Goal: Task Accomplishment & Management: Manage account settings

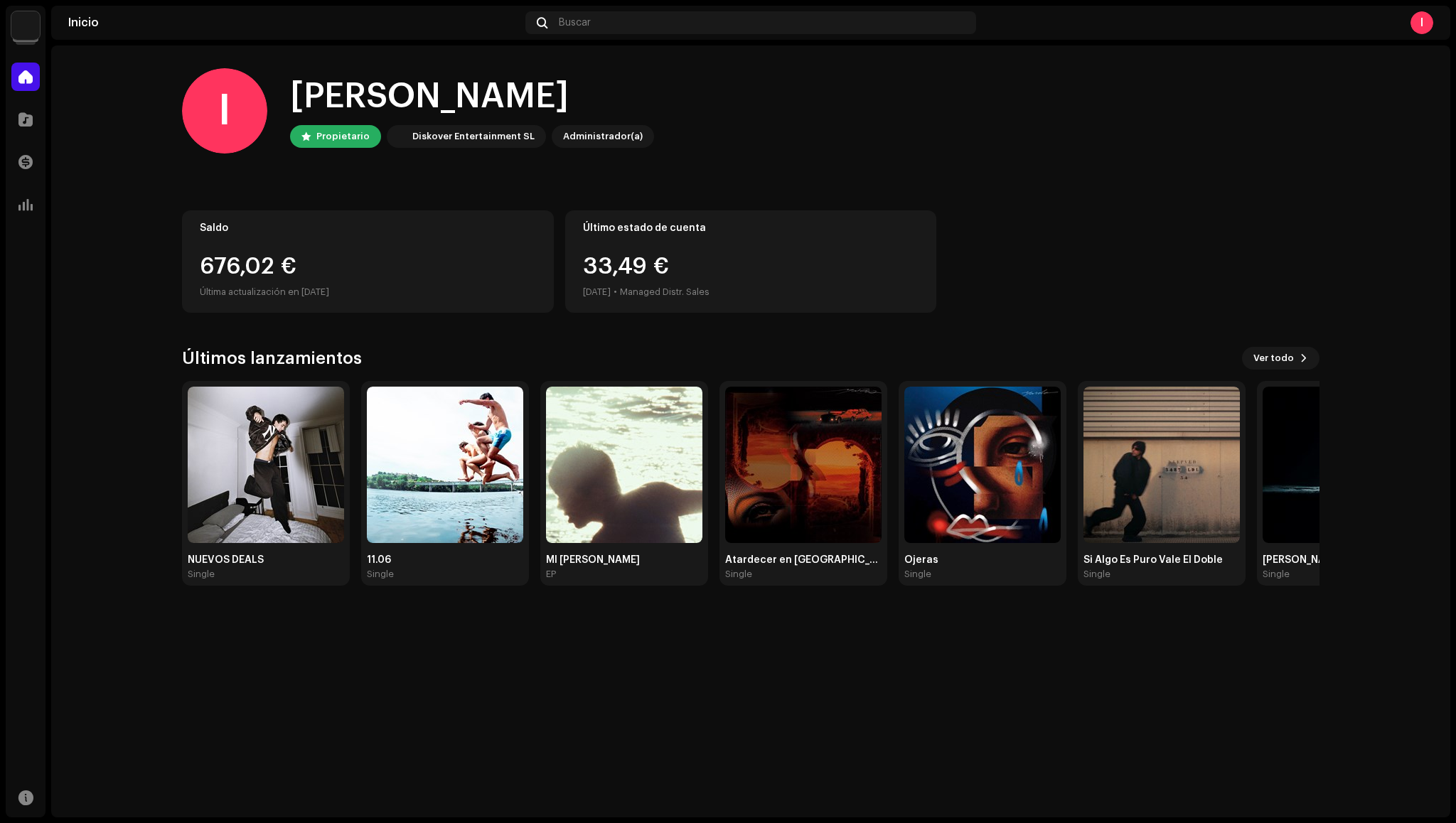
click at [349, 272] on div "676,02 €" at bounding box center [368, 266] width 336 height 23
click at [30, 165] on span at bounding box center [25, 162] width 14 height 11
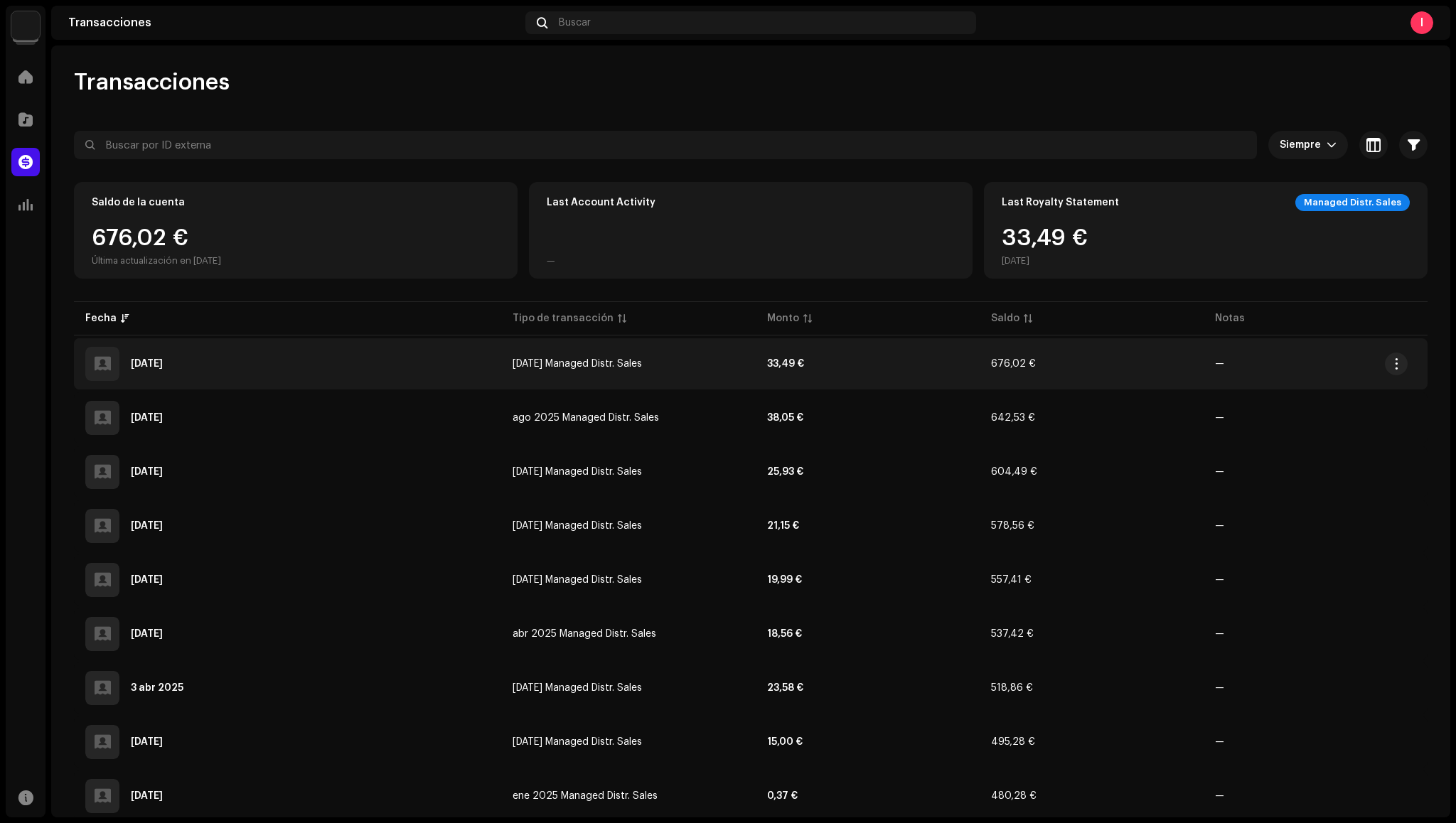
click at [747, 370] on td "[DATE] Managed Distr. Sales" at bounding box center [628, 363] width 254 height 51
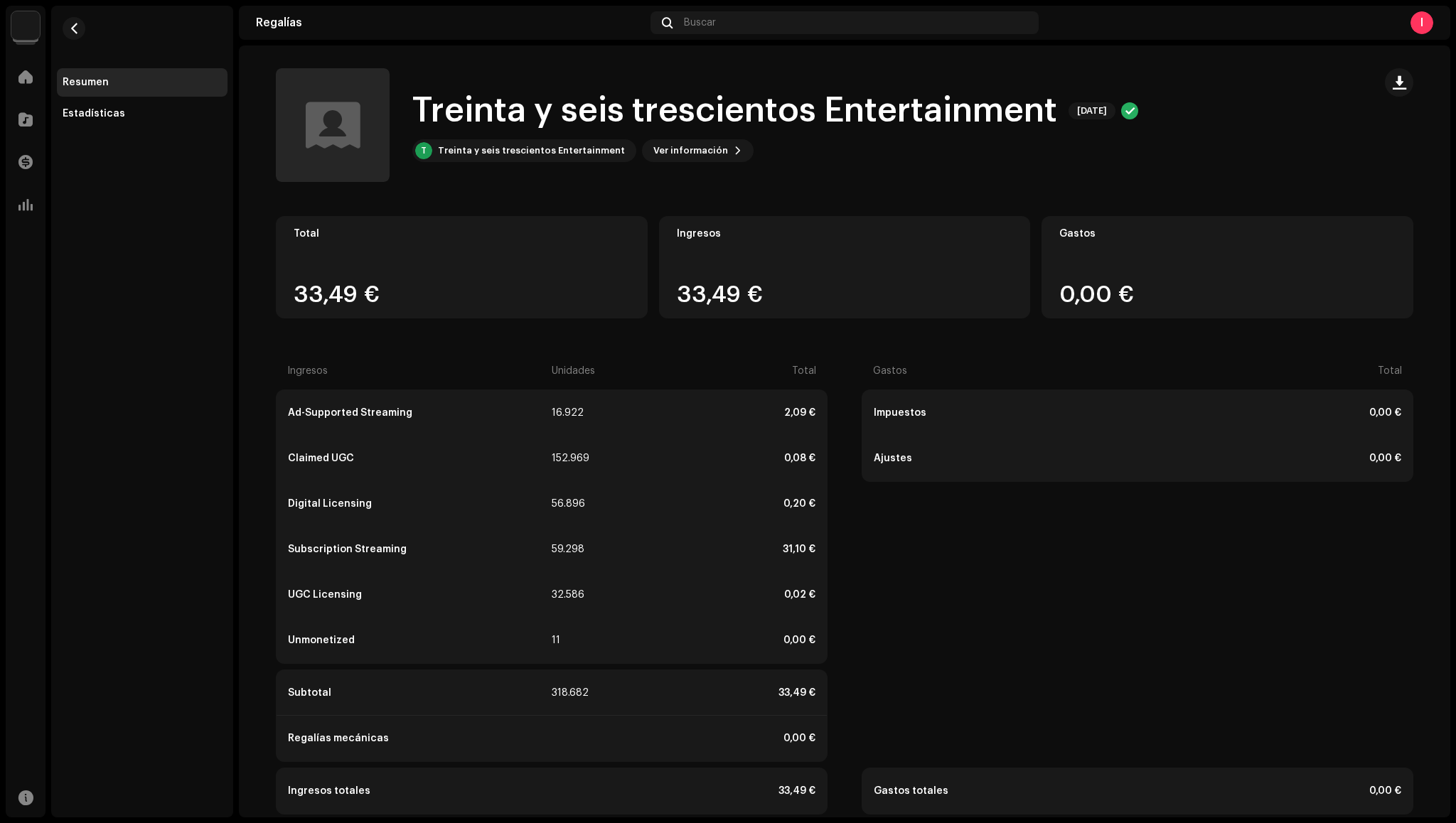
click at [30, 36] on img at bounding box center [25, 25] width 29 height 29
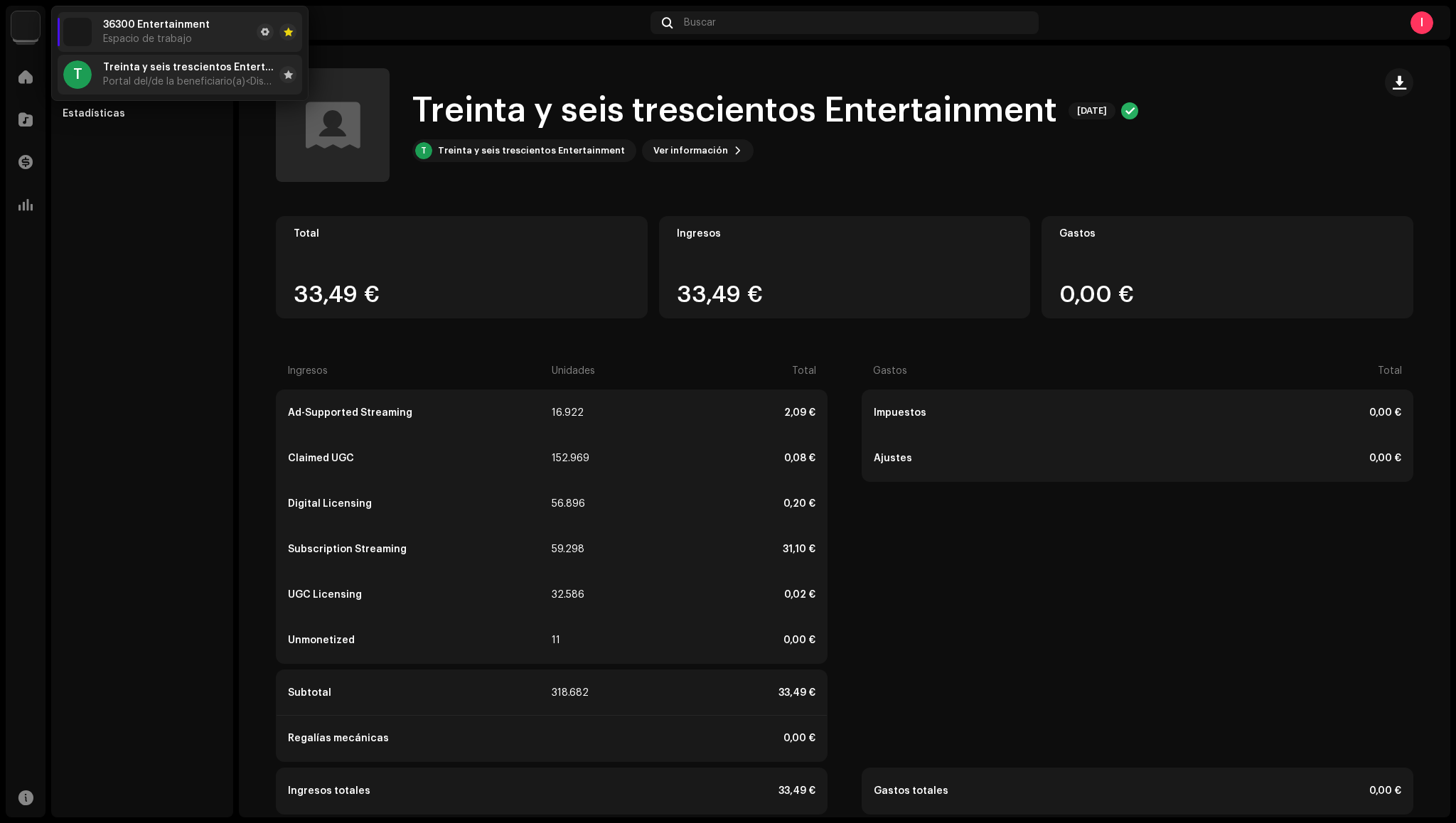
click at [121, 87] on span "Portal del/de la beneficiario(a) <Diskover Entertainment SL>" at bounding box center [188, 81] width 171 height 11
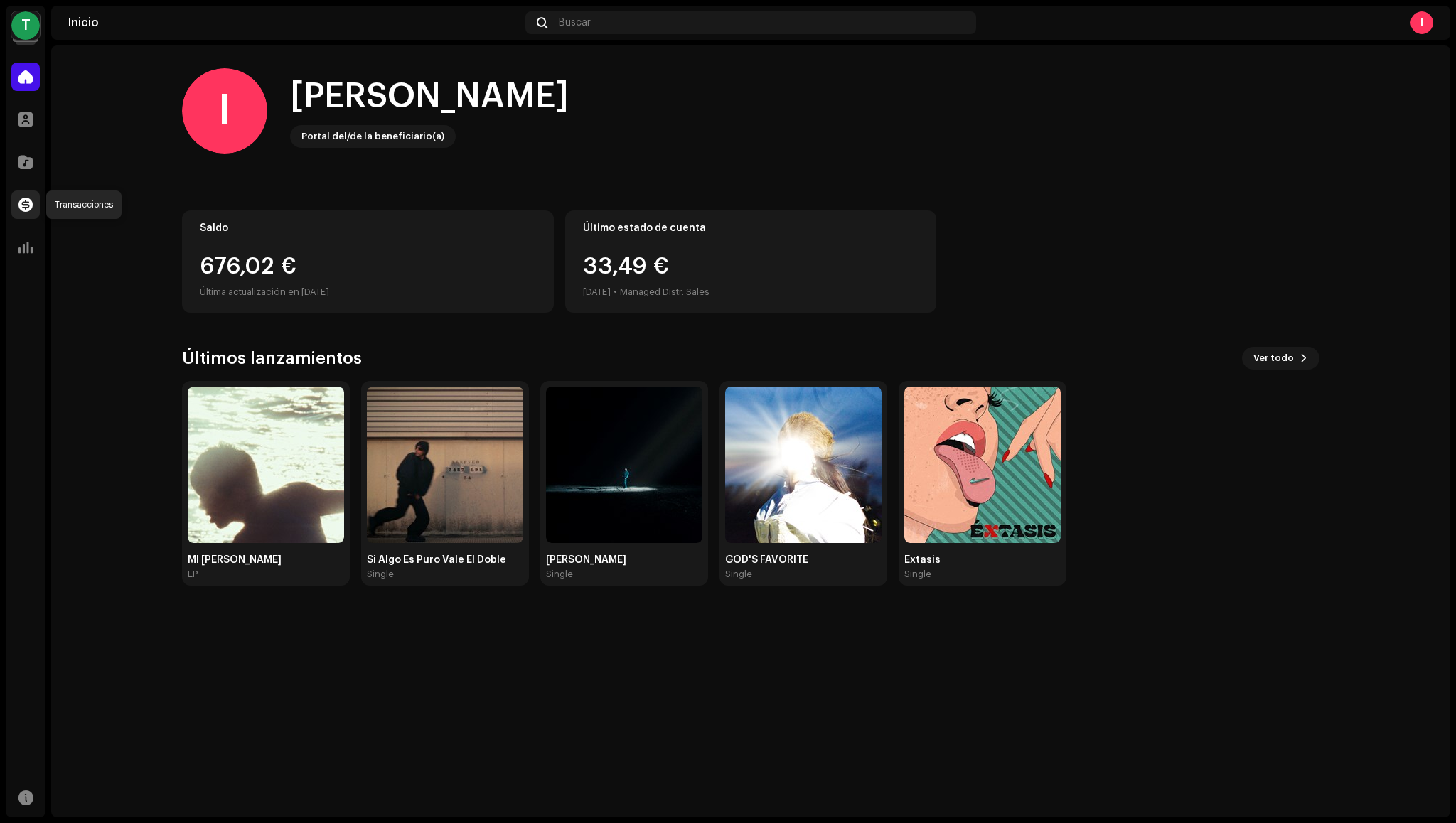
click at [31, 200] on span at bounding box center [25, 204] width 14 height 11
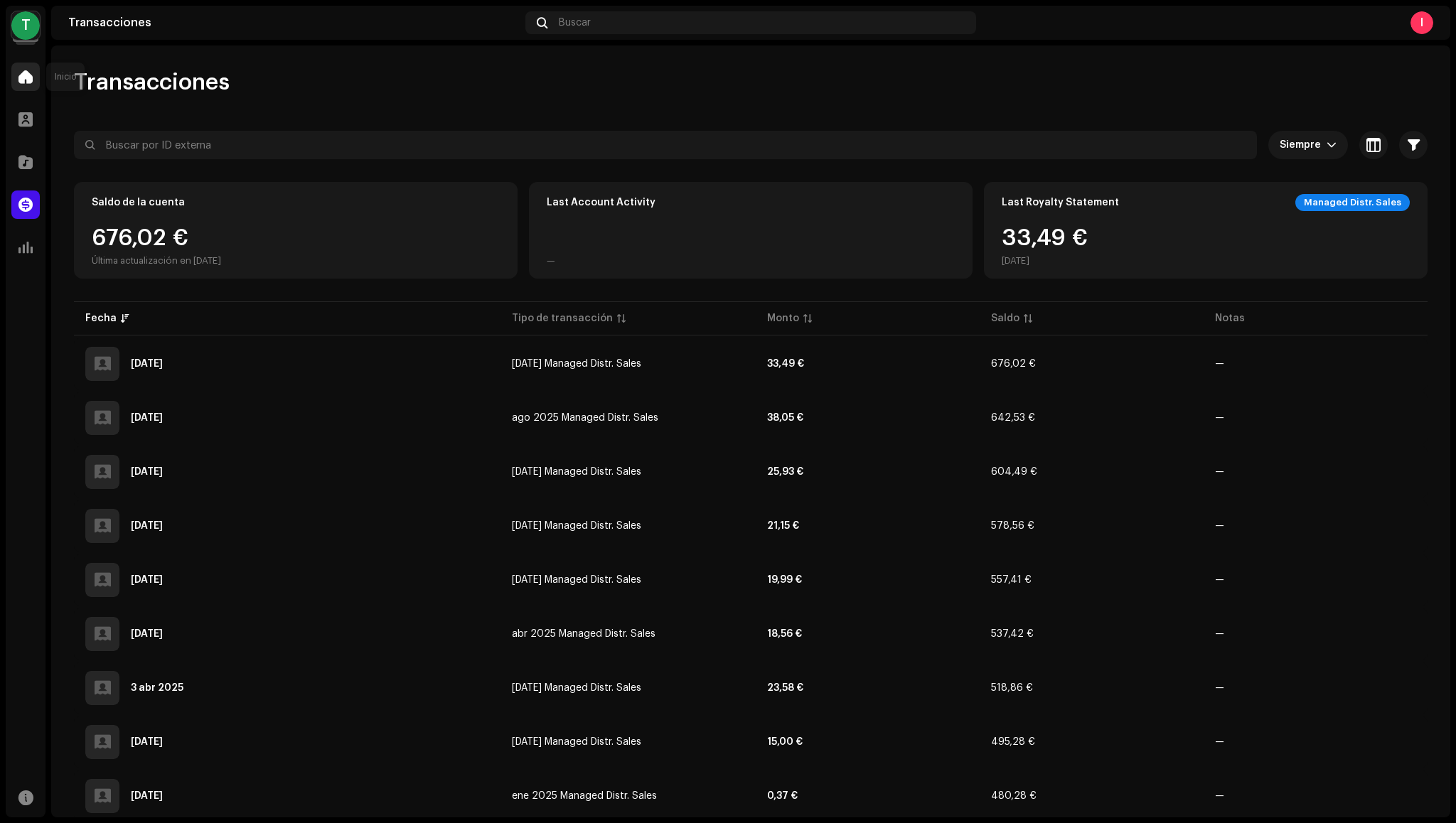
click at [26, 76] on span at bounding box center [25, 77] width 14 height 11
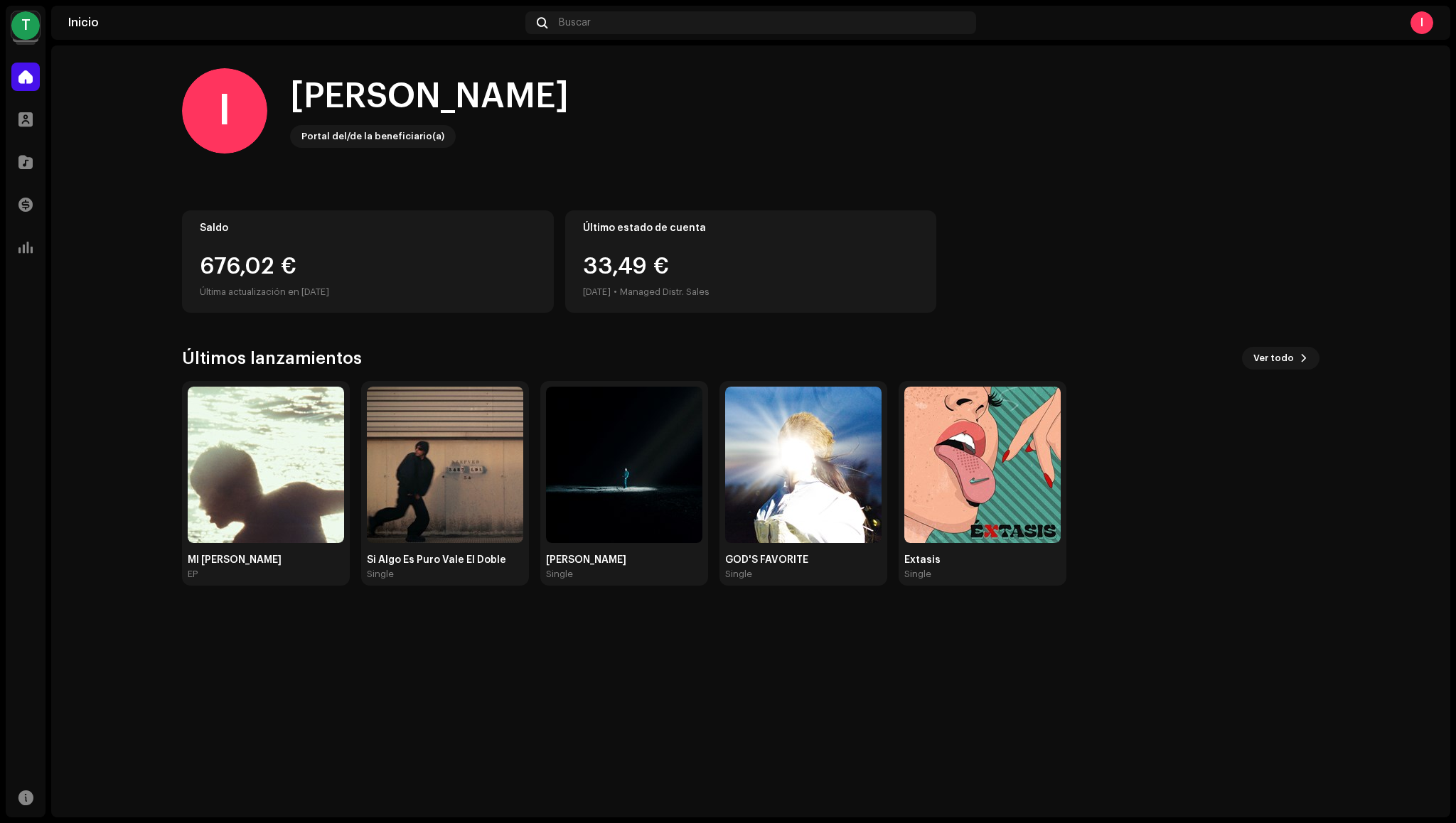
click at [24, 14] on div "T" at bounding box center [25, 25] width 29 height 29
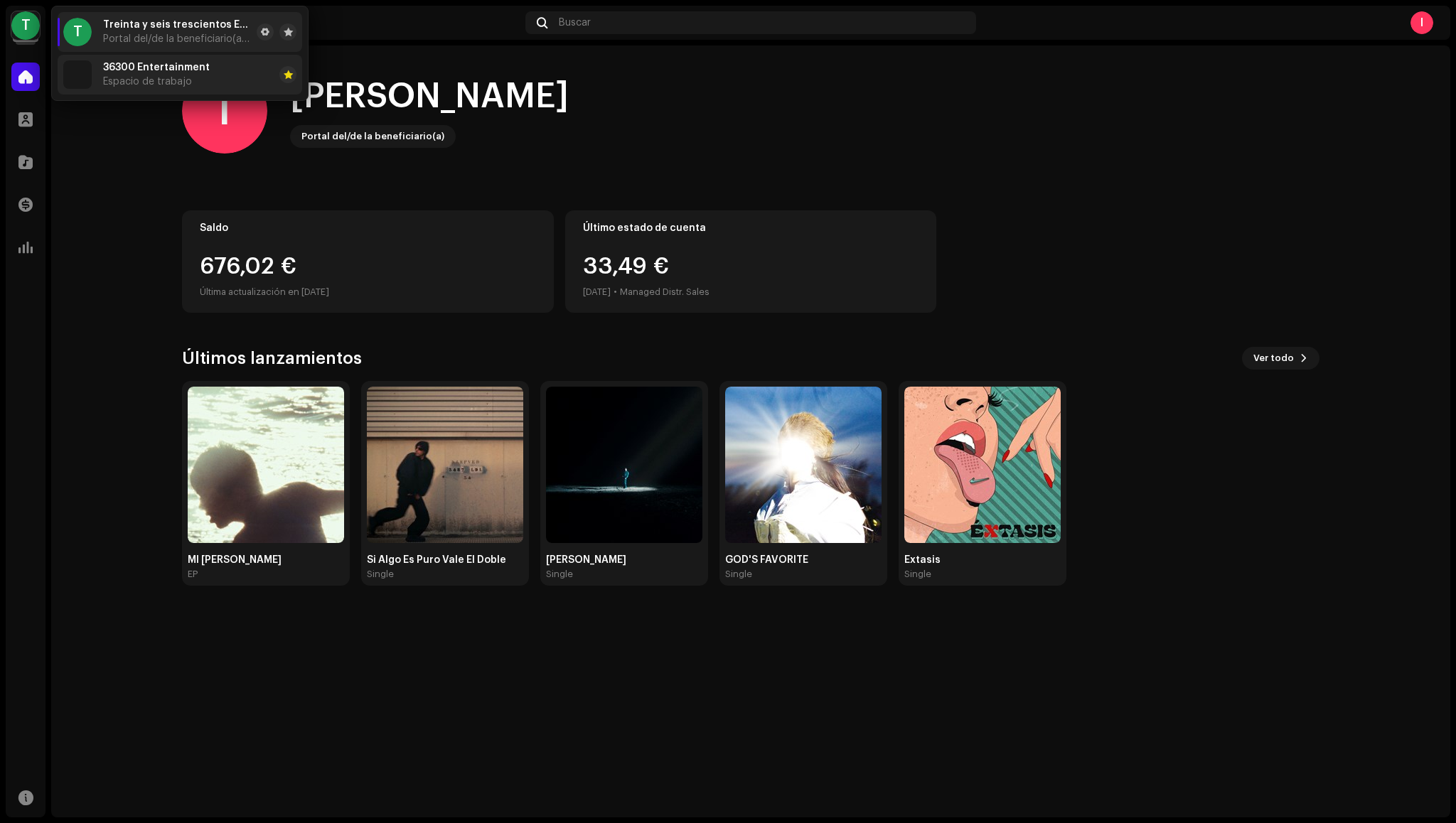
click at [122, 67] on span "36300 Entertainment" at bounding box center [156, 67] width 106 height 11
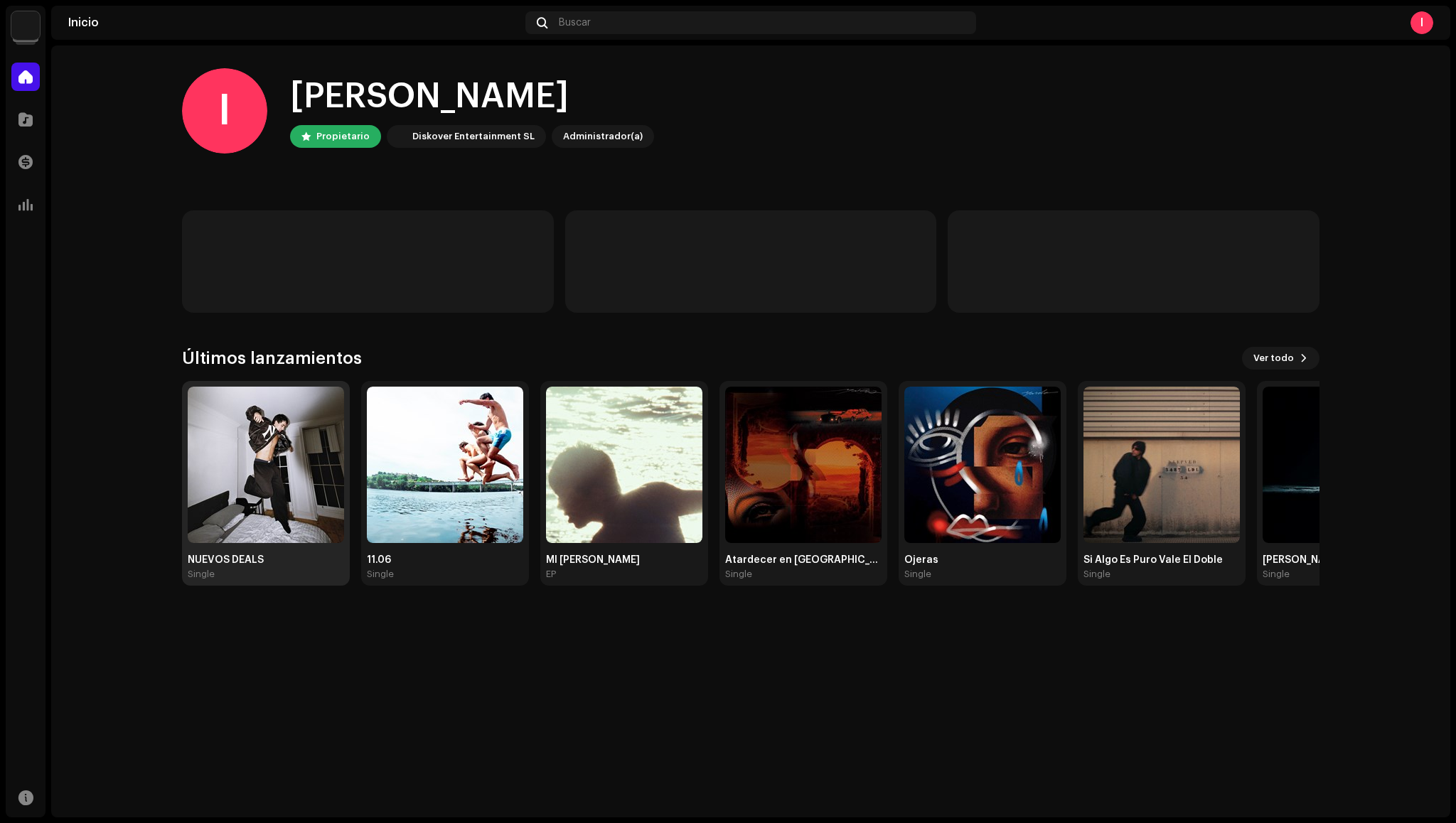
click at [233, 450] on img at bounding box center [265, 465] width 156 height 156
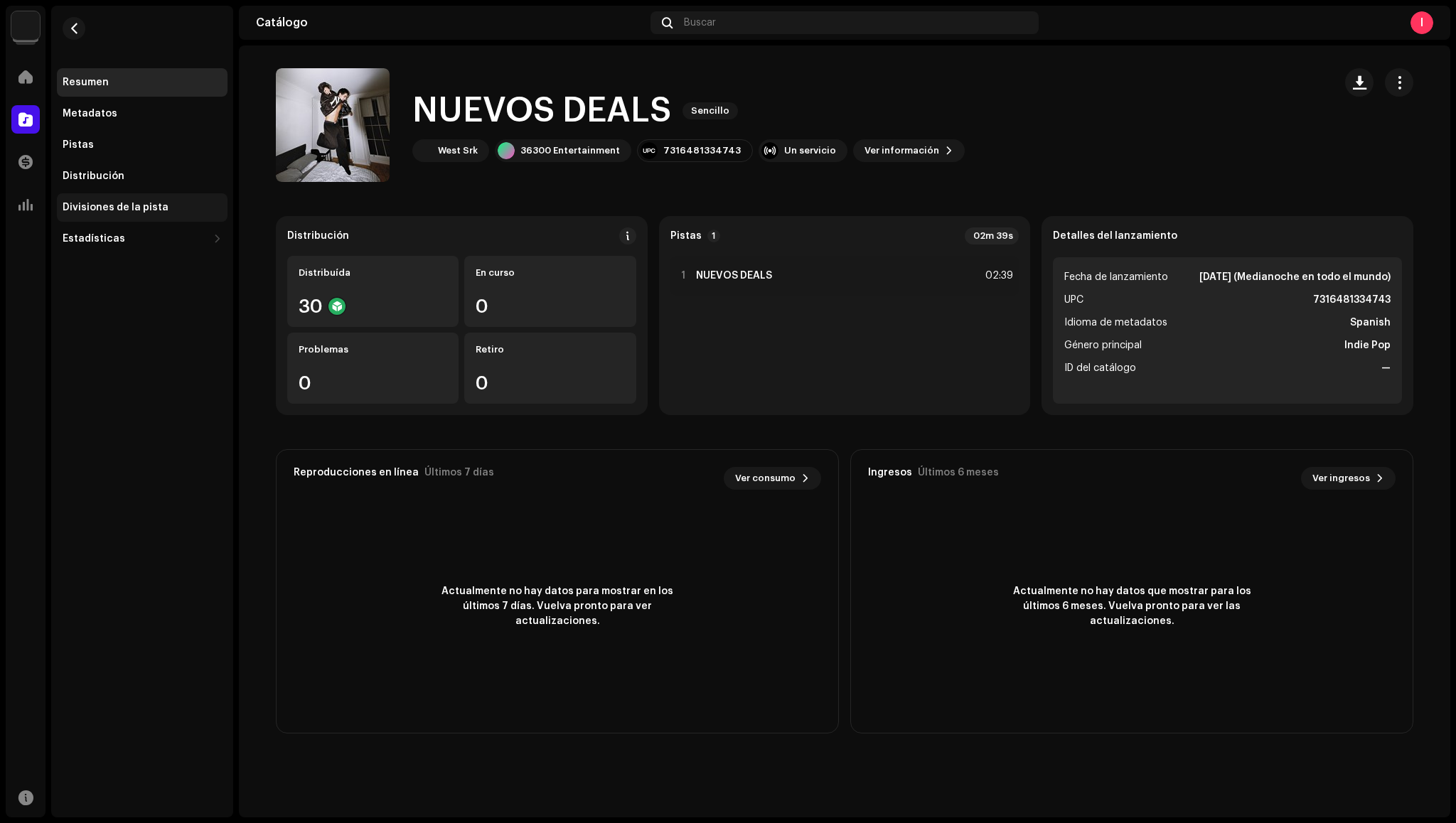
click at [117, 204] on div "Divisiones de la pista" at bounding box center [115, 208] width 106 height 11
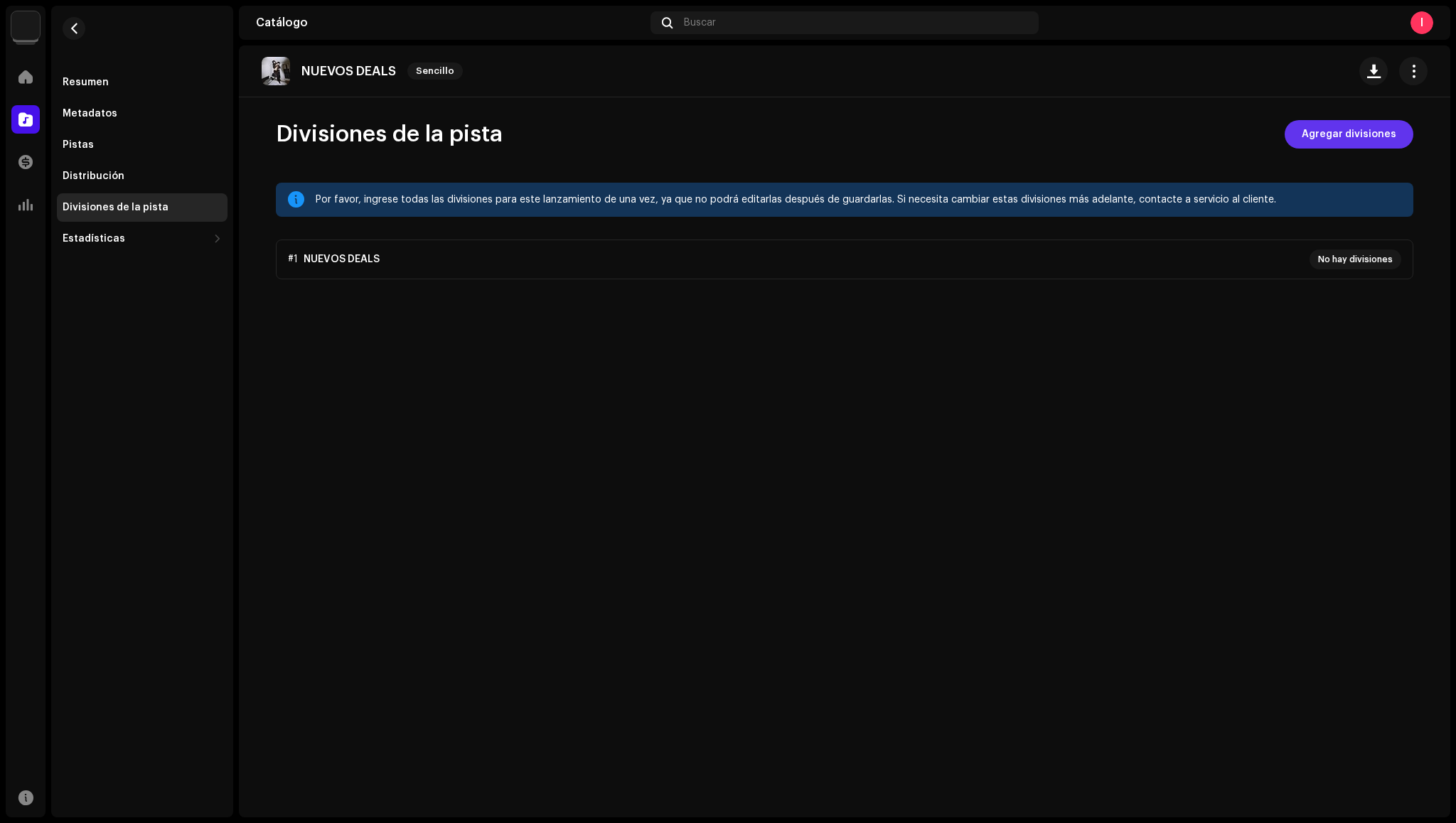
click at [1327, 125] on span "Agregar divisiones" at bounding box center [1349, 134] width 94 height 29
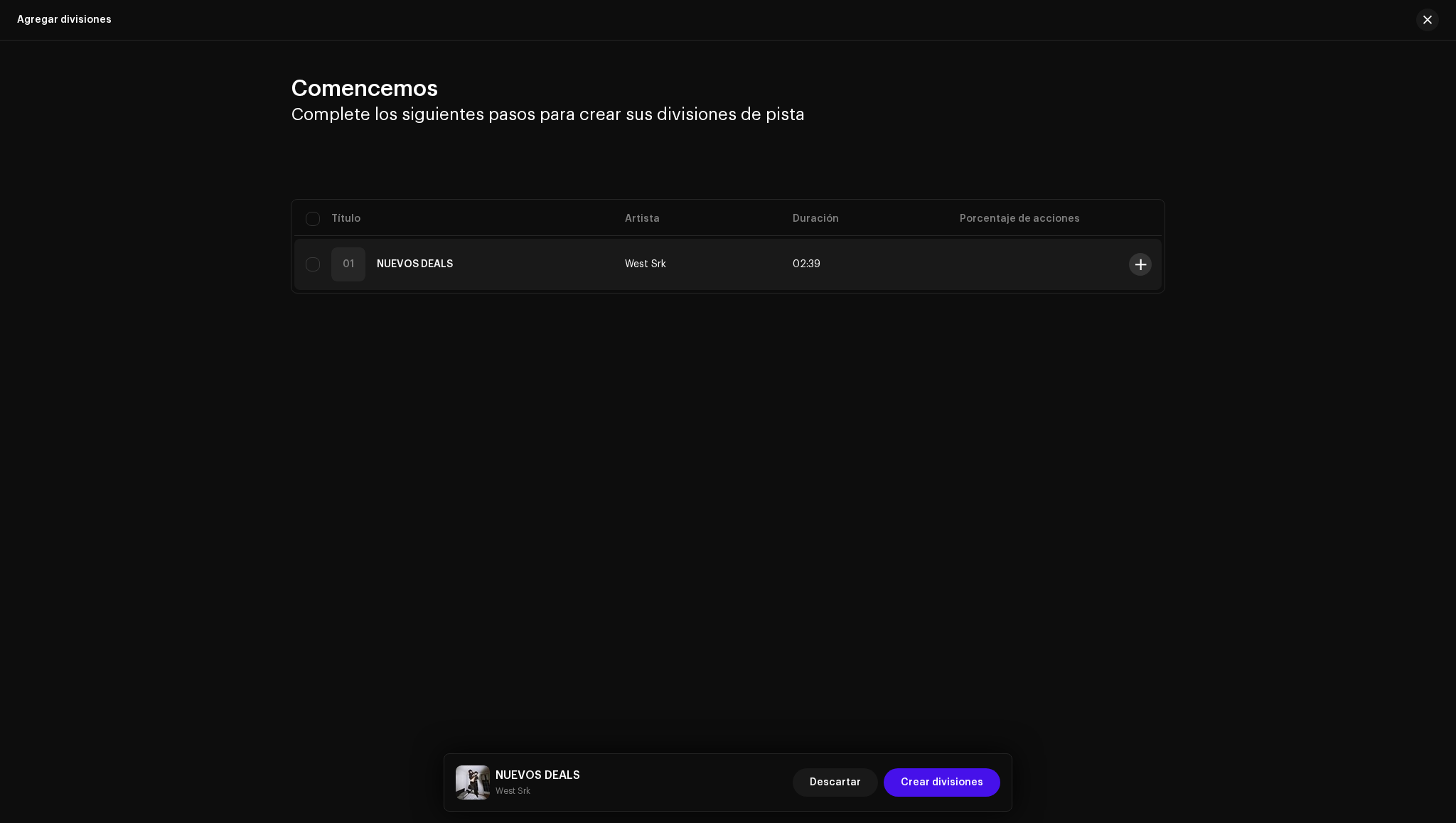
click at [1142, 267] on span at bounding box center [1141, 264] width 11 height 11
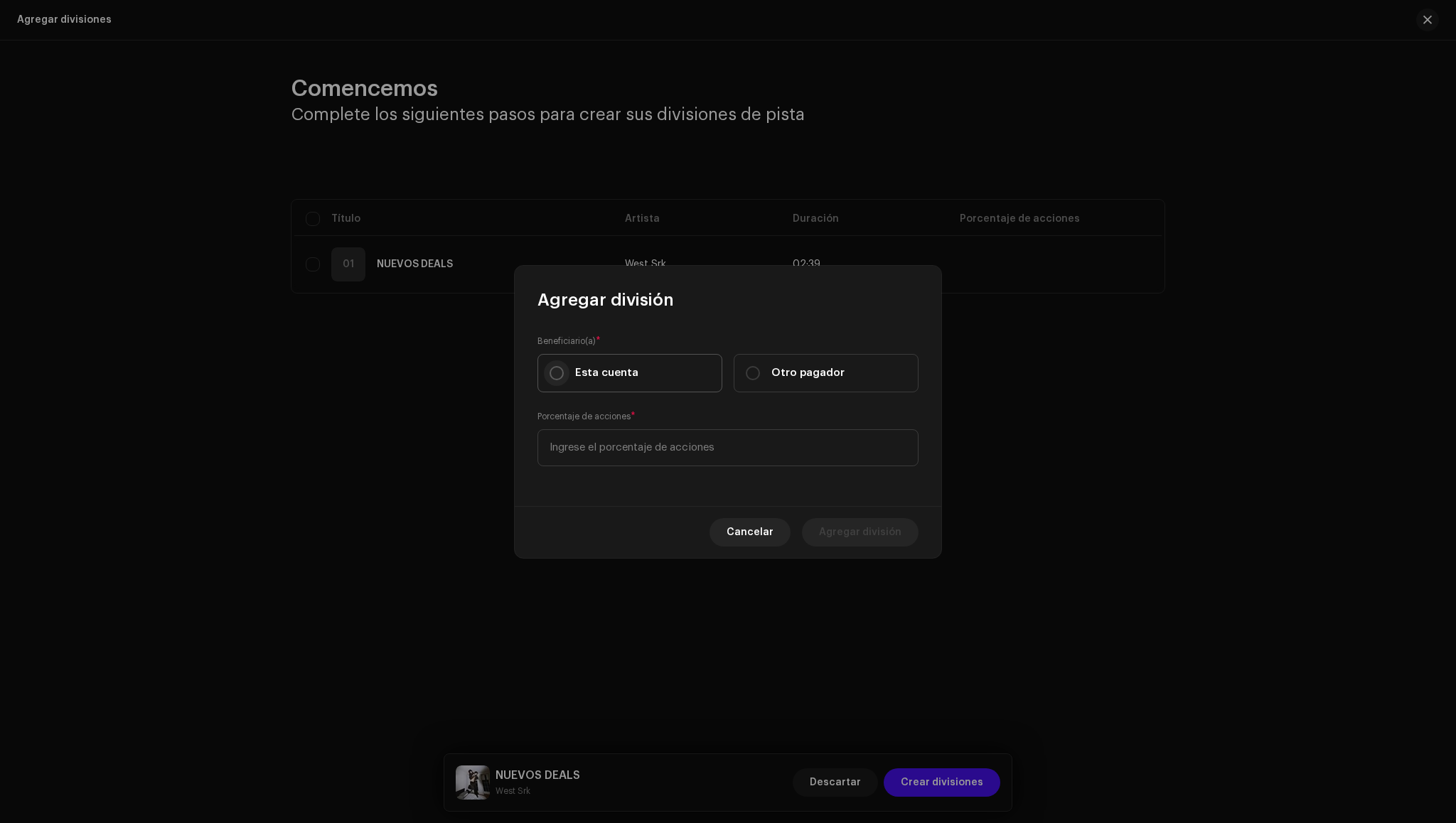
click at [560, 371] on input "Esta cuenta" at bounding box center [556, 372] width 14 height 14
radio input "true"
click at [565, 449] on input at bounding box center [728, 448] width 381 height 37
click at [556, 442] on input "20,00" at bounding box center [728, 448] width 381 height 37
type input "10,00"
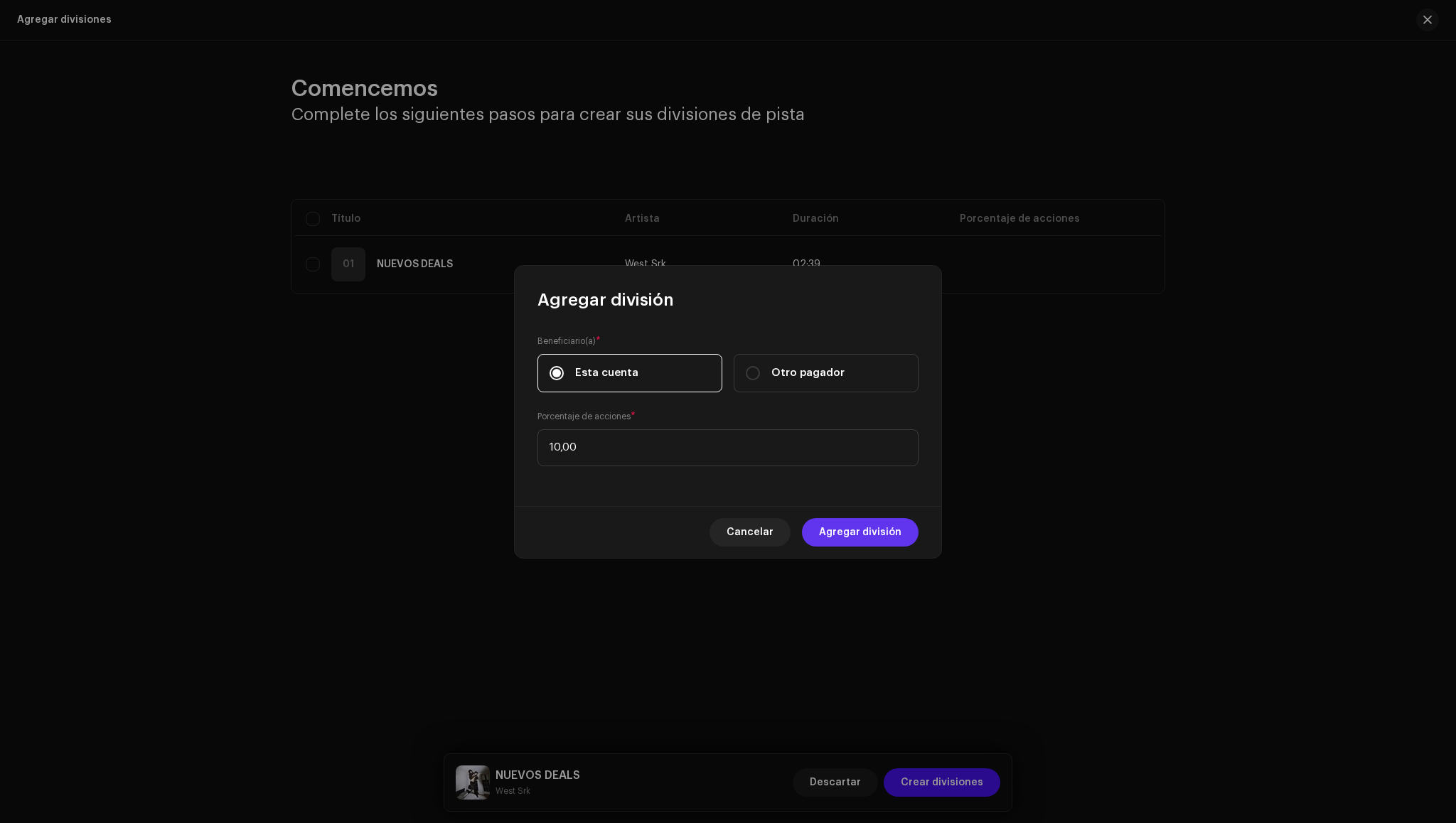
click at [868, 539] on span "Agregar división" at bounding box center [860, 532] width 82 height 29
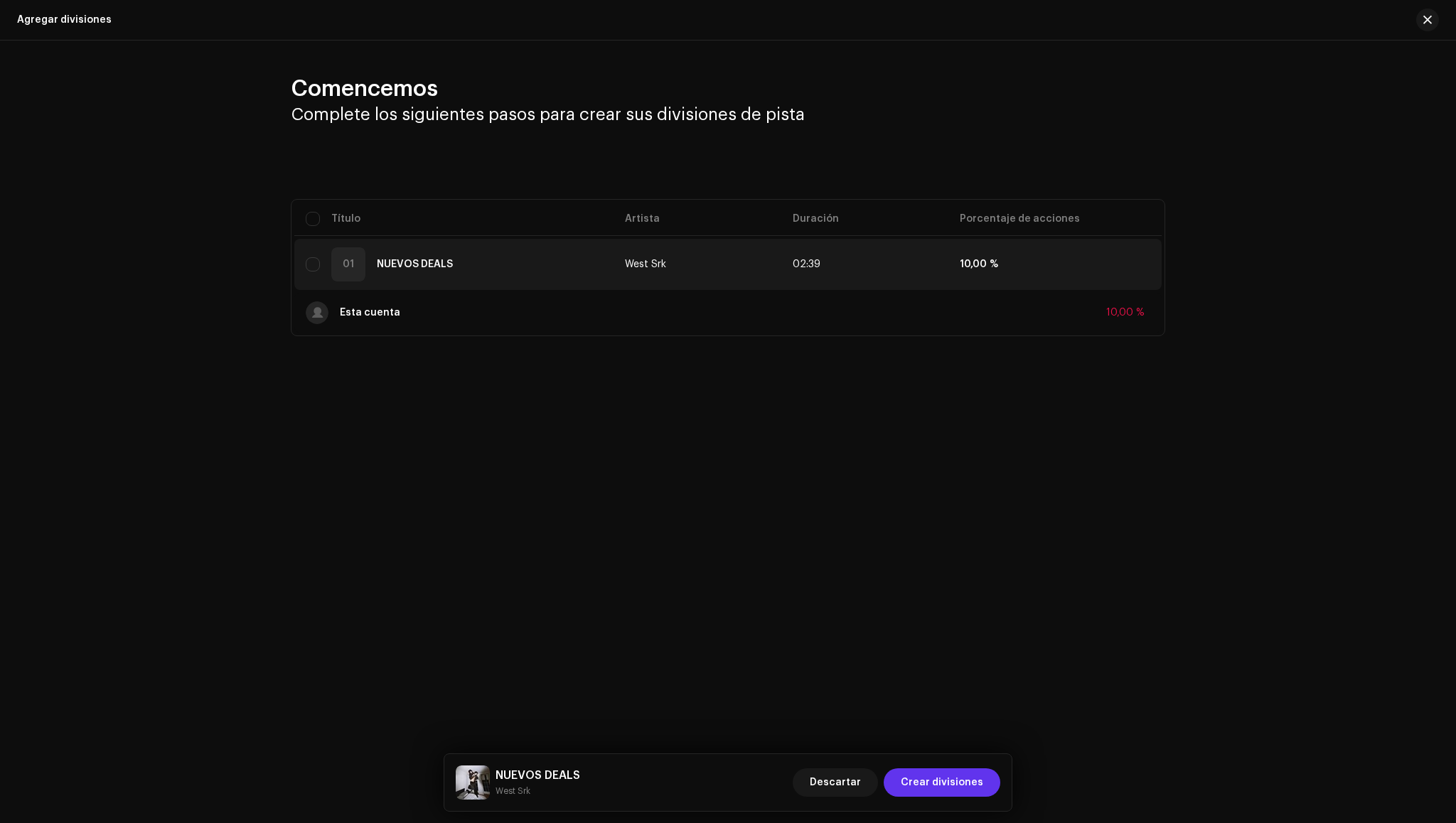
click at [970, 788] on span "Crear divisiones" at bounding box center [941, 782] width 82 height 29
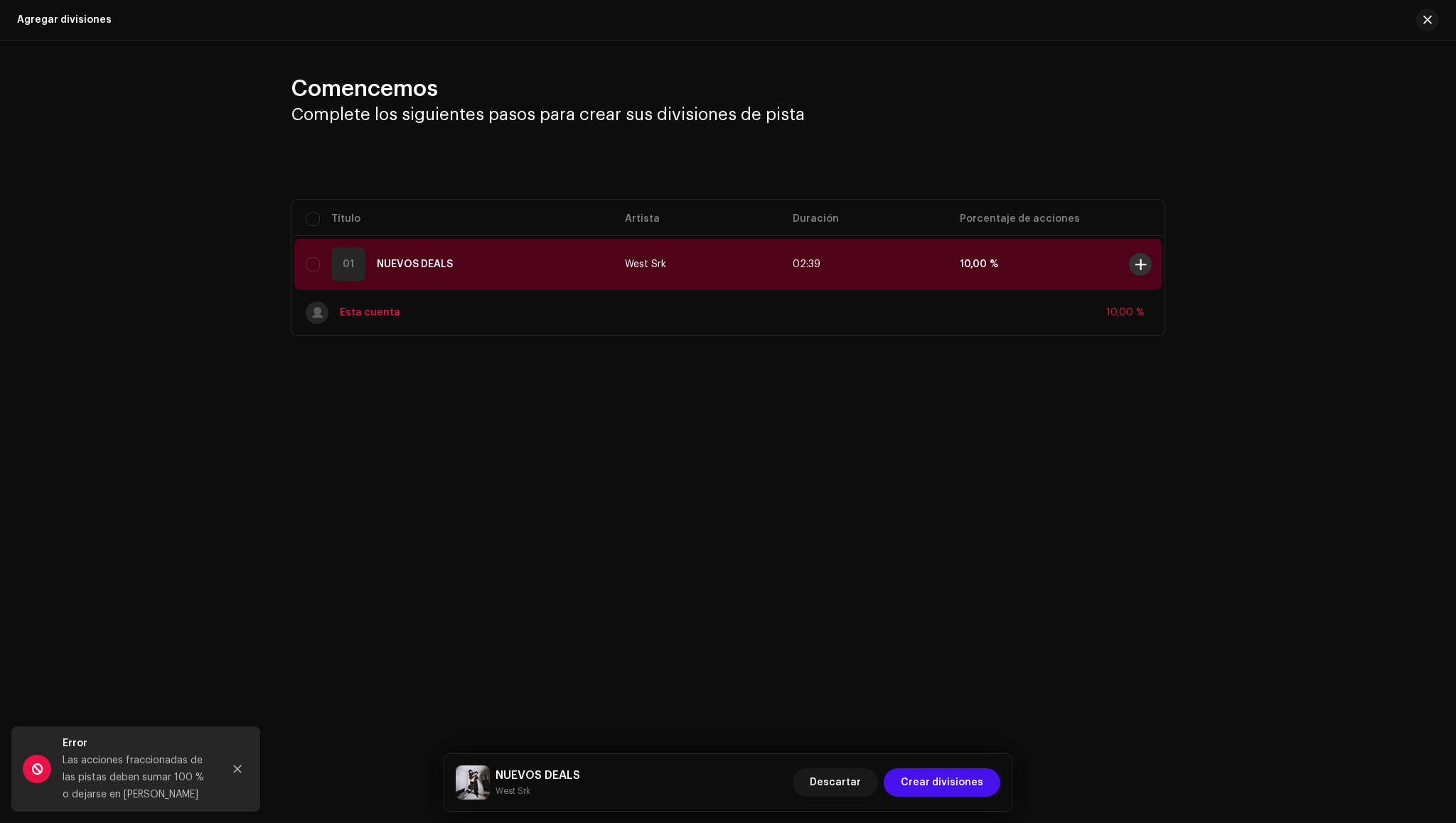
click at [1145, 265] on span at bounding box center [1141, 264] width 11 height 11
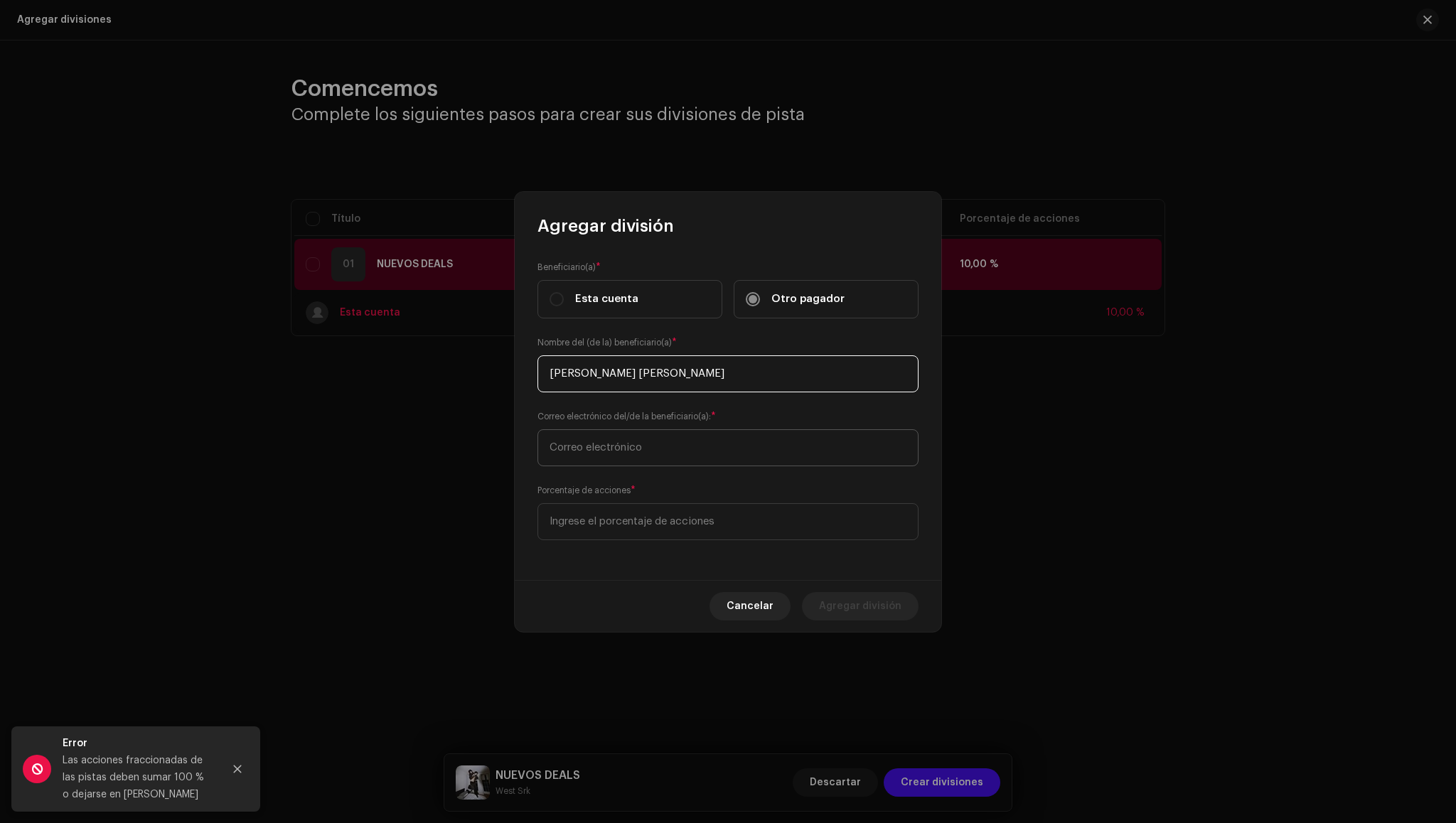
type input "Alvaro Suarez Muradas"
click at [591, 447] on input "text" at bounding box center [728, 448] width 381 height 37
type input "srkwest@gmail.com"
click at [588, 523] on input at bounding box center [728, 522] width 381 height 37
type input "40,00"
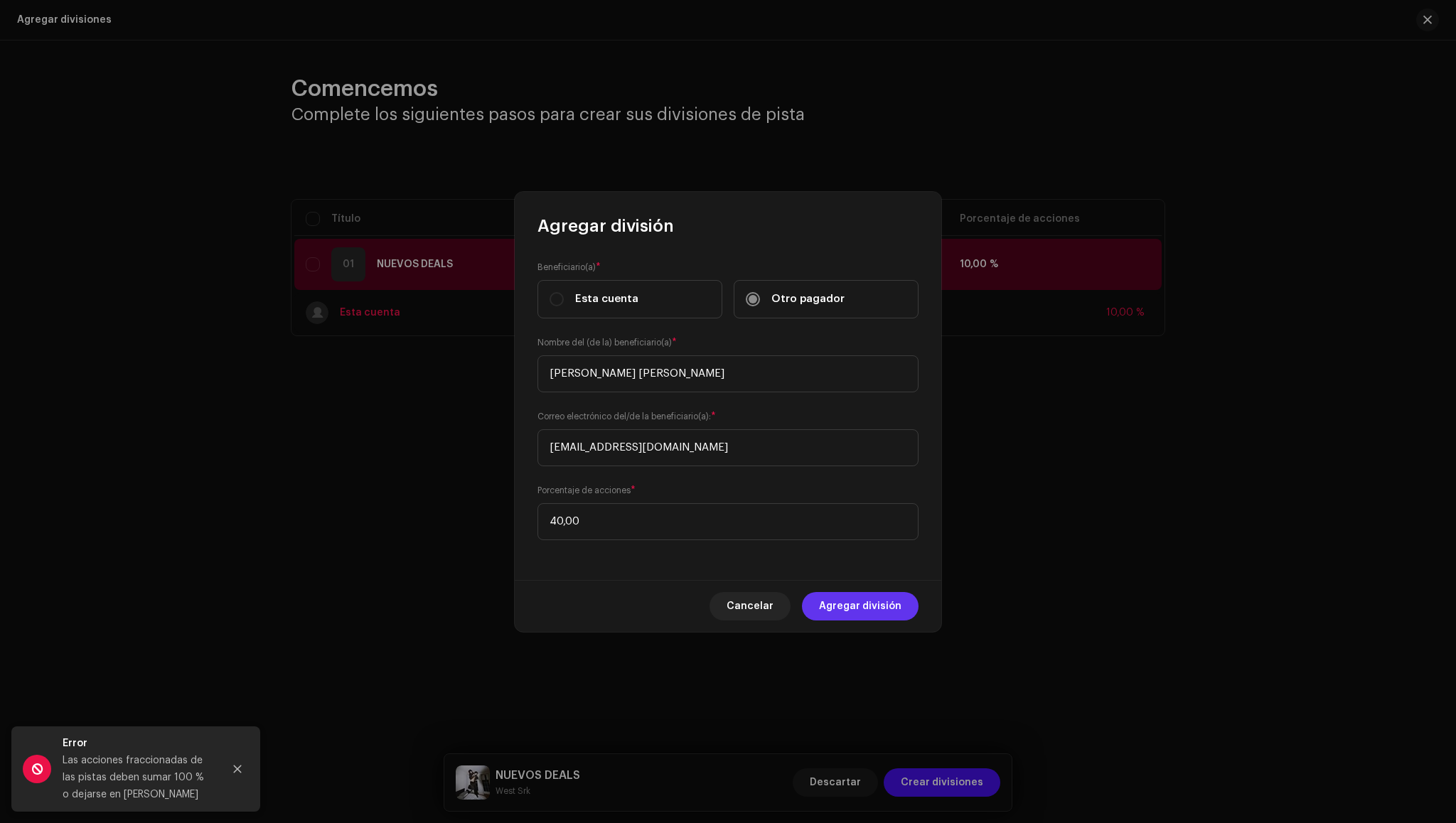
click at [855, 601] on span "Agregar división" at bounding box center [860, 606] width 82 height 29
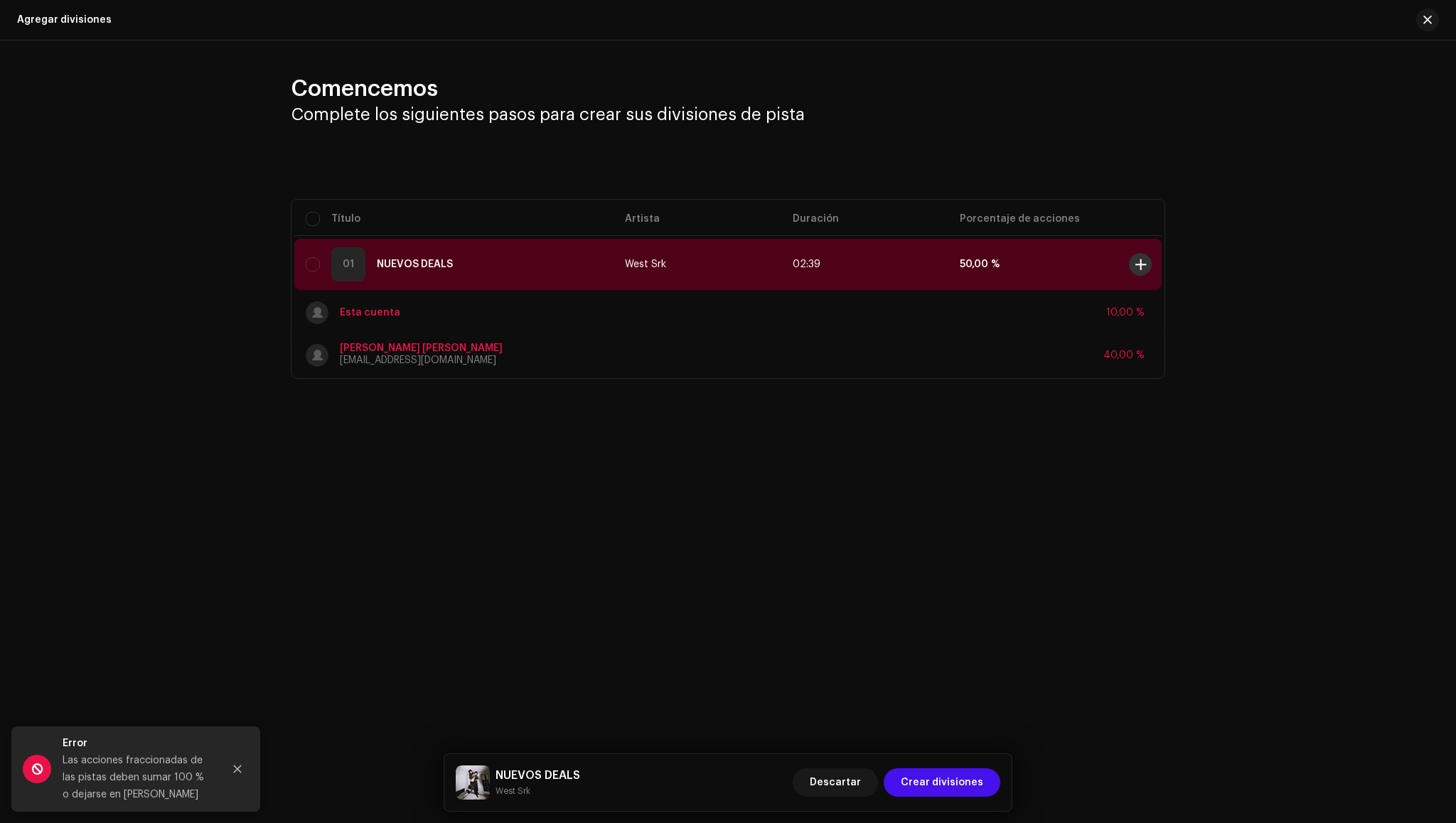
click at [1149, 259] on button at bounding box center [1140, 264] width 23 height 23
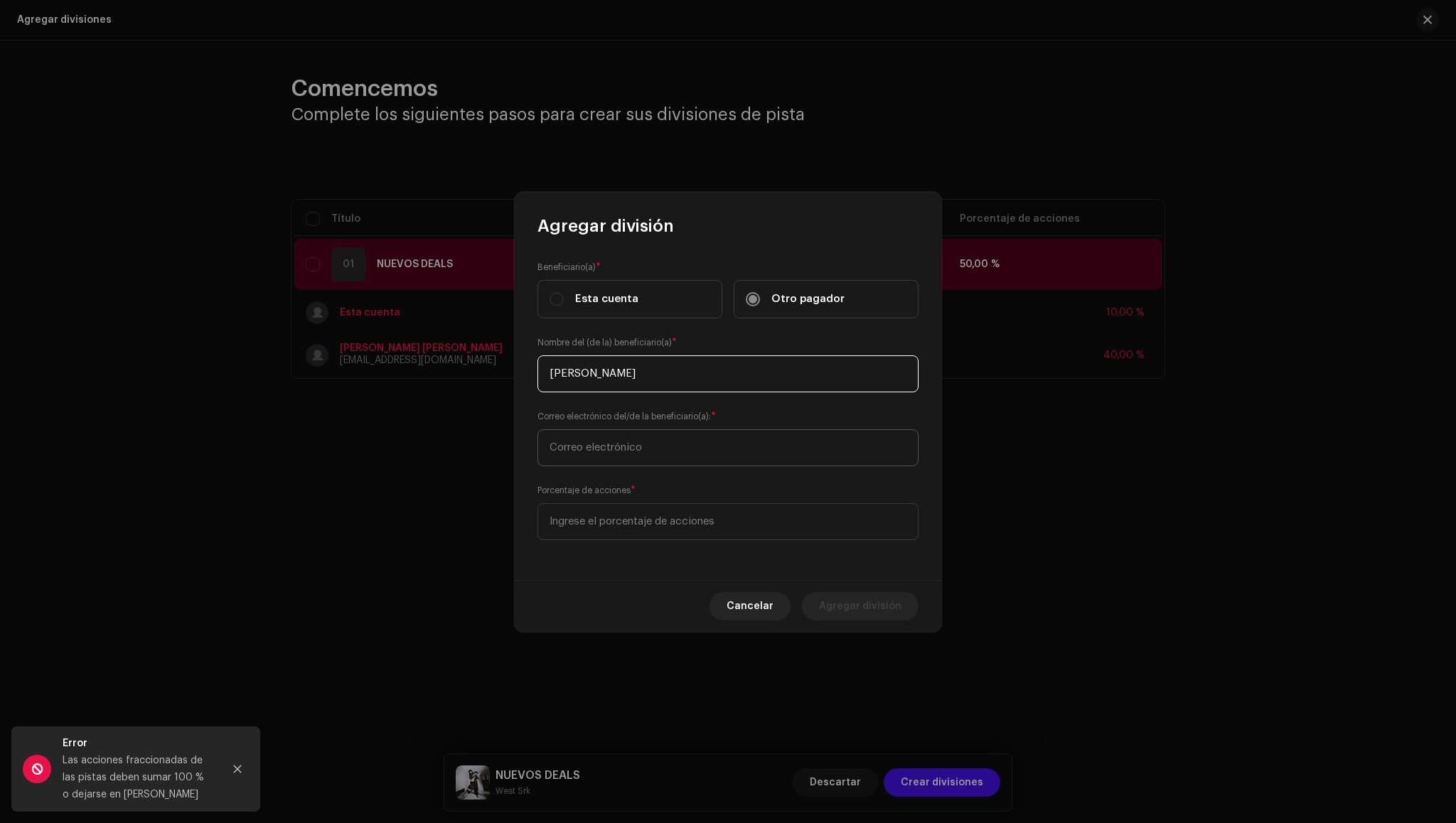
type input "Pablo Cameselle"
click at [634, 434] on input "text" at bounding box center [728, 448] width 381 height 37
type input "bloducer@gmail.com"
click at [661, 522] on input at bounding box center [728, 522] width 381 height 37
type input "50,00"
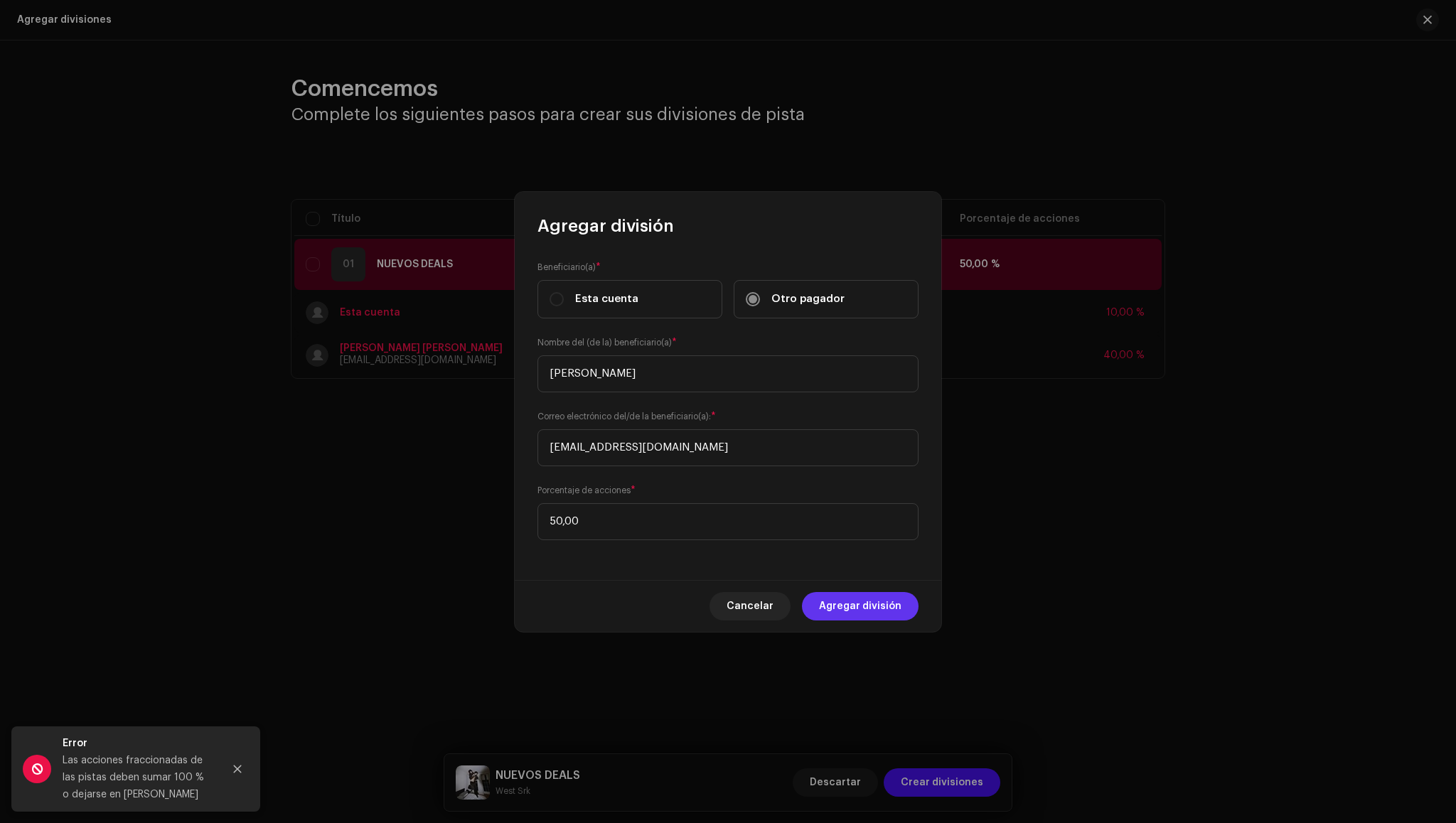
click at [853, 610] on span "Agregar división" at bounding box center [860, 606] width 82 height 29
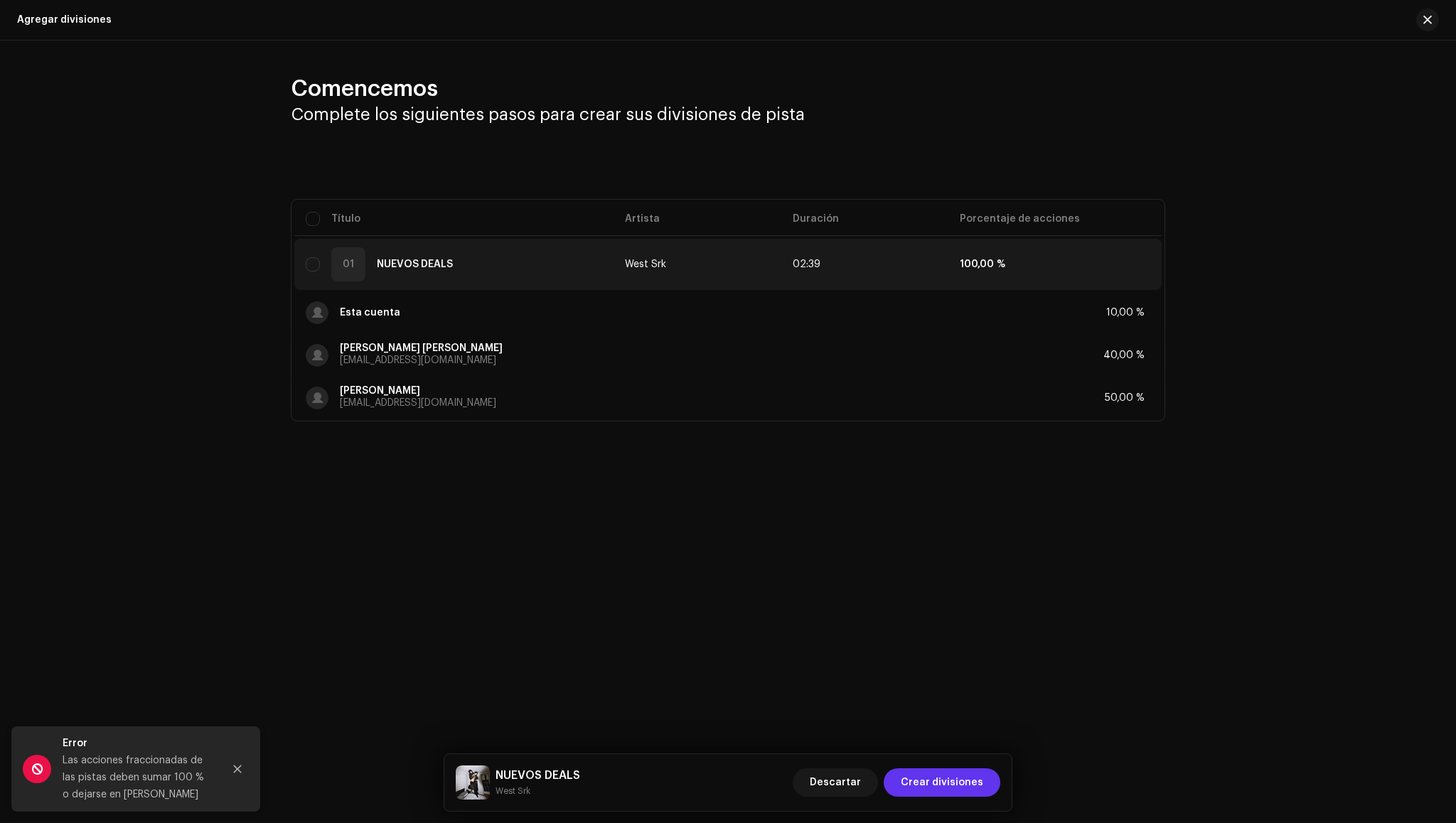
click at [937, 787] on span "Crear divisiones" at bounding box center [941, 782] width 82 height 29
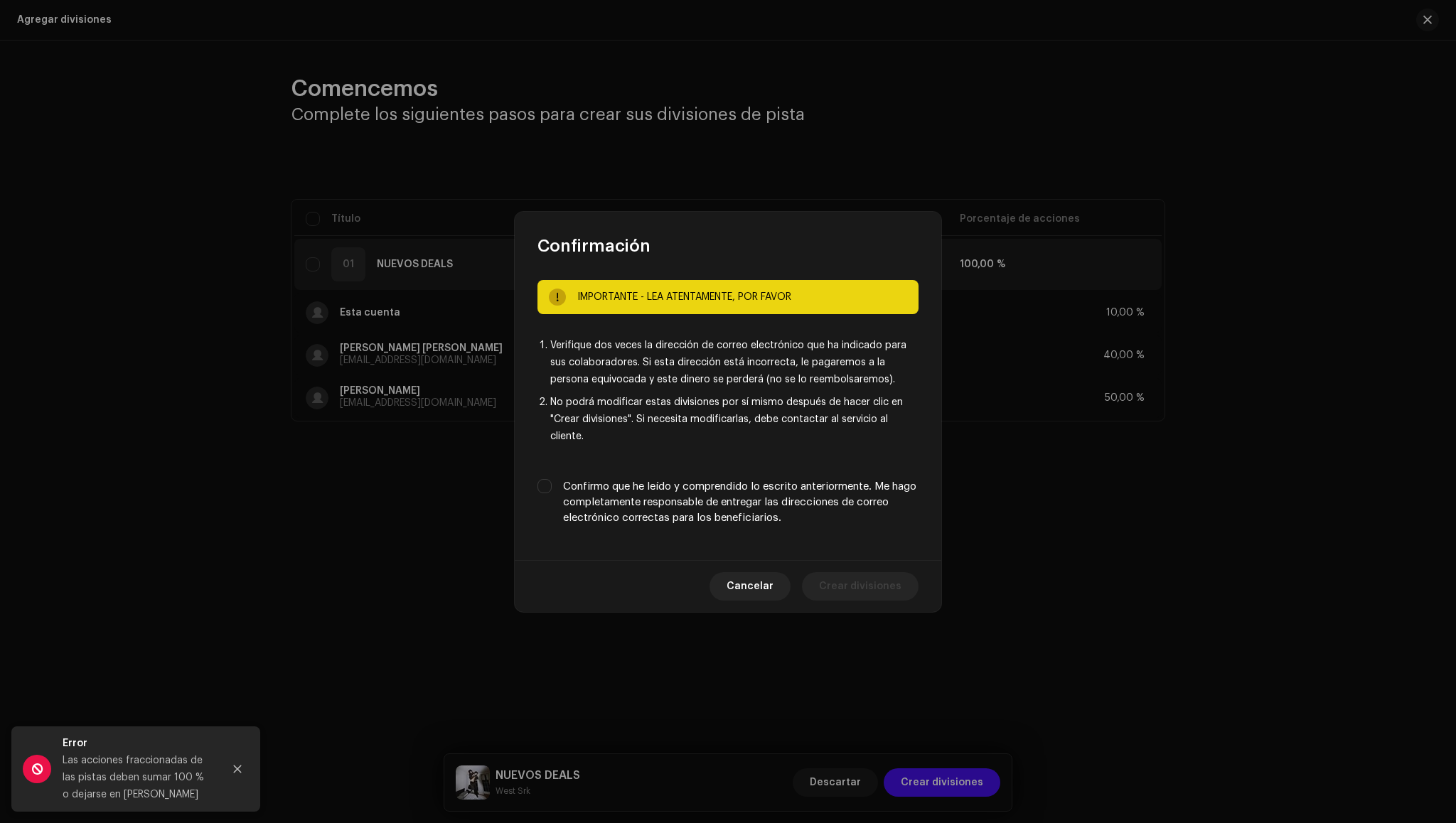
click at [573, 478] on div "IMPORTANTE - LEA ATENTAMENTE, POR FAVOR Verifique dos veces la dirección de cor…" at bounding box center [728, 409] width 427 height 303
click at [576, 497] on label "Confirmo que he leído y comprendido lo escrito anteriormente. Me hago completam…" at bounding box center [741, 502] width 356 height 47
click at [552, 493] on input "Confirmo que he leído y comprendido lo escrito anteriormente. Me hago completam…" at bounding box center [544, 486] width 14 height 14
checkbox input "true"
click at [852, 597] on span "Crear divisiones" at bounding box center [860, 587] width 82 height 29
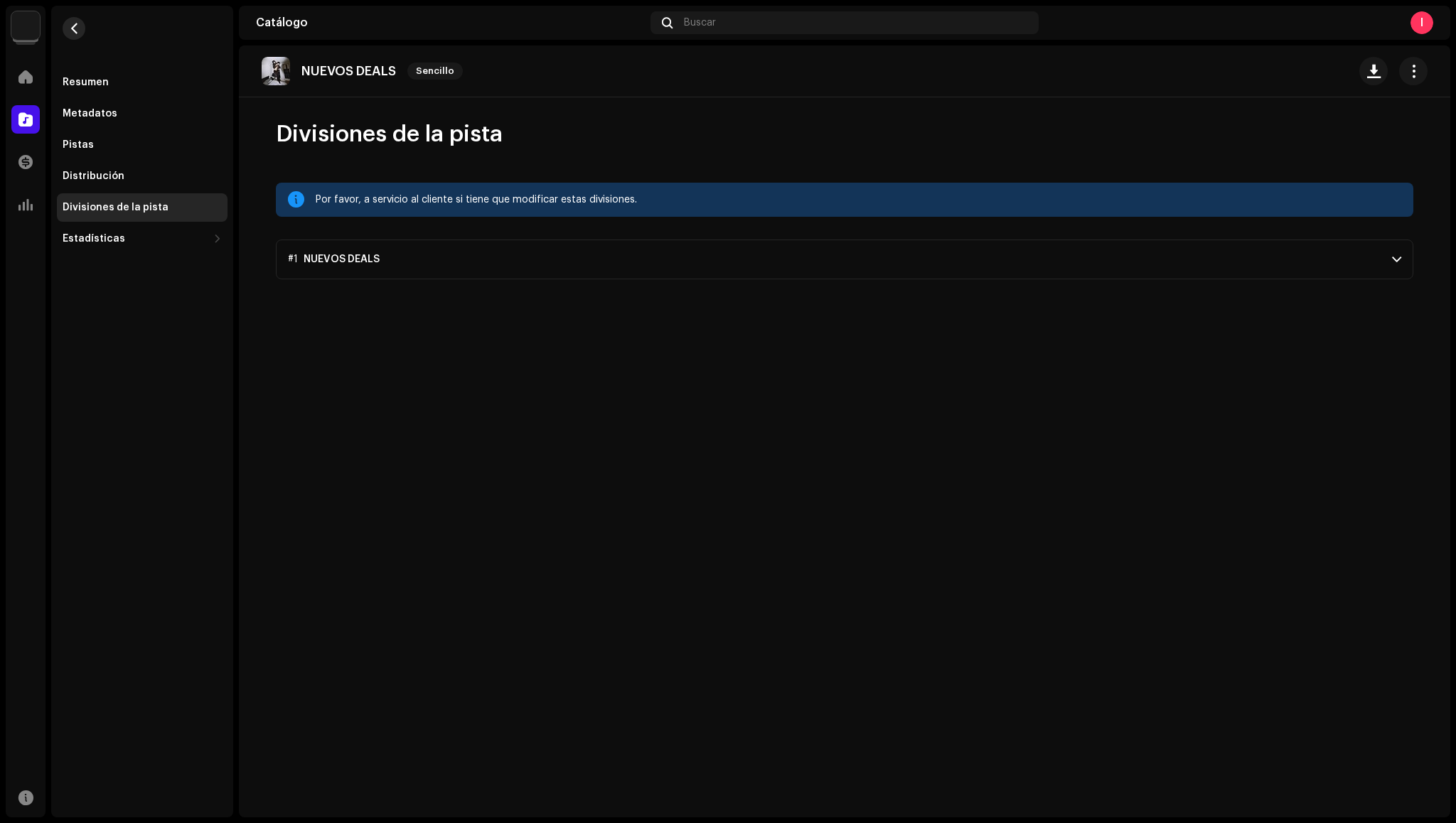
click at [78, 23] on span "button" at bounding box center [75, 29] width 11 height 11
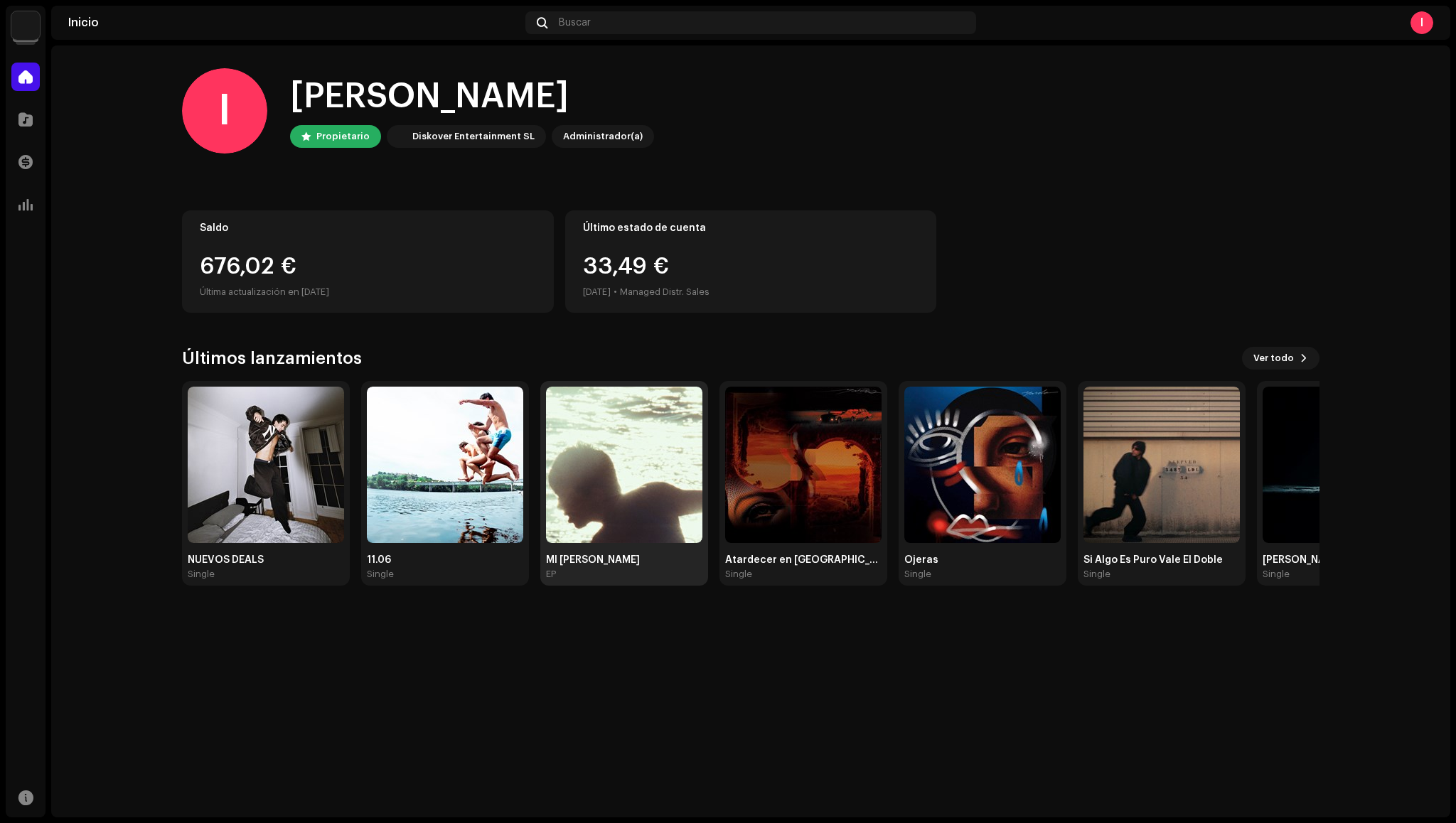
click at [591, 481] on img at bounding box center [624, 465] width 156 height 156
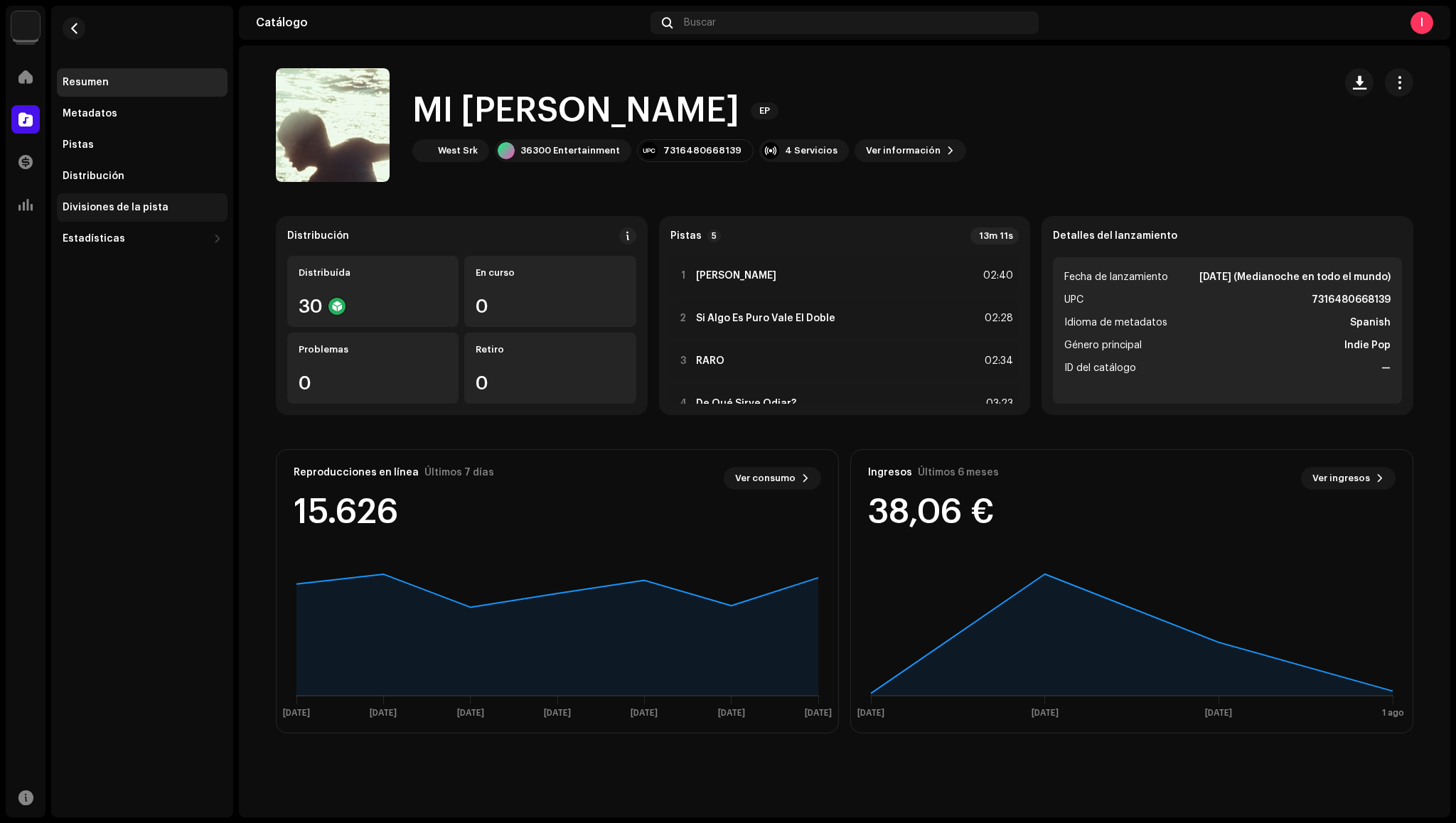
click at [135, 208] on div "Divisiones de la pista" at bounding box center [115, 208] width 106 height 11
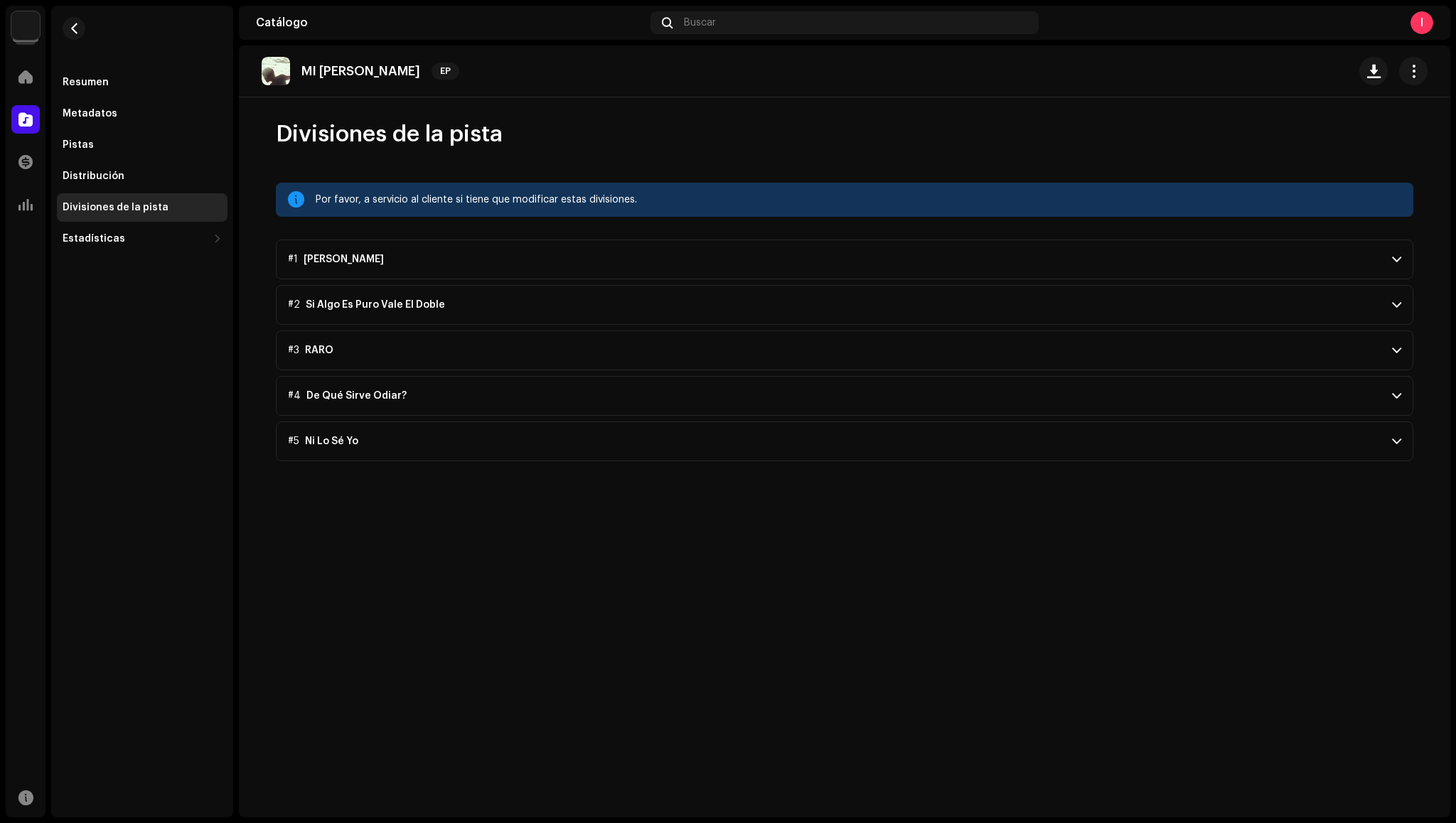
click at [1035, 251] on p-accordion-header "#1 Mi Cruz" at bounding box center [844, 259] width 1137 height 40
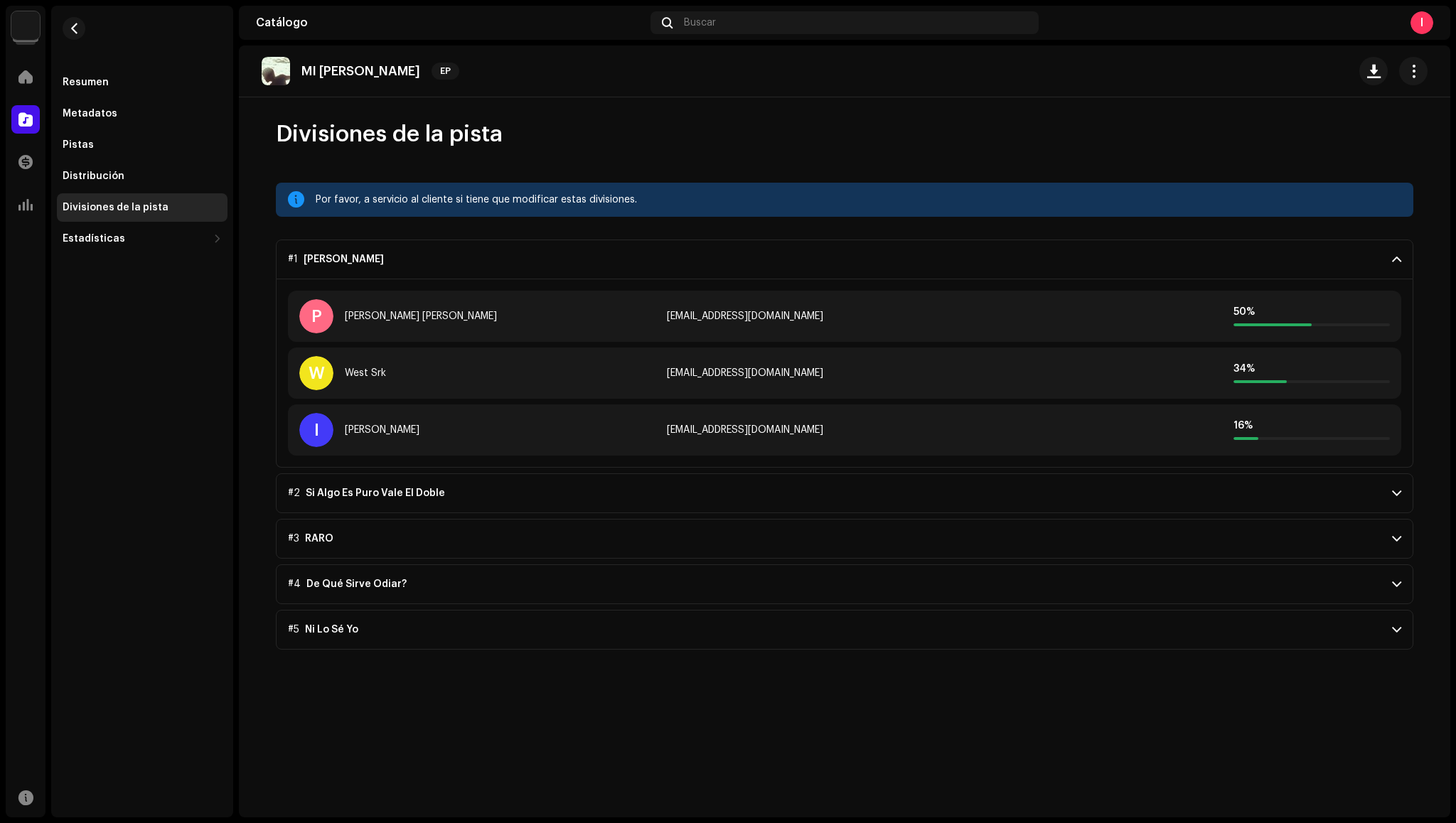
click at [1392, 496] on span at bounding box center [1397, 493] width 9 height 11
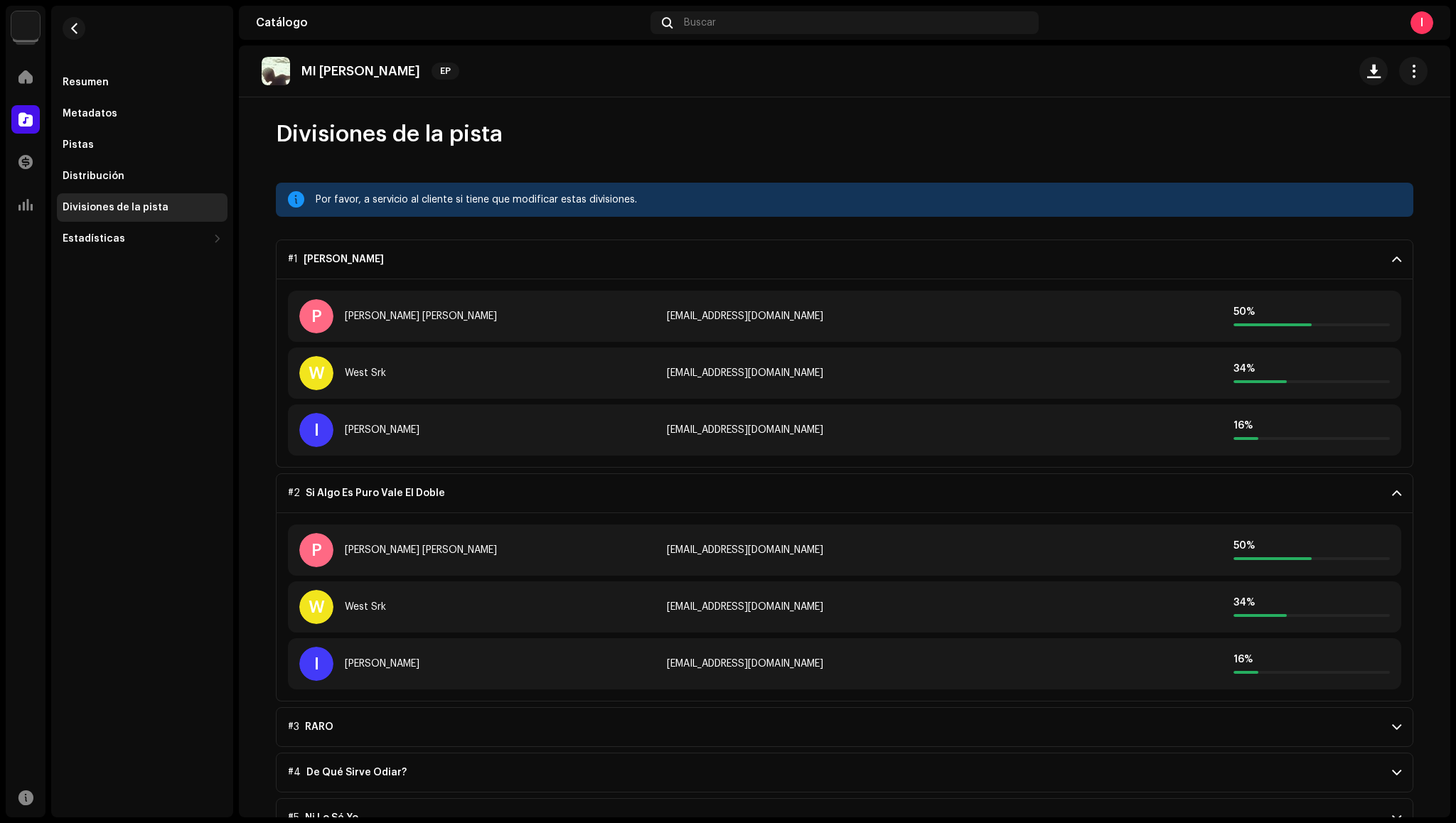
scroll to position [20, 0]
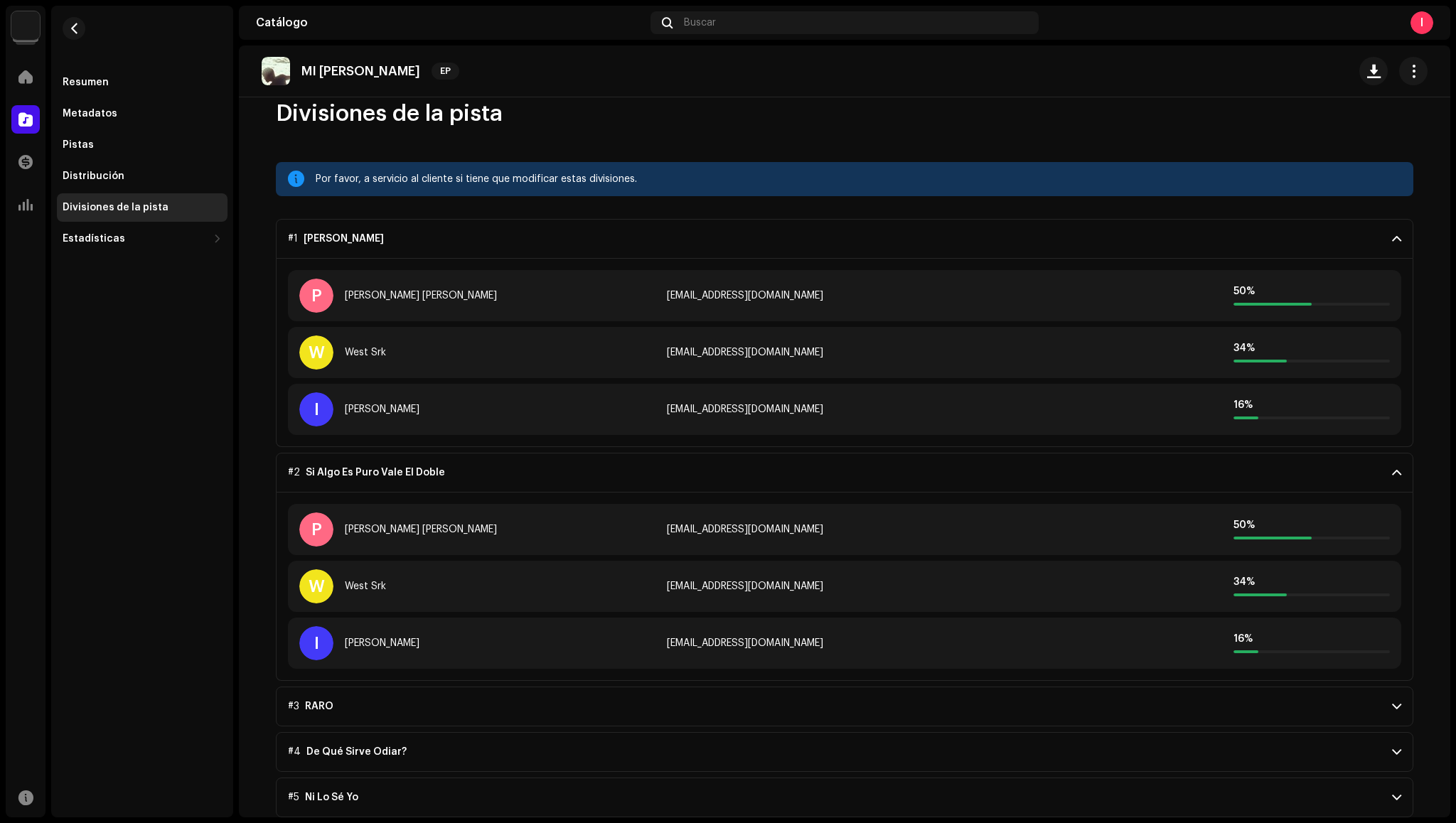
click at [1397, 711] on p-accordion-header "#3 RARO" at bounding box center [844, 706] width 1137 height 40
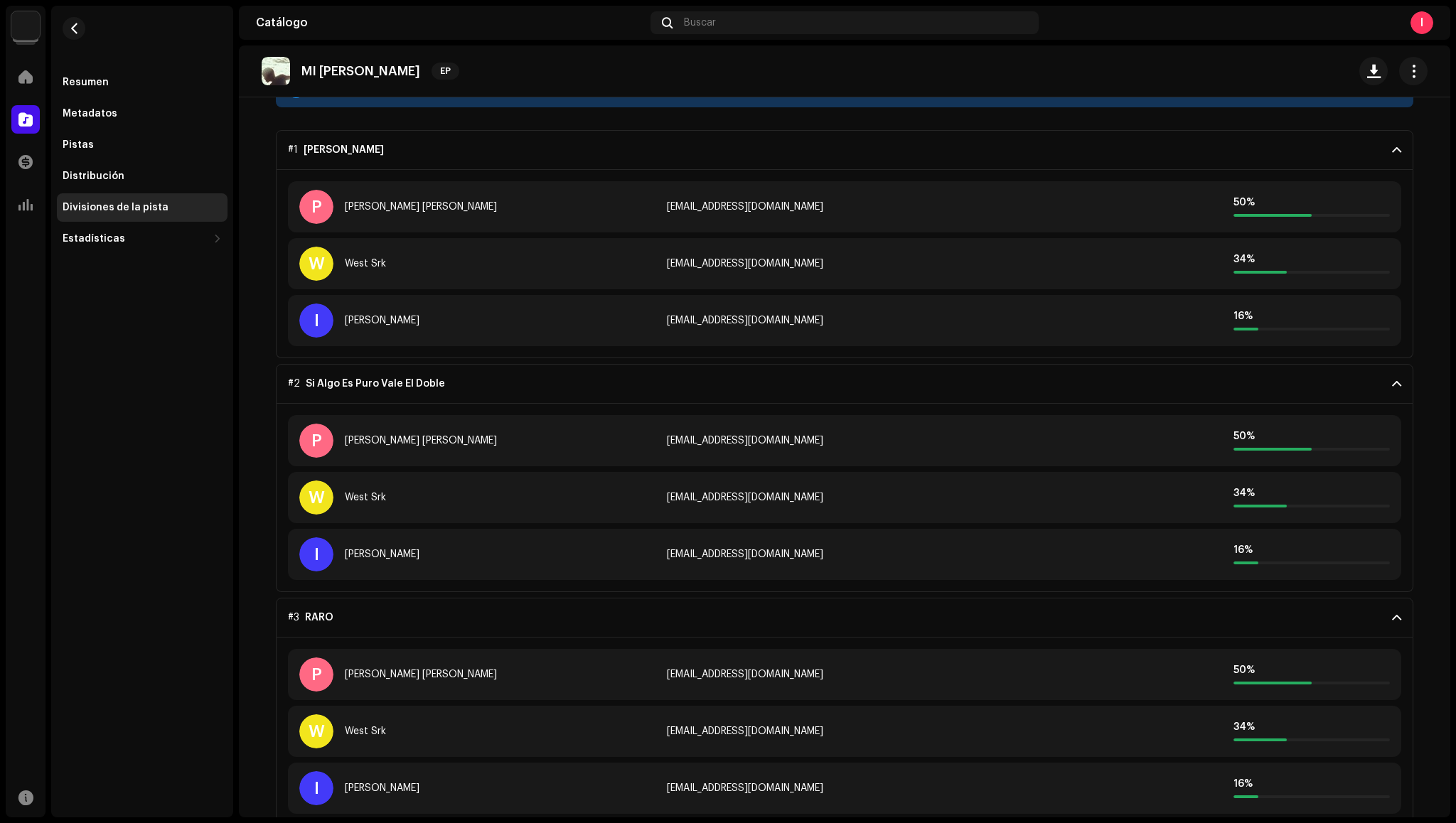
scroll to position [209, 0]
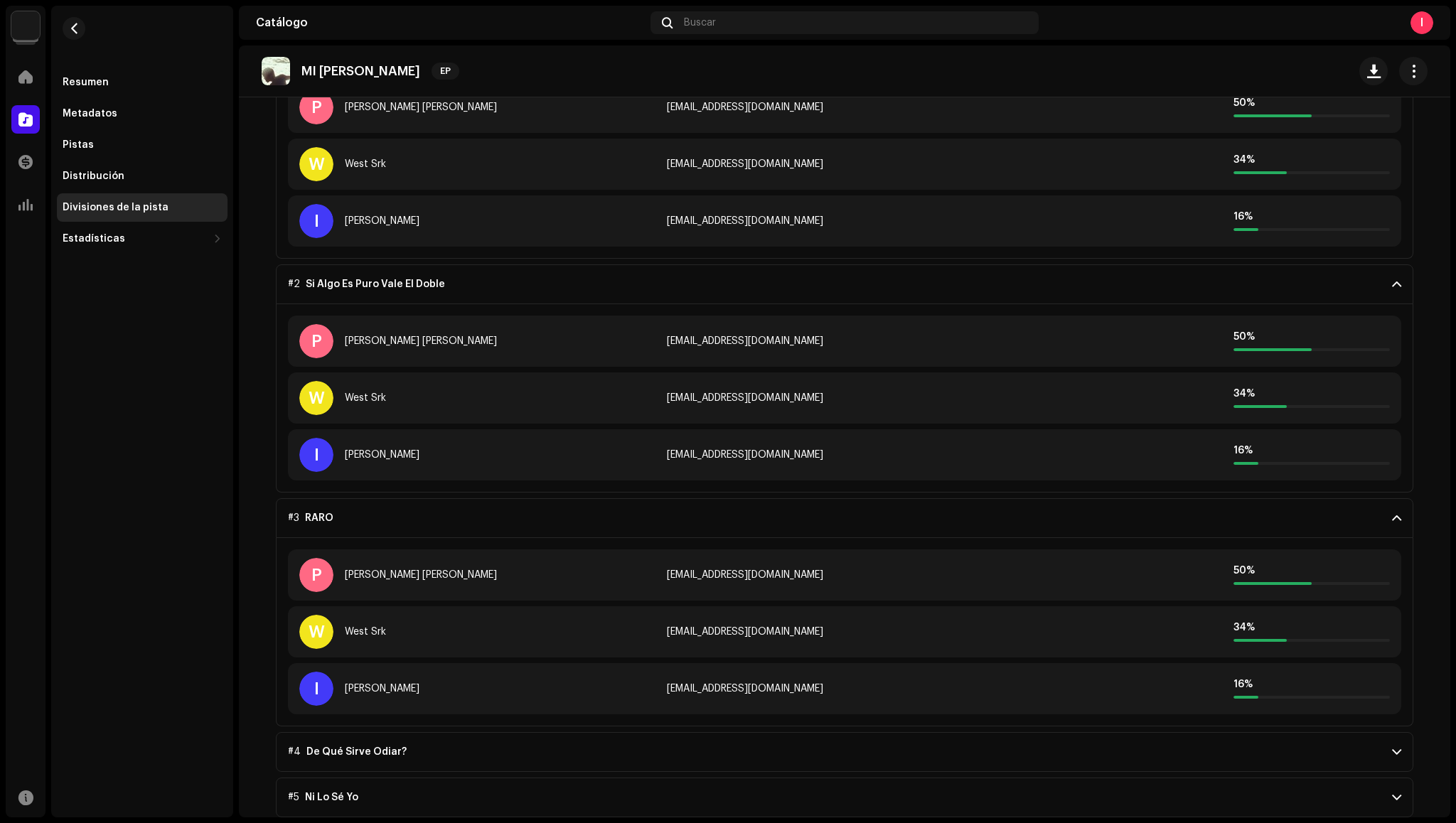
click at [1393, 757] on span at bounding box center [1397, 752] width 9 height 11
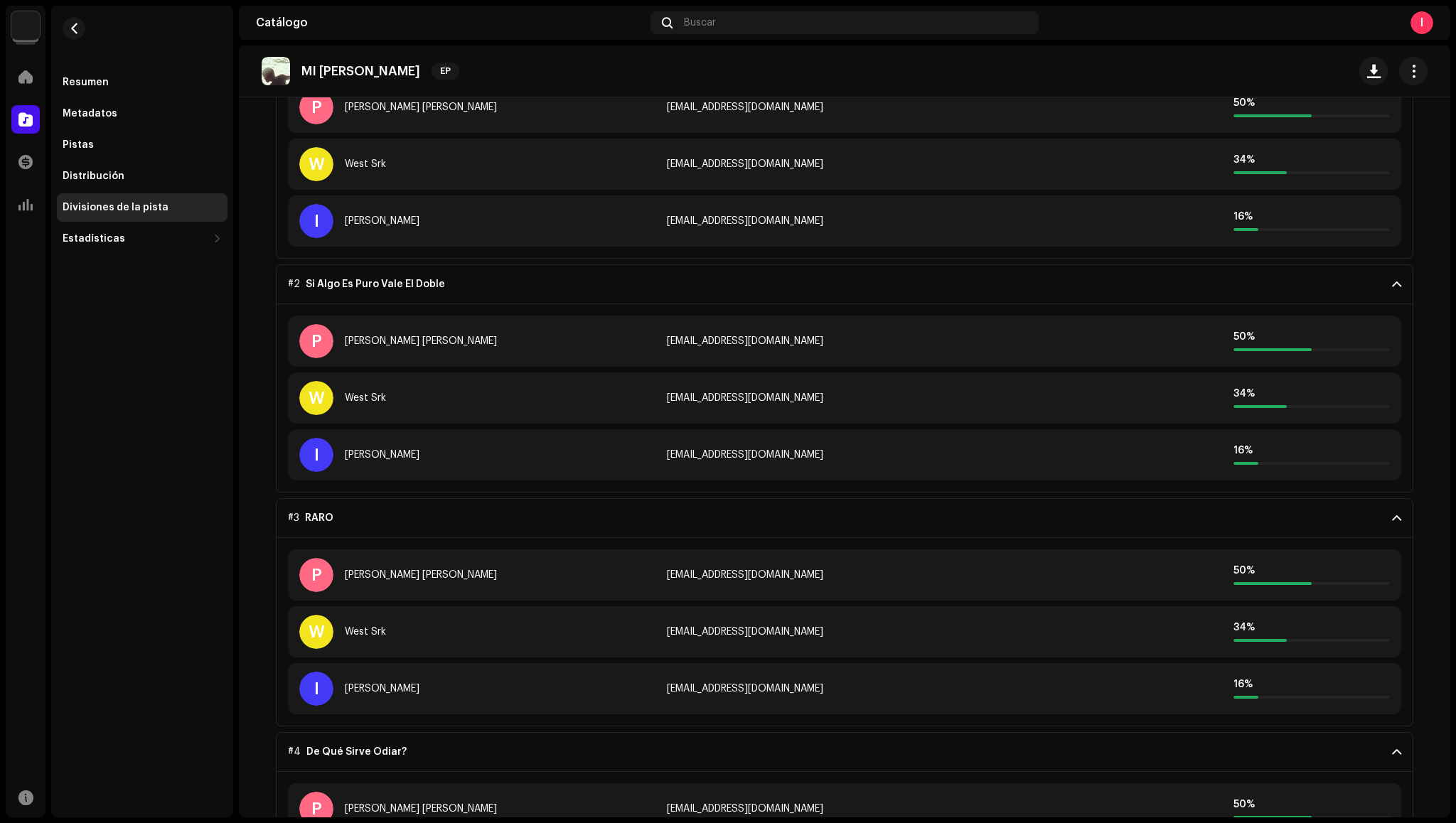
scroll to position [397, 0]
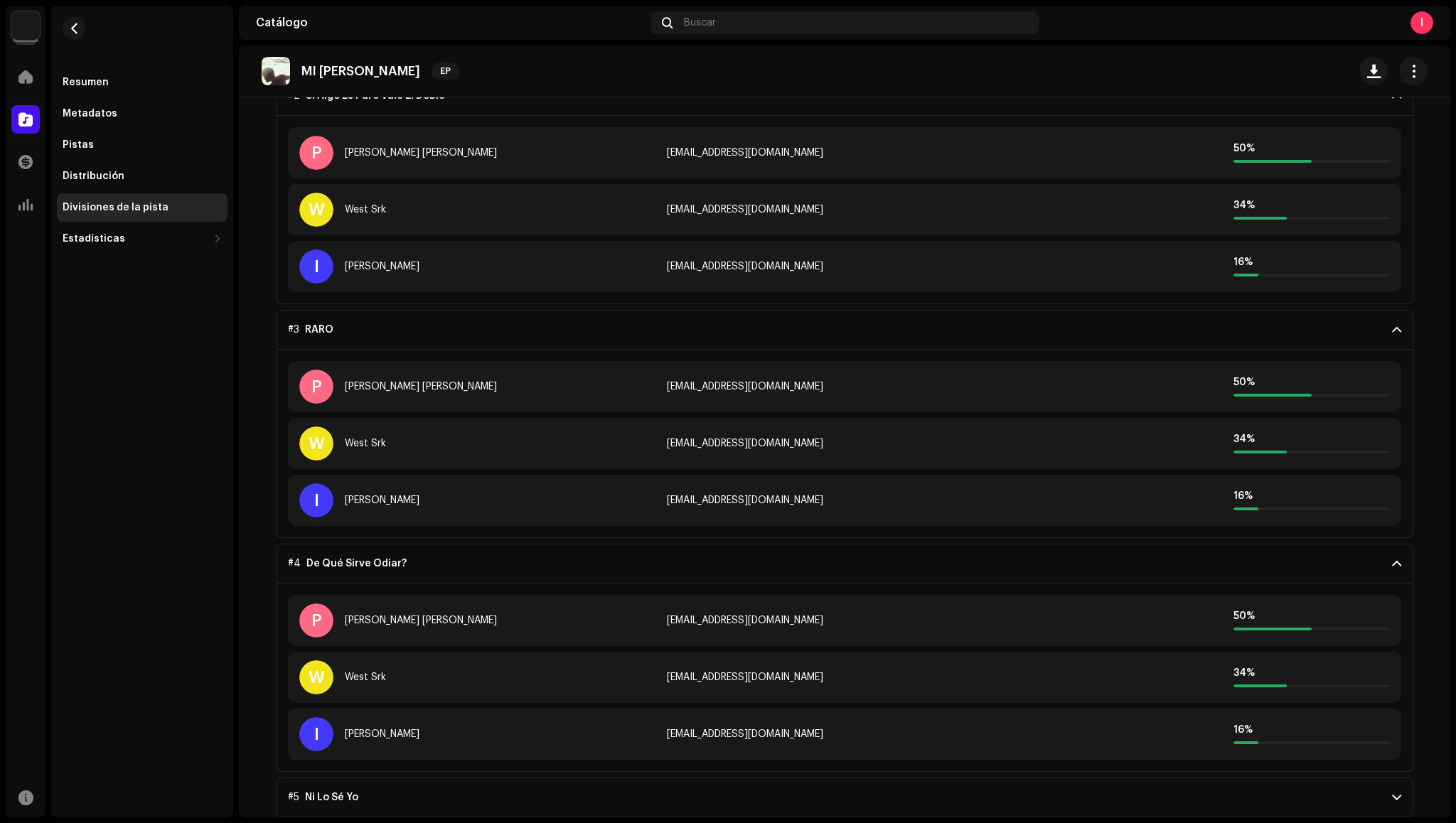
click at [1393, 805] on p-accordion-header "#5 Ni Lo Sé Yo" at bounding box center [844, 797] width 1137 height 40
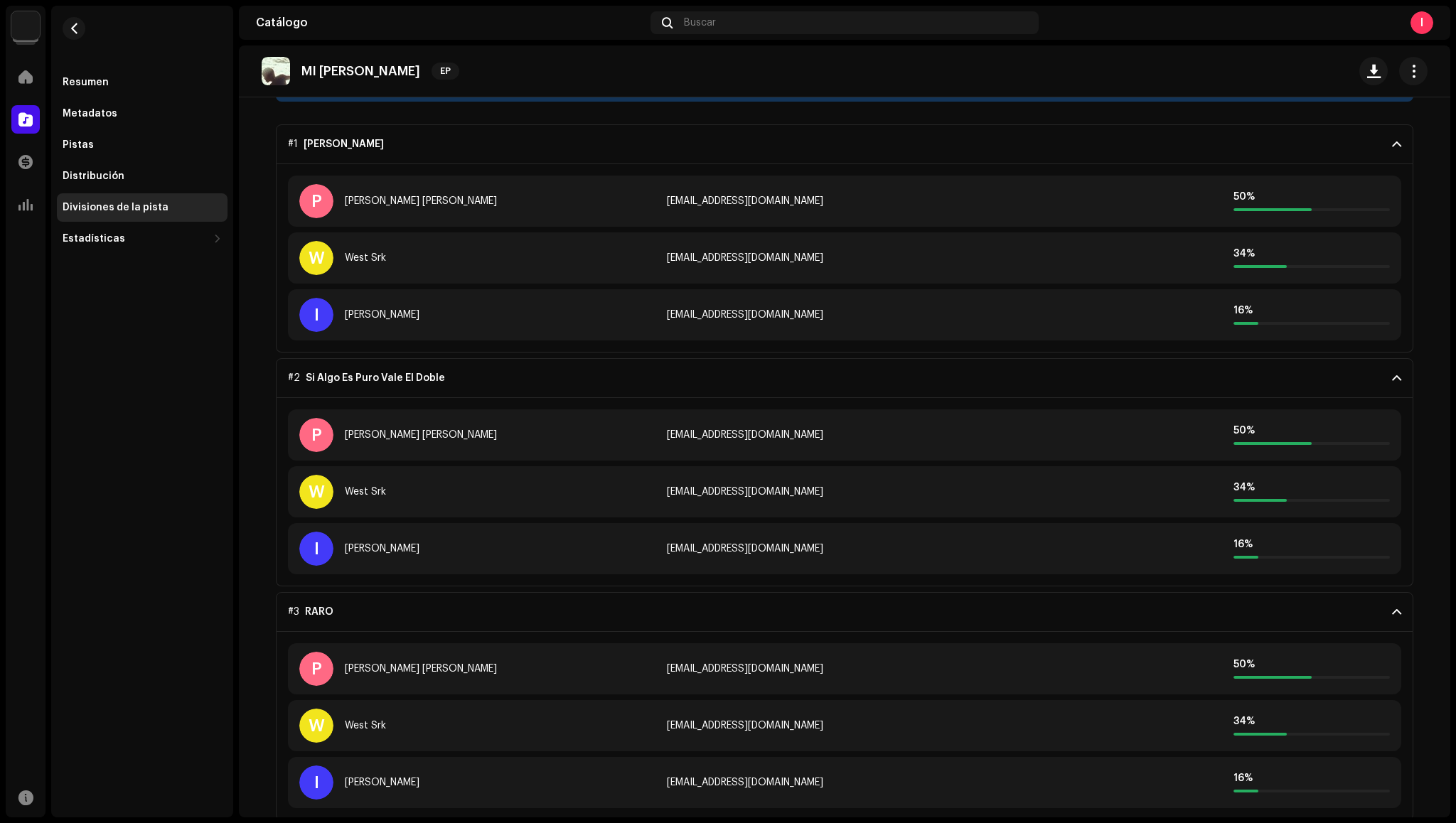
scroll to position [0, 0]
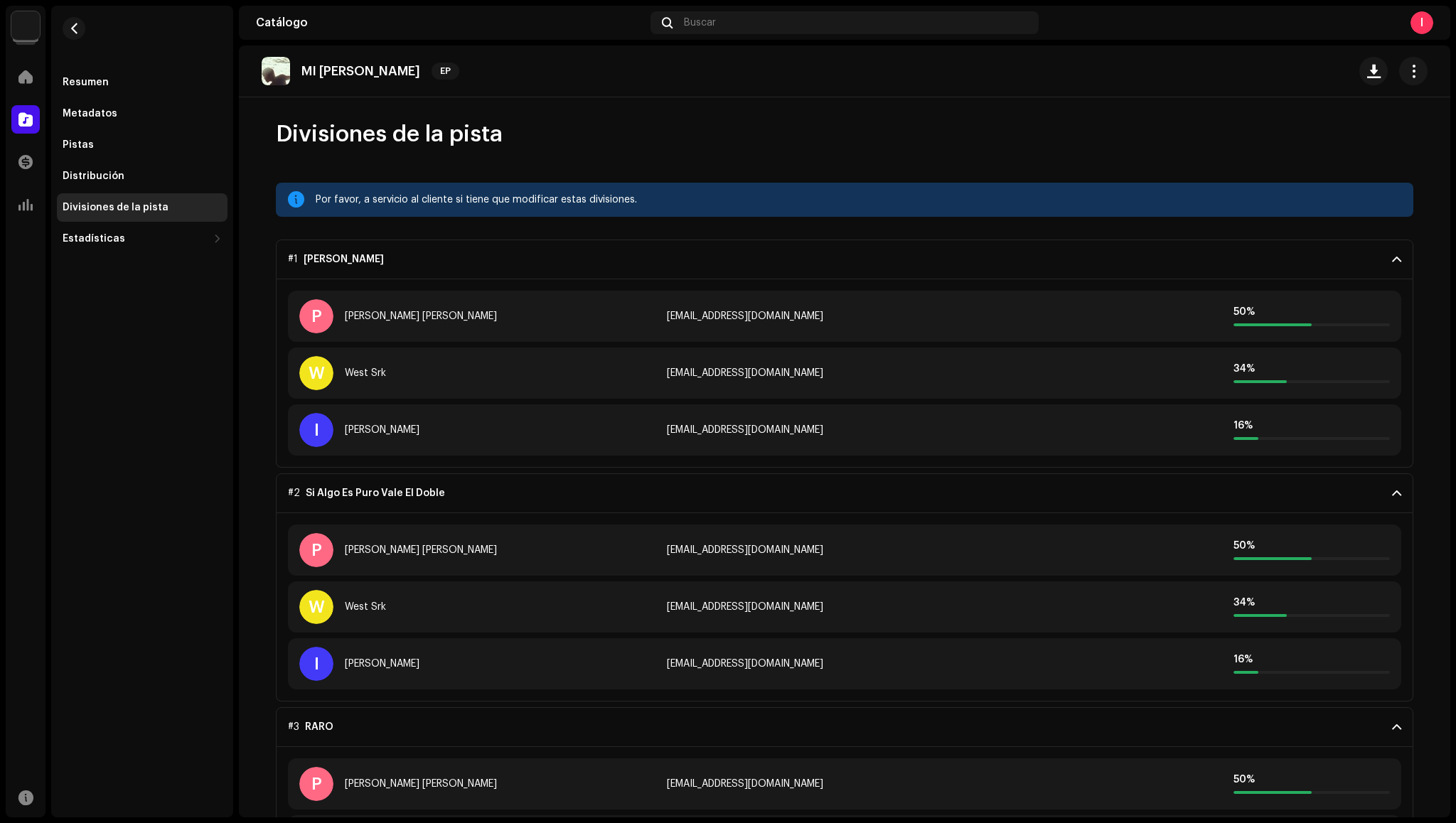
click at [1386, 260] on p-accordion-header "#1 Mi Cruz" at bounding box center [844, 259] width 1137 height 40
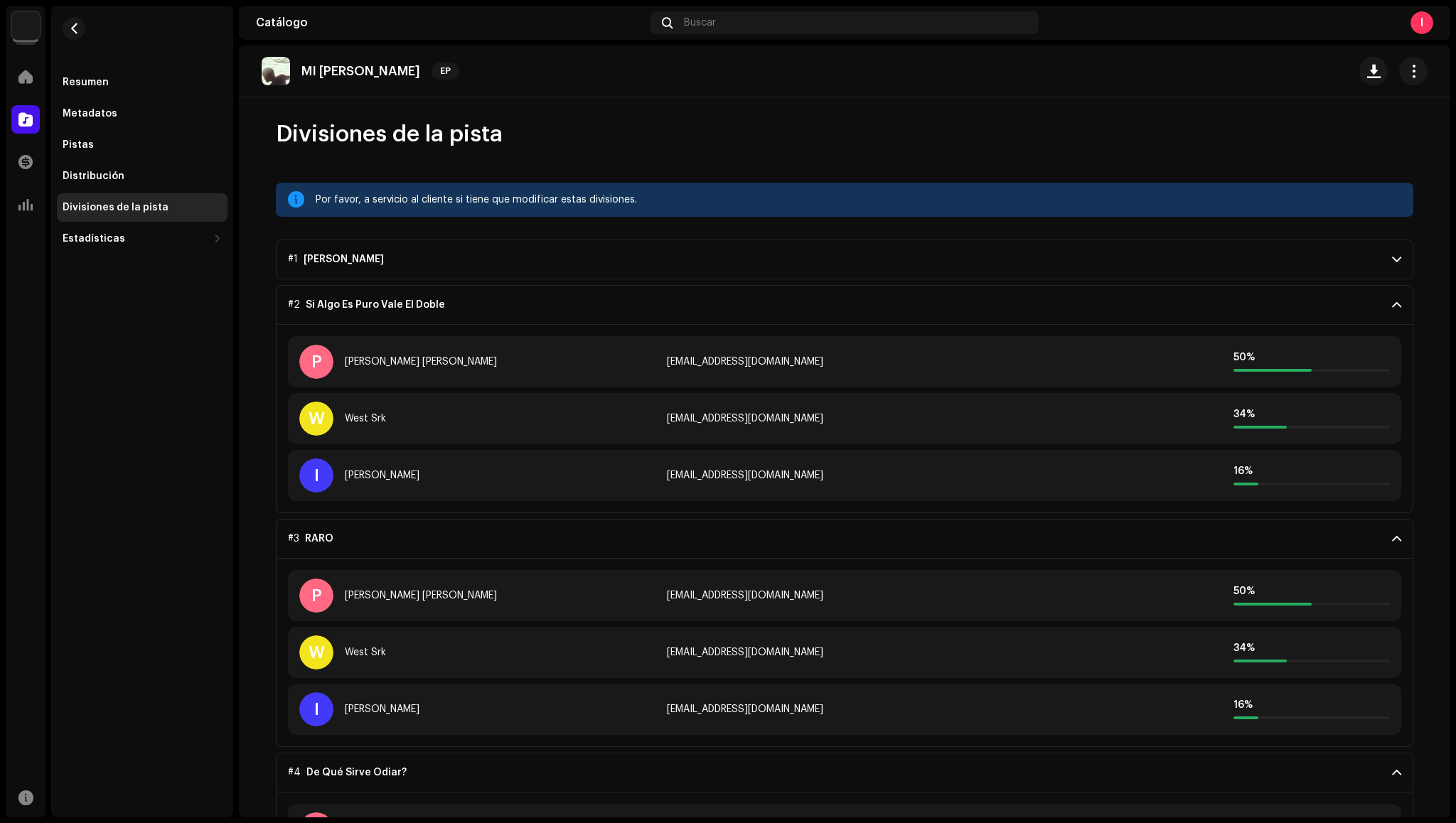
click at [1392, 304] on span at bounding box center [1397, 305] width 9 height 11
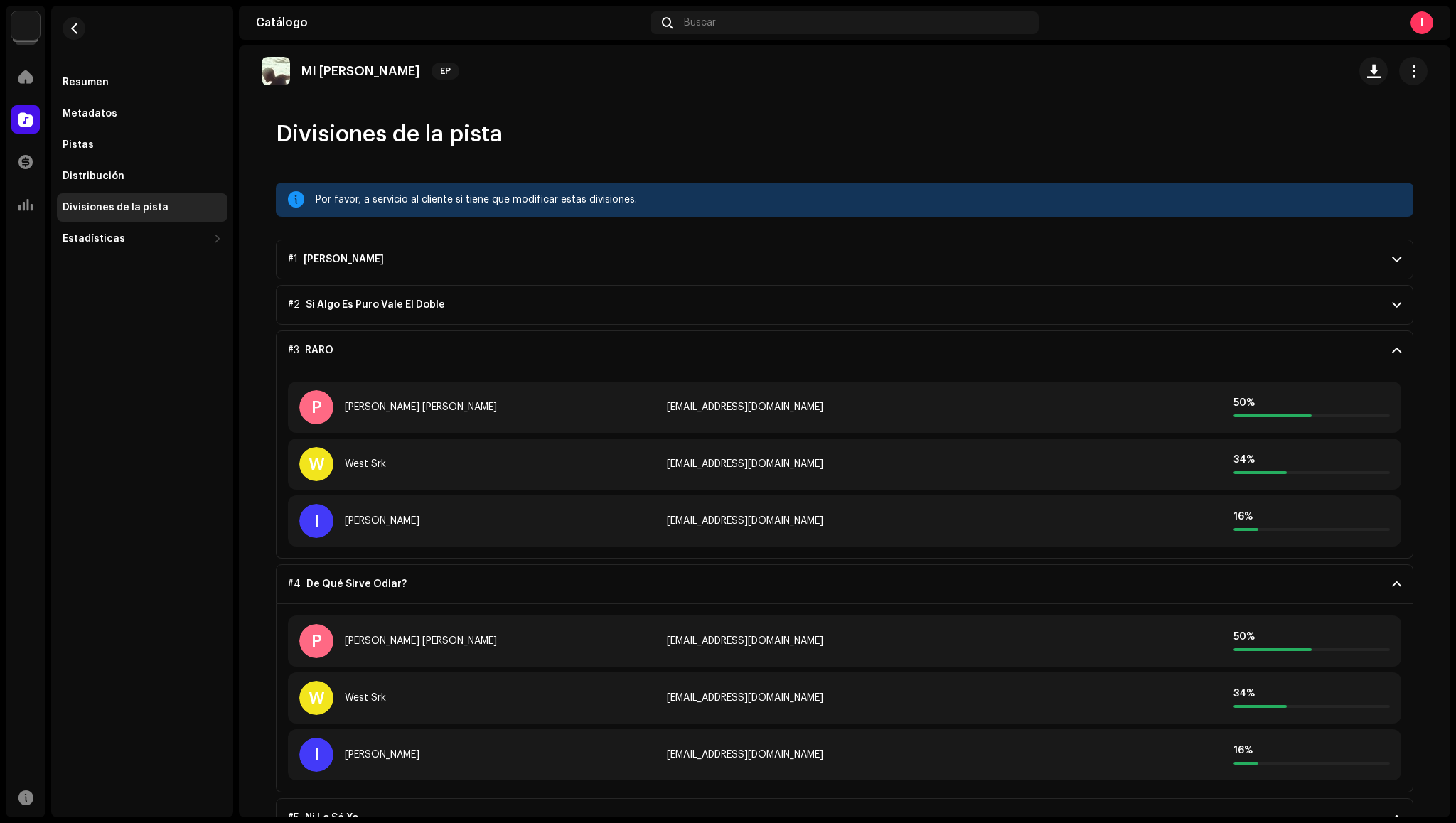
click at [1392, 348] on span at bounding box center [1397, 350] width 9 height 11
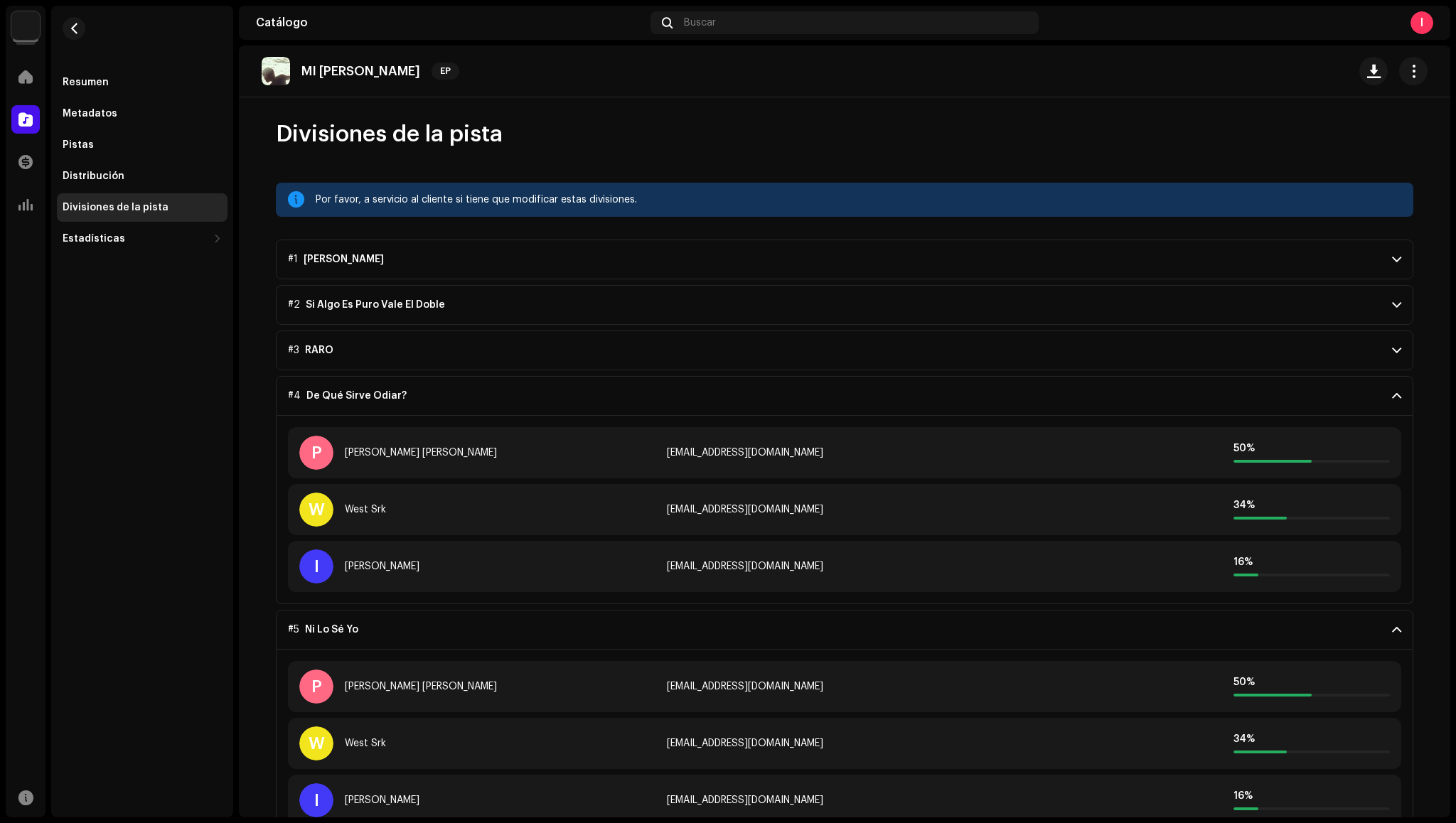
click at [1393, 397] on span at bounding box center [1397, 395] width 9 height 11
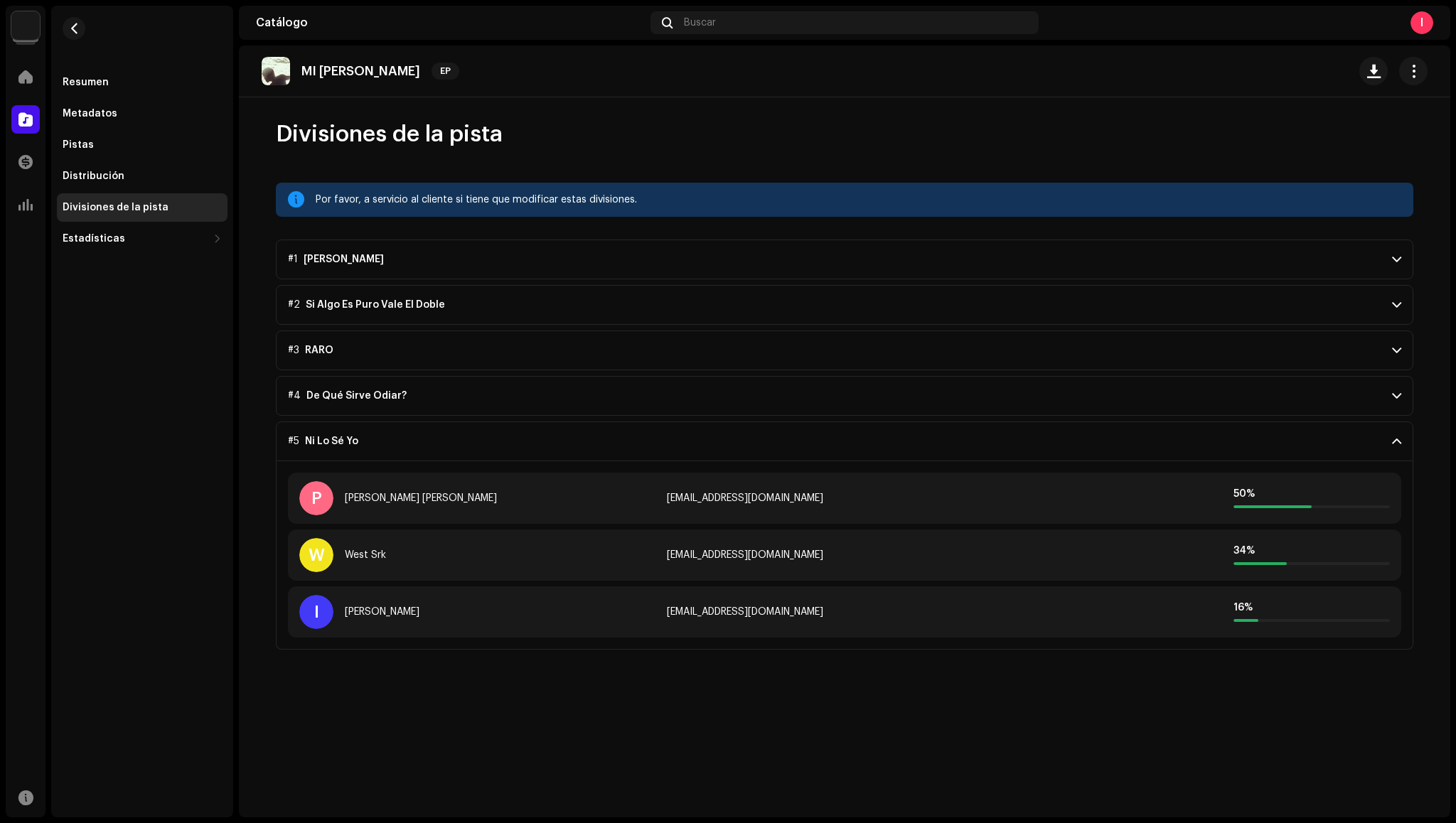
click at [1395, 446] on span at bounding box center [1397, 442] width 9 height 11
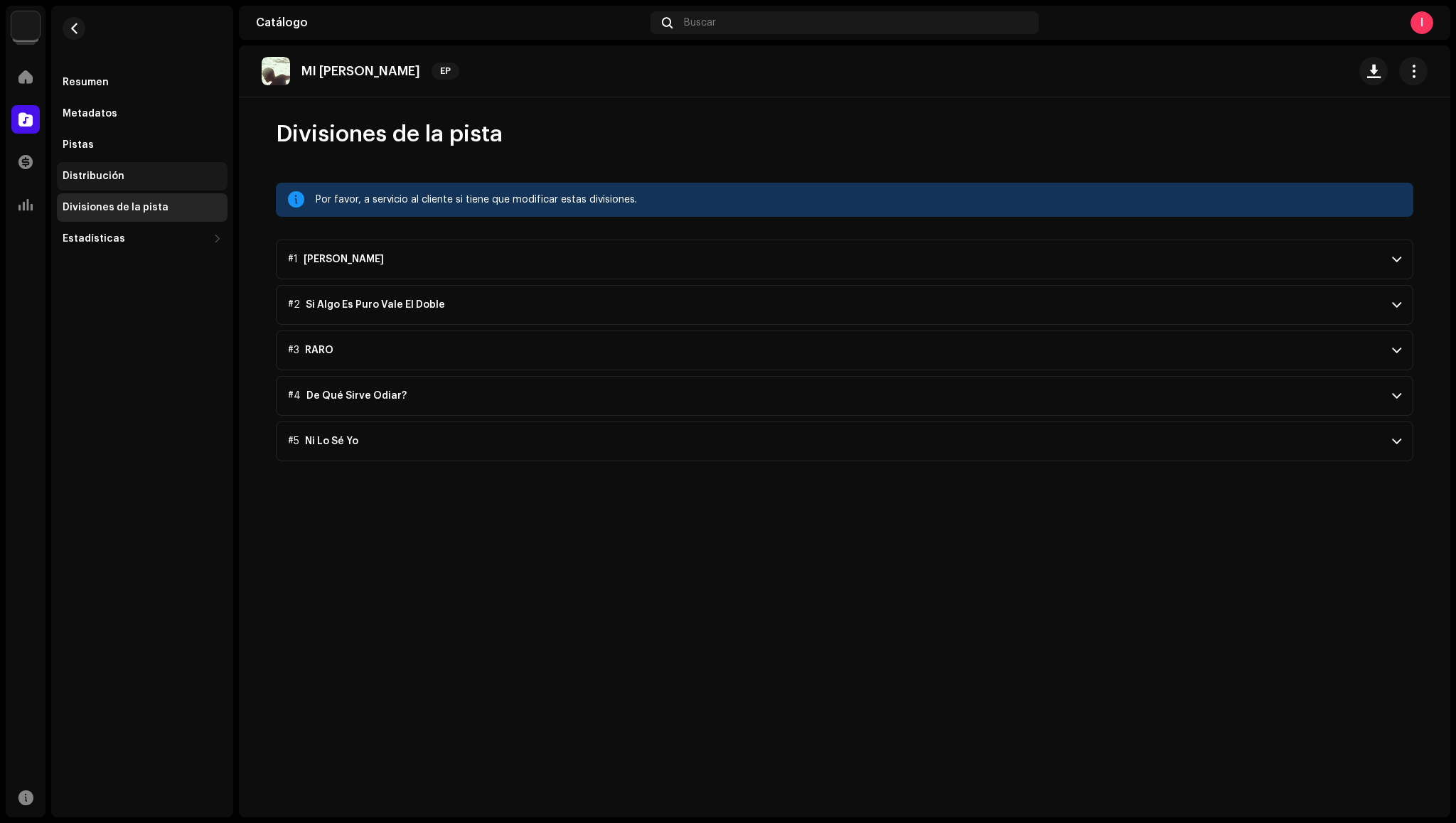
click at [94, 174] on div "Distribución" at bounding box center [93, 176] width 62 height 11
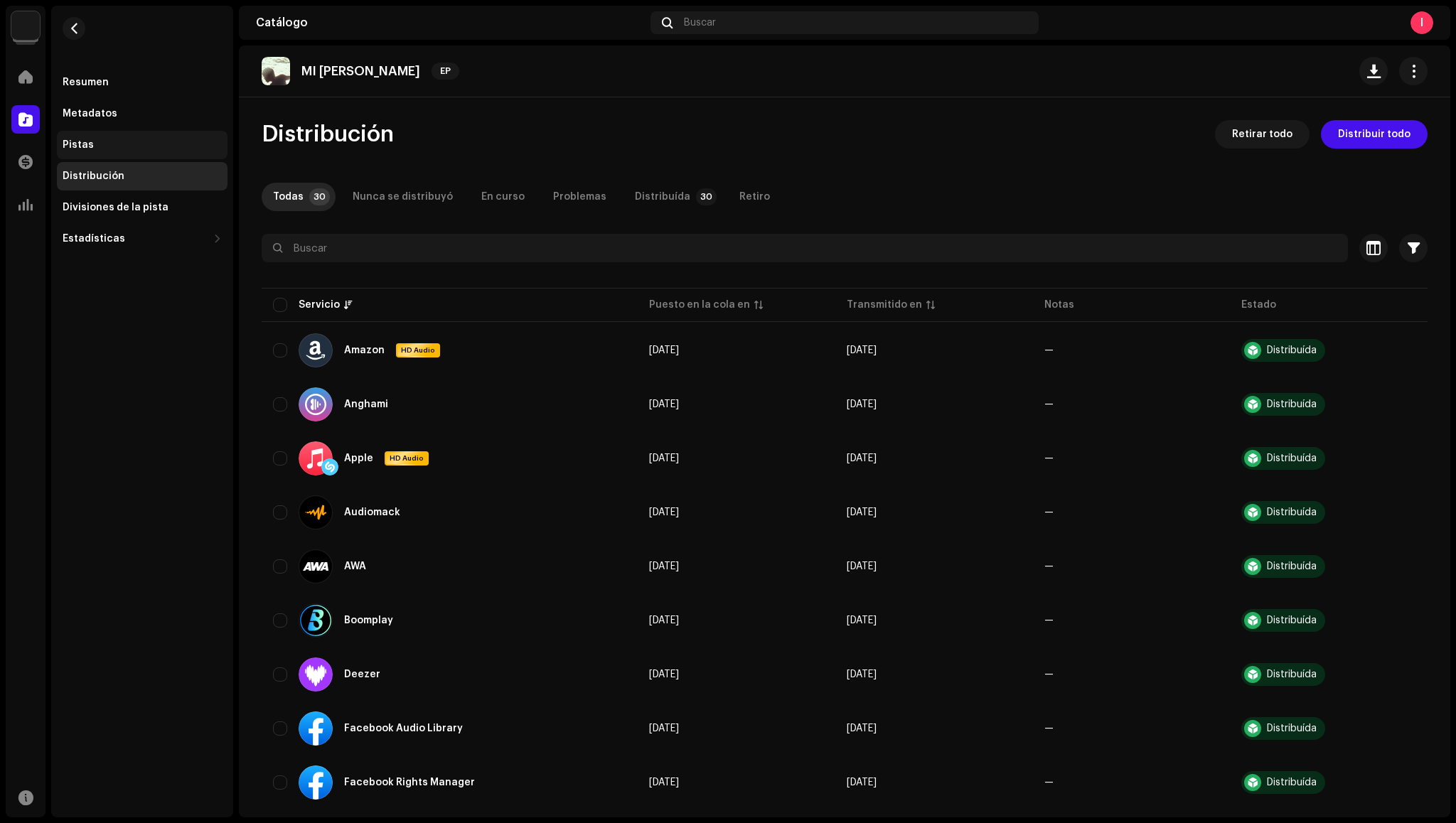
click at [82, 140] on div "Pistas" at bounding box center [79, 145] width 31 height 11
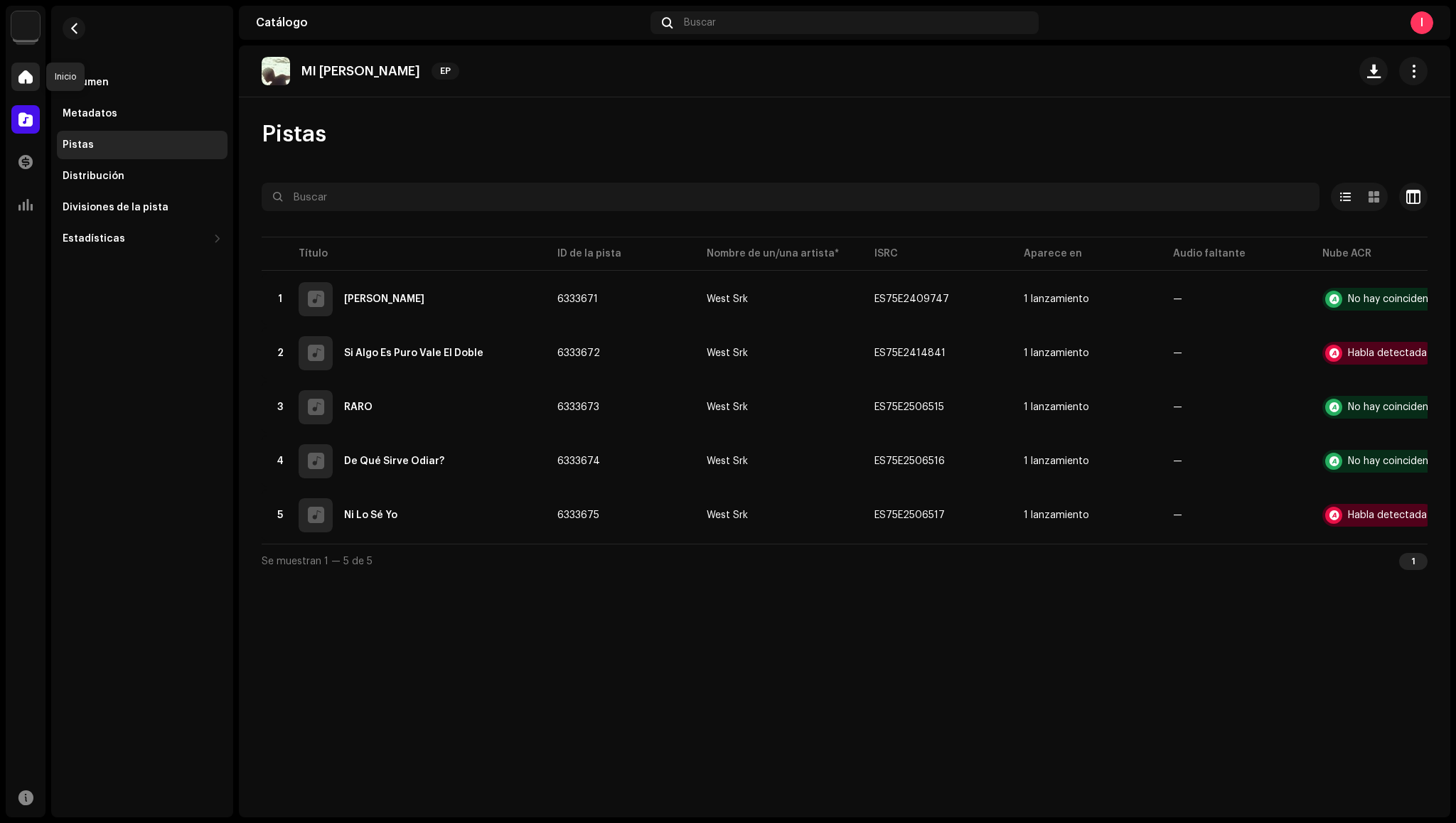
click at [29, 73] on span at bounding box center [25, 77] width 14 height 11
click at [67, 30] on button "button" at bounding box center [74, 28] width 23 height 23
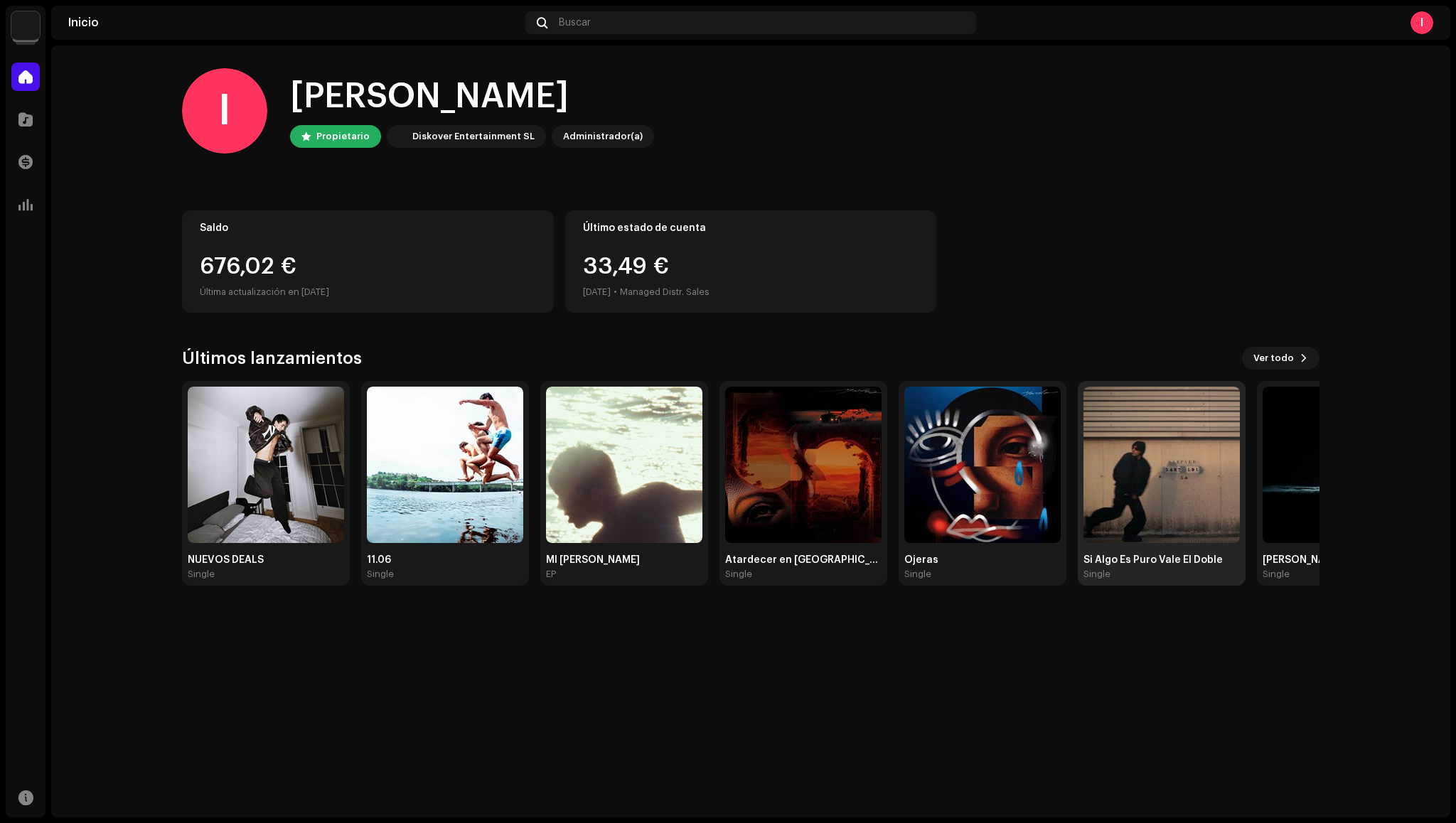
click at [1171, 489] on img at bounding box center [1161, 465] width 156 height 156
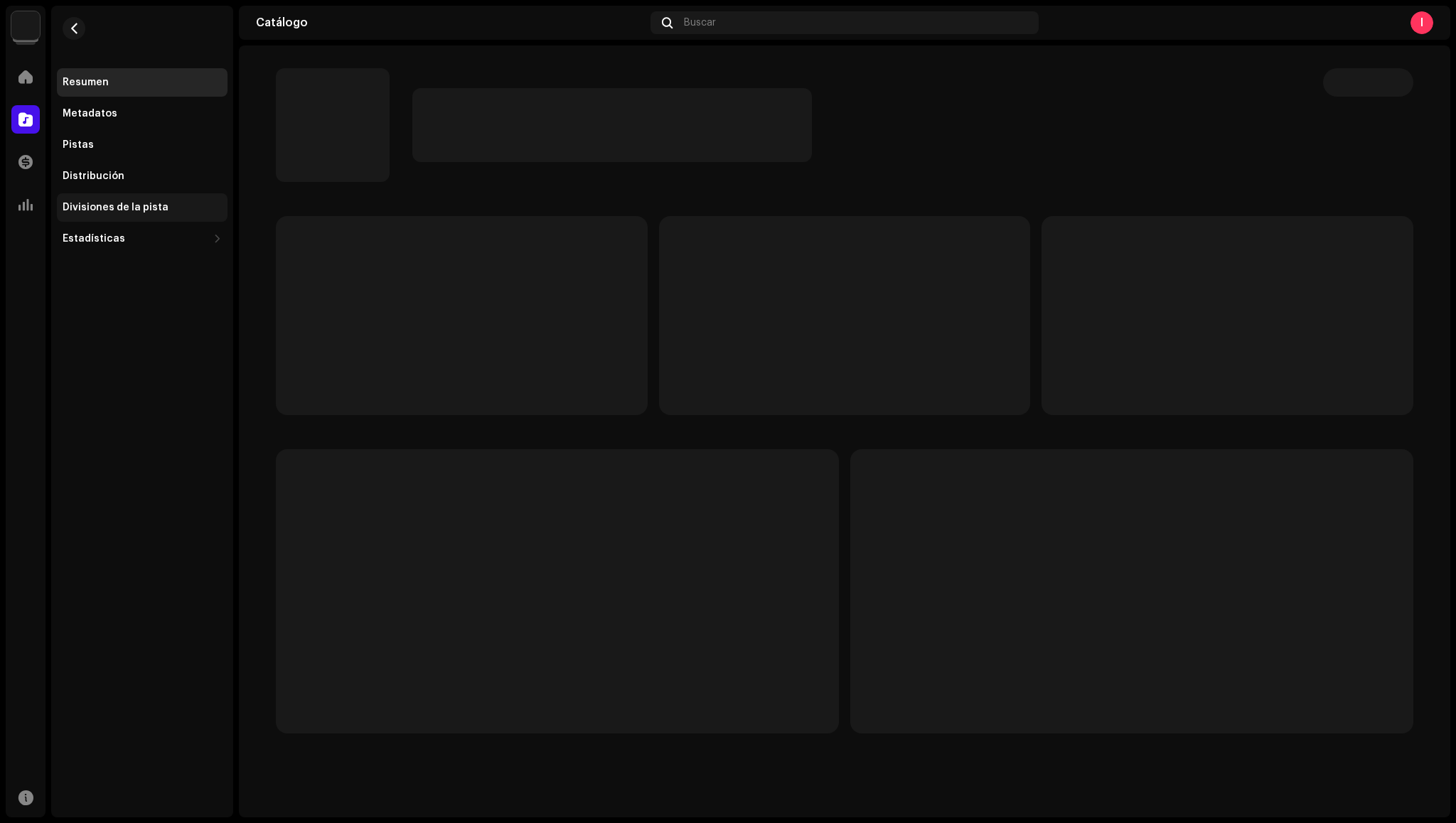
click at [79, 210] on div "Divisiones de la pista" at bounding box center [115, 208] width 106 height 11
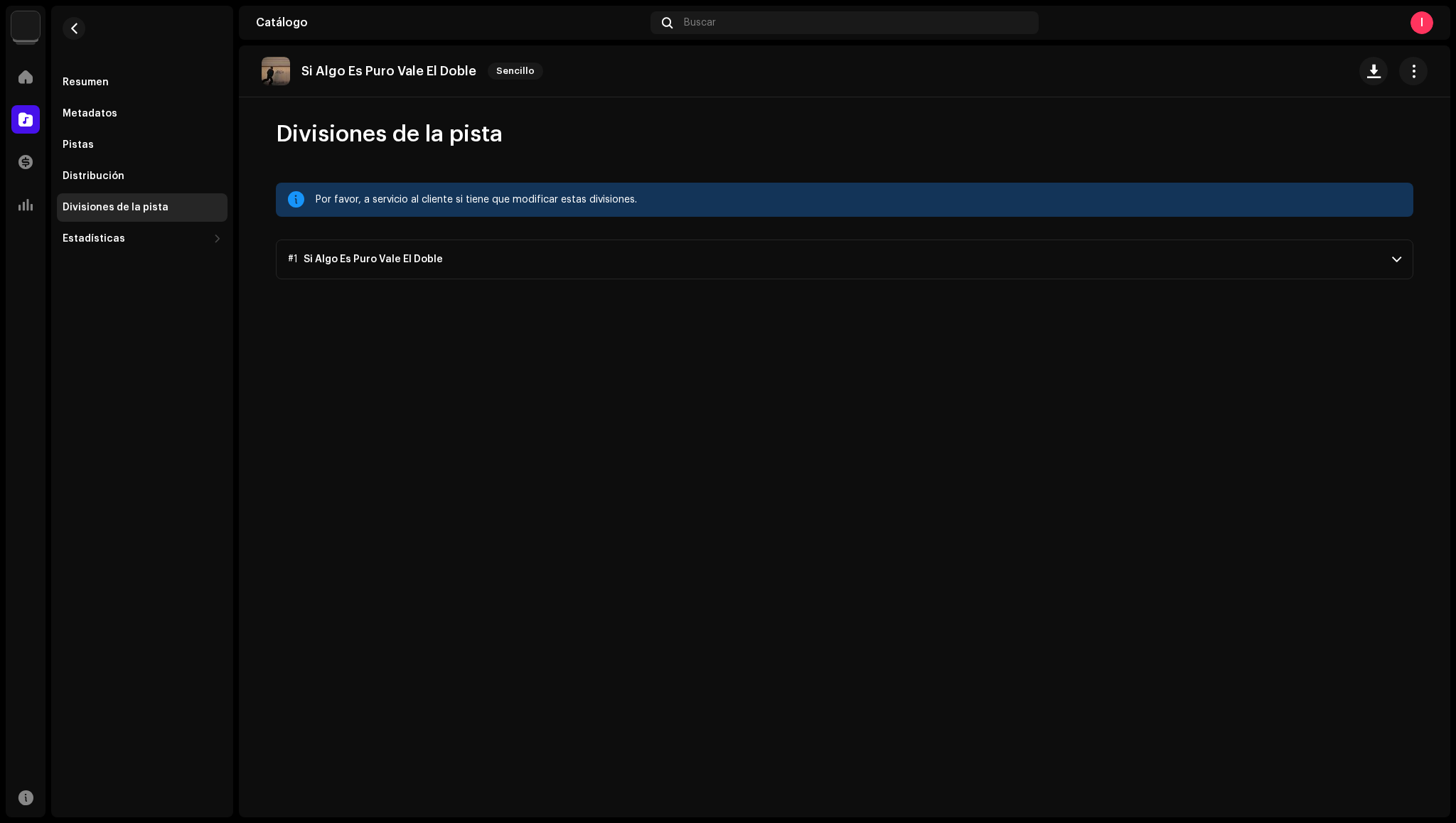
click at [1086, 267] on p-accordion-header "#1 Si Algo Es Puro Vale El Doble" at bounding box center [844, 259] width 1137 height 40
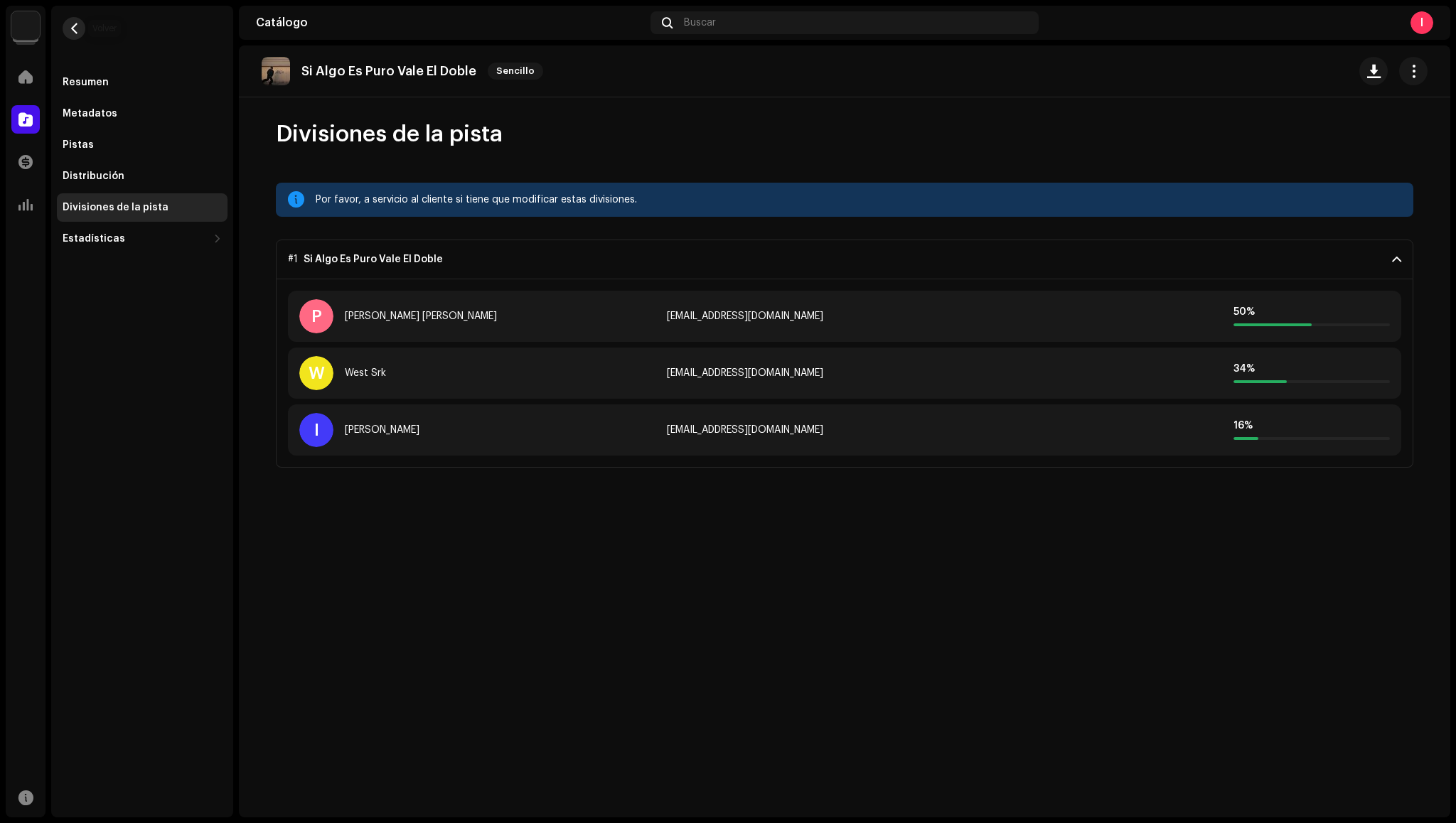
click at [77, 32] on span "button" at bounding box center [75, 29] width 11 height 11
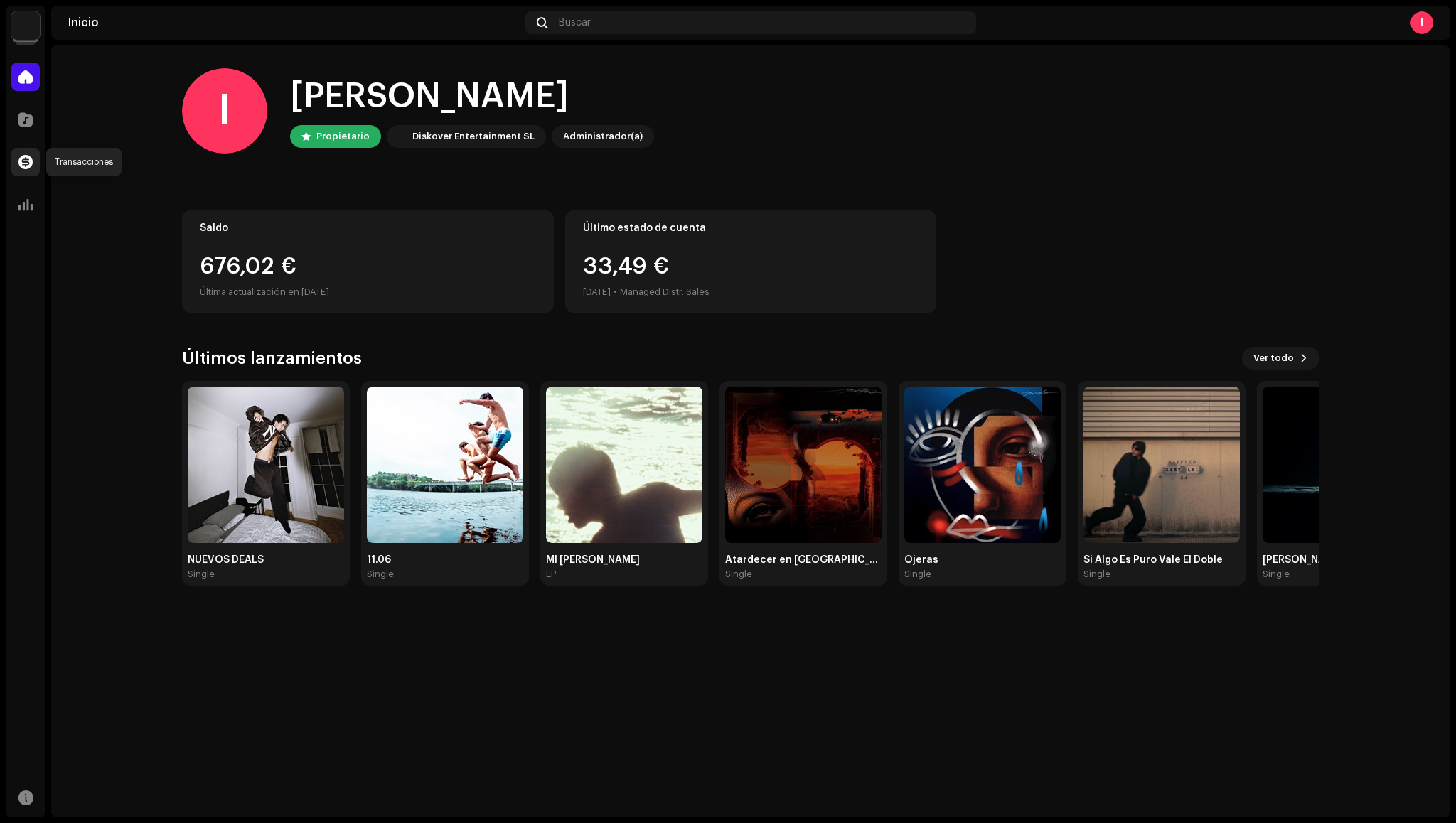
click at [33, 150] on div at bounding box center [25, 162] width 29 height 29
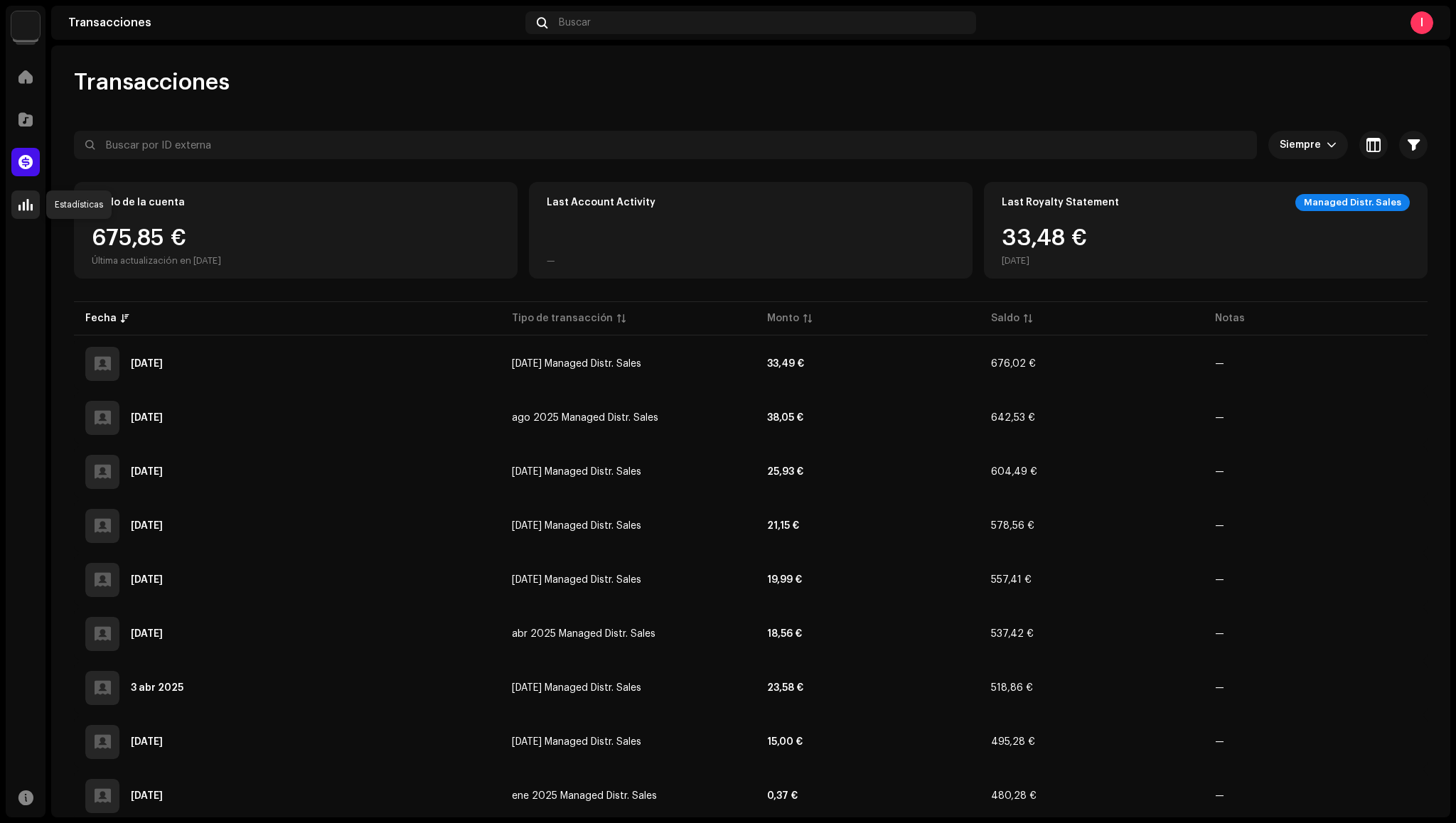
click at [32, 206] on span at bounding box center [25, 204] width 14 height 11
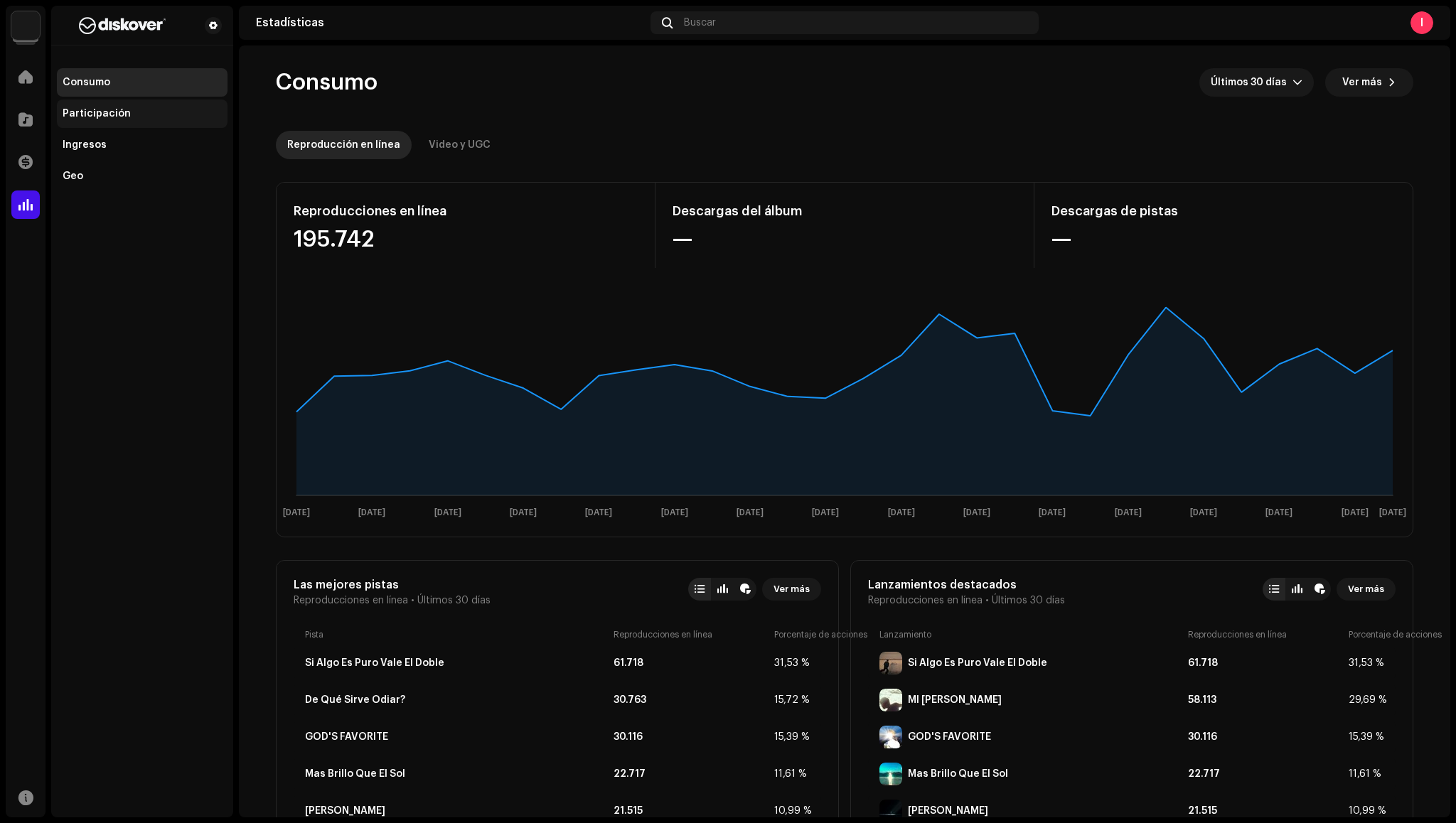
click at [110, 114] on div "Participación" at bounding box center [97, 114] width 68 height 11
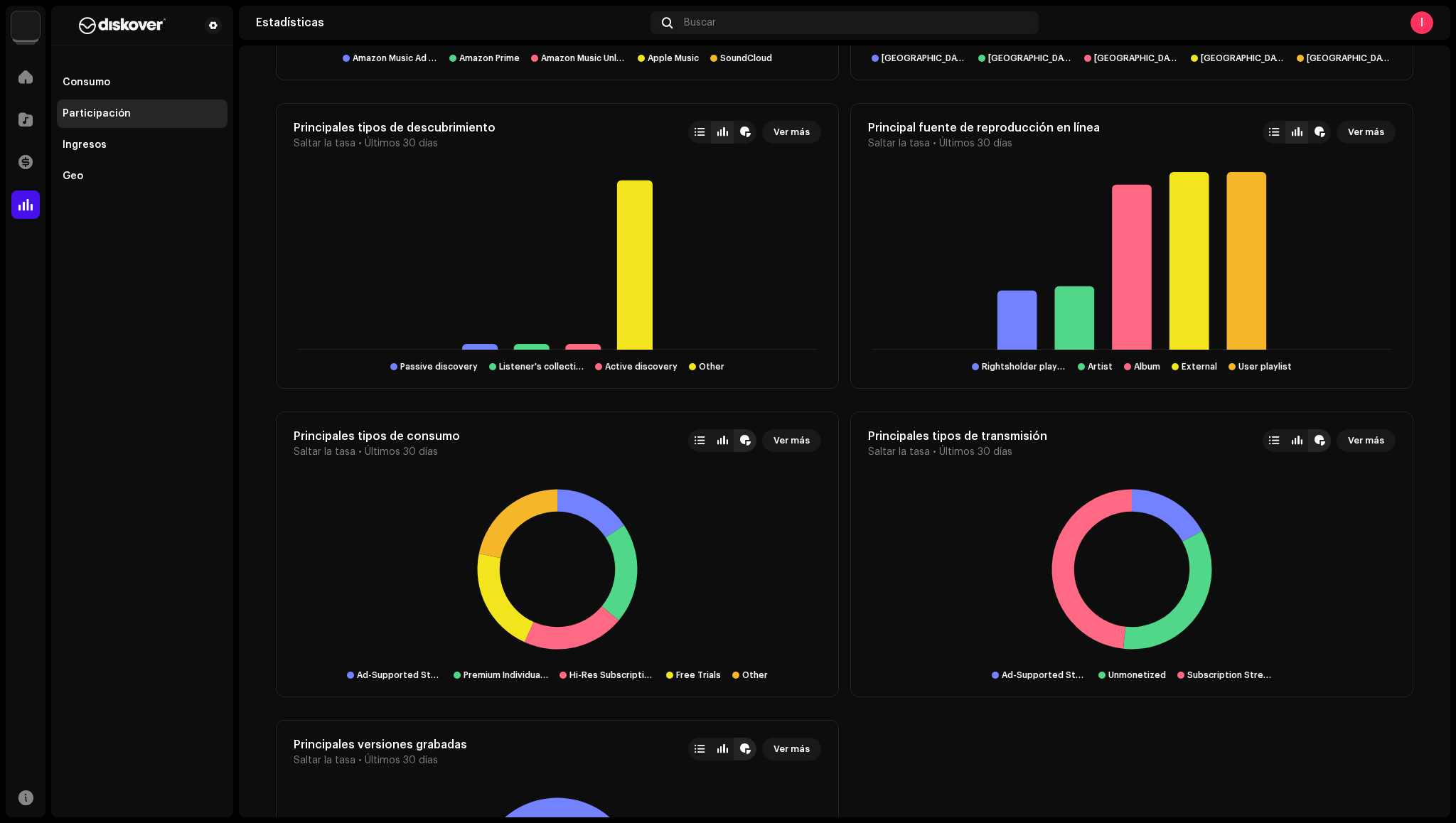
scroll to position [1386, 0]
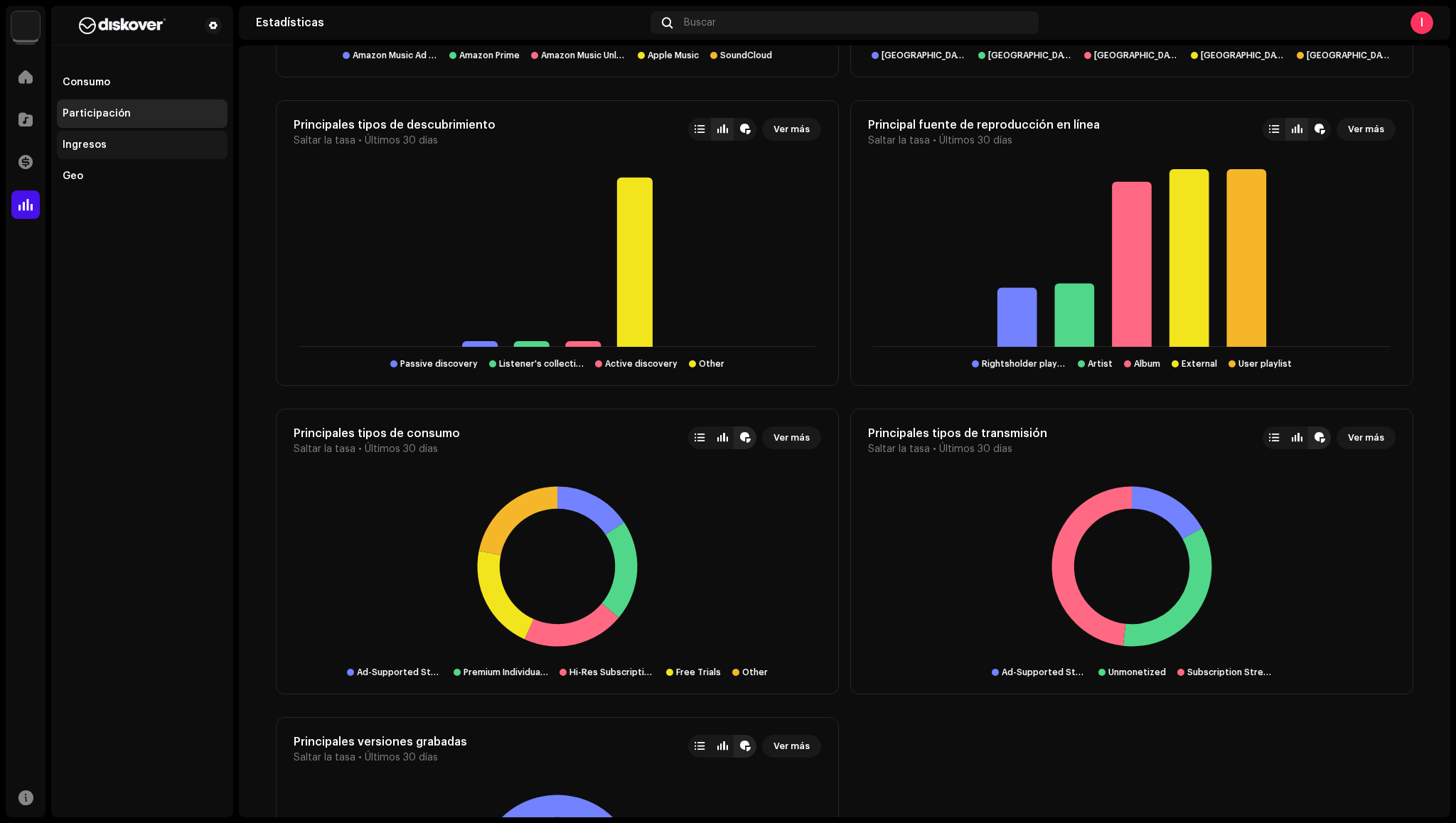
click at [98, 148] on div "Ingresos" at bounding box center [85, 145] width 44 height 11
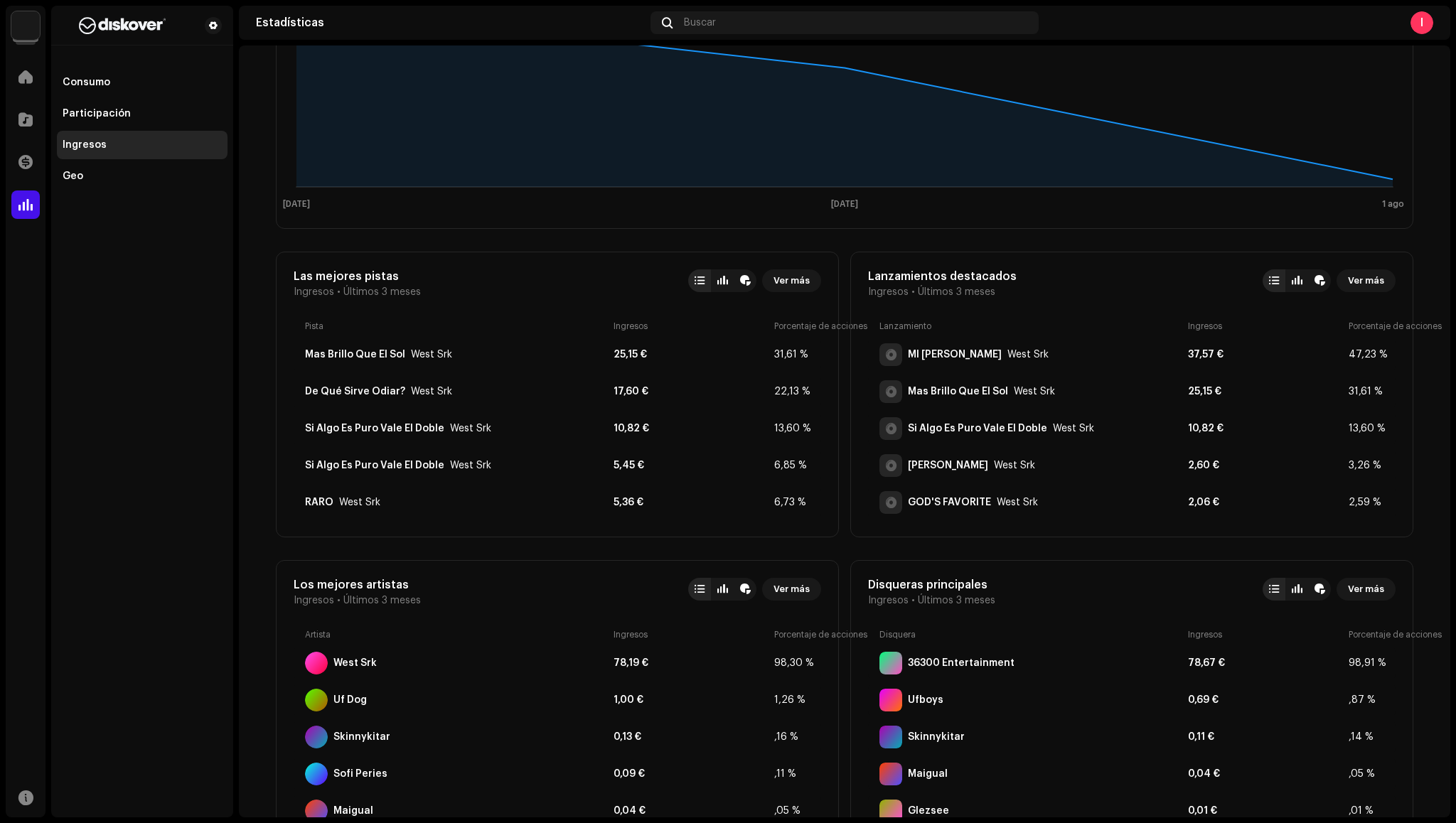
scroll to position [252, 0]
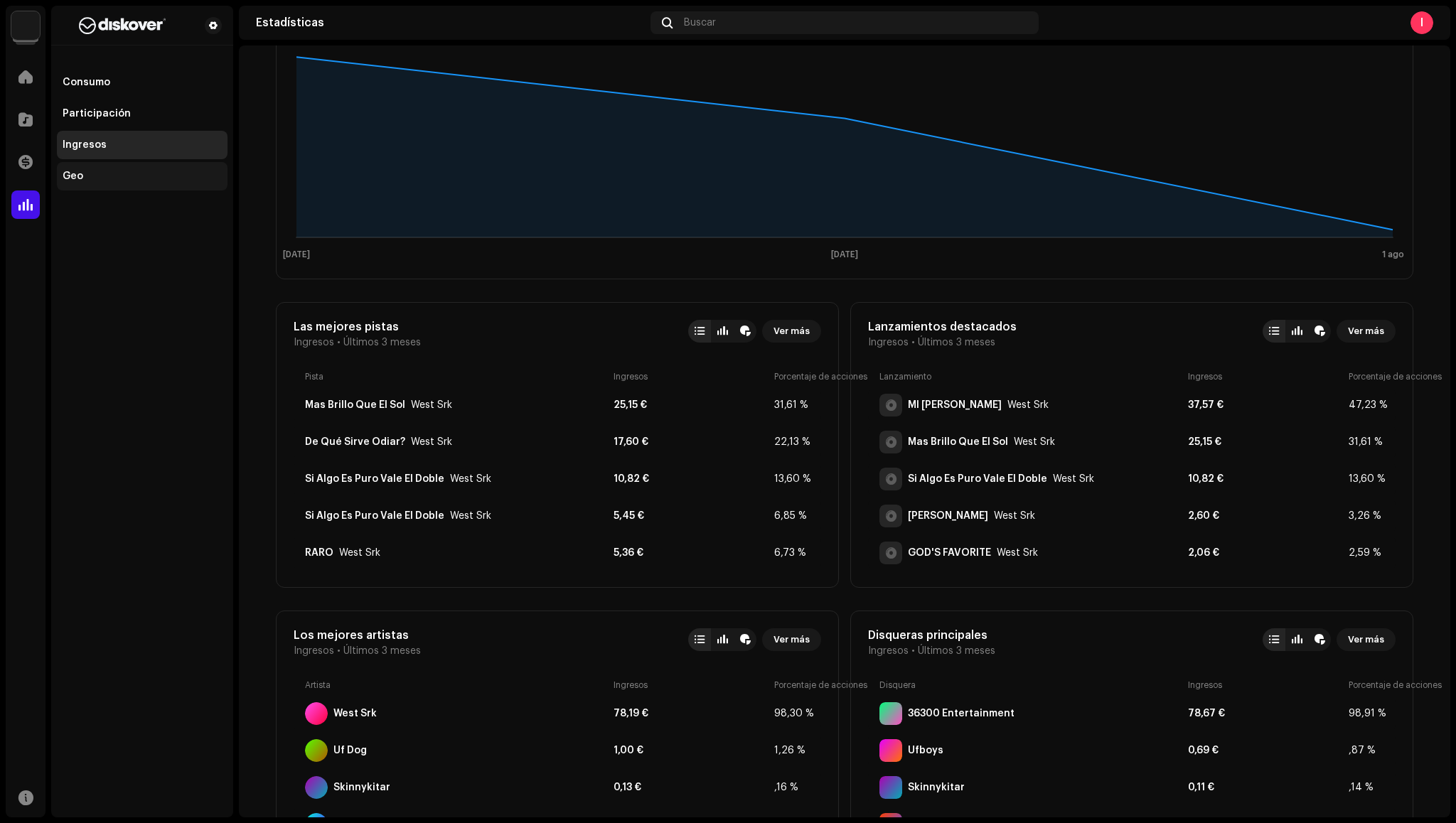
click at [72, 175] on div "Geo" at bounding box center [73, 176] width 20 height 11
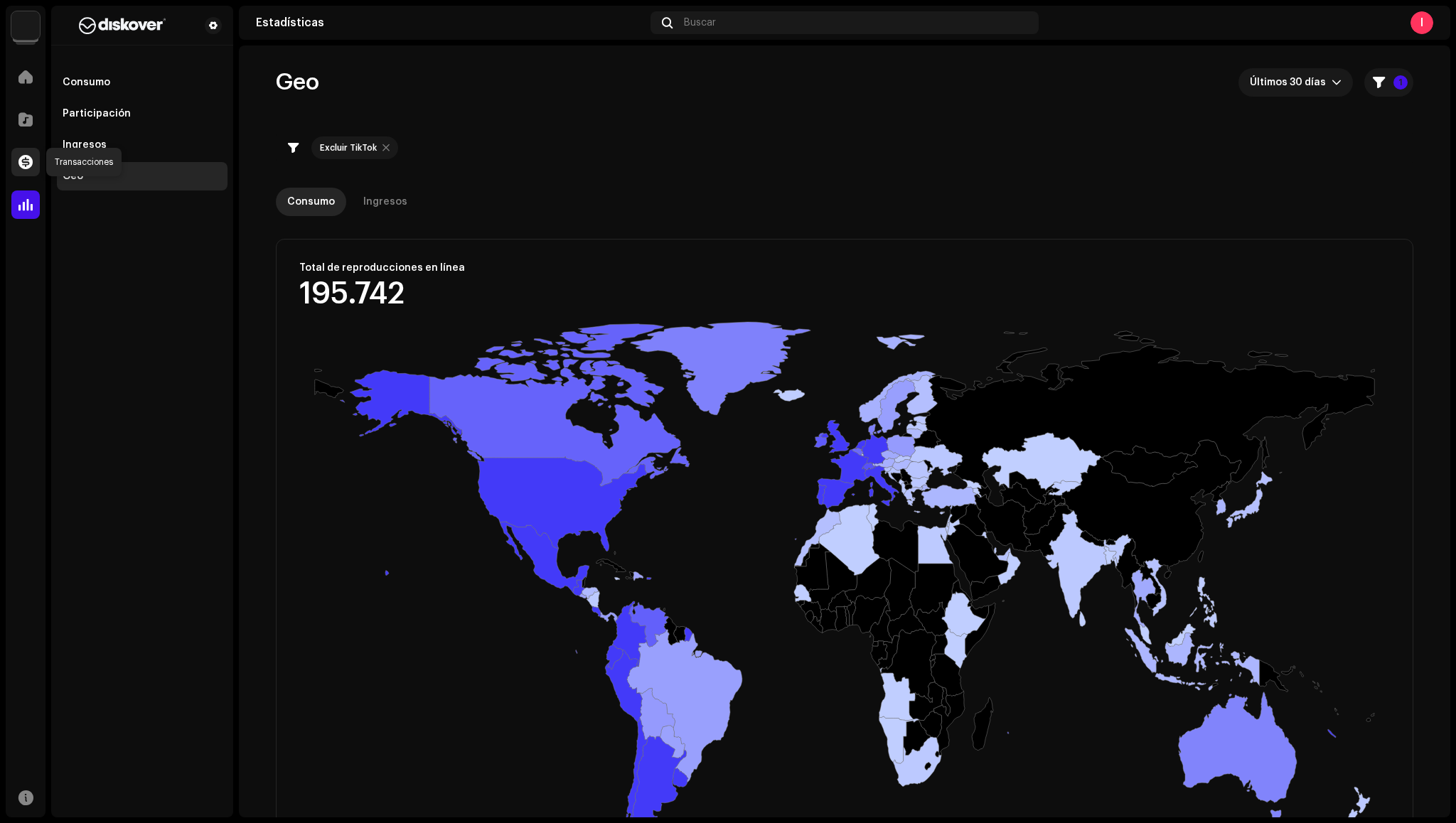
click at [19, 168] on span at bounding box center [25, 162] width 14 height 11
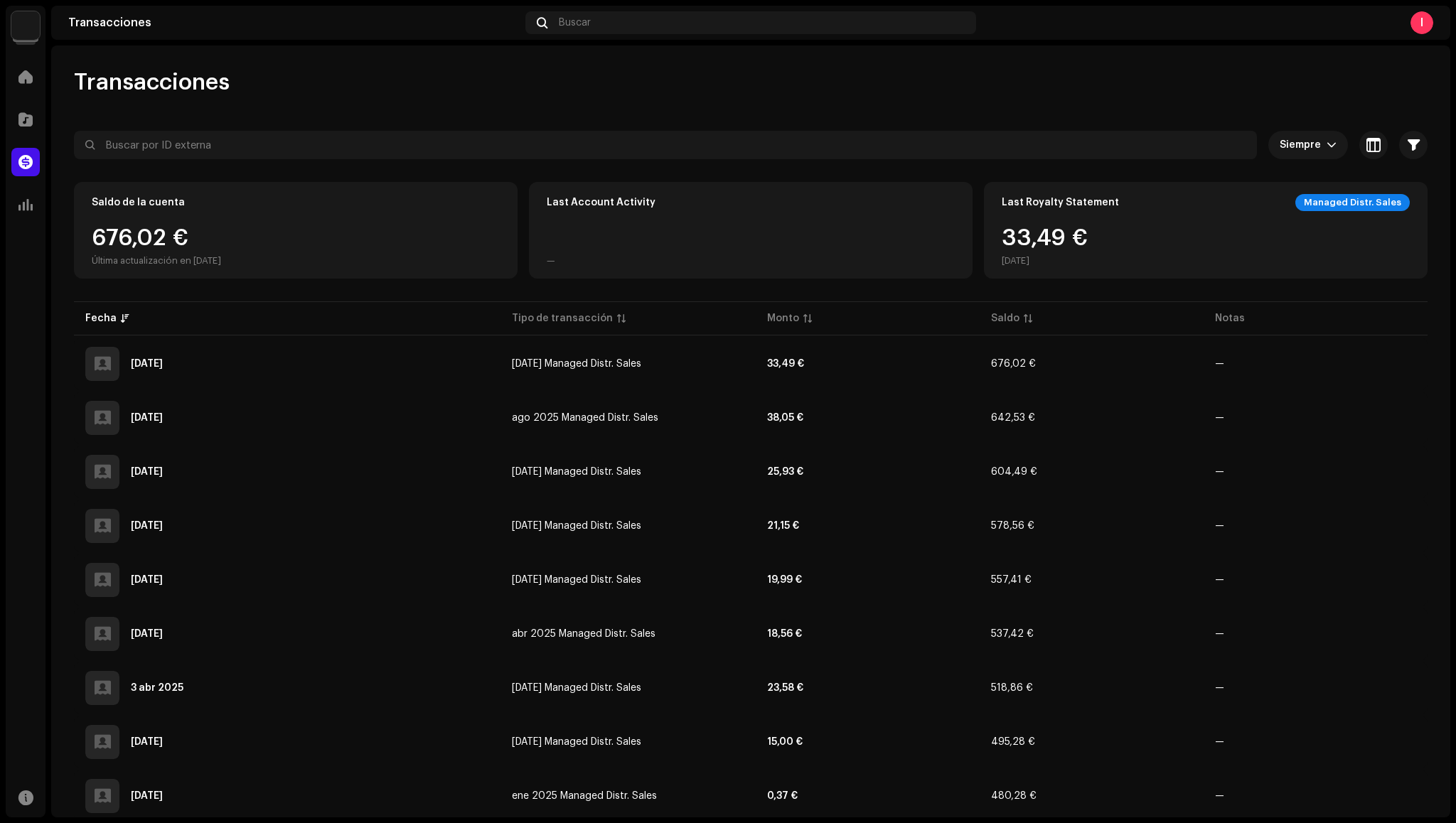
click at [21, 104] on div "Catálogo" at bounding box center [25, 119] width 40 height 40
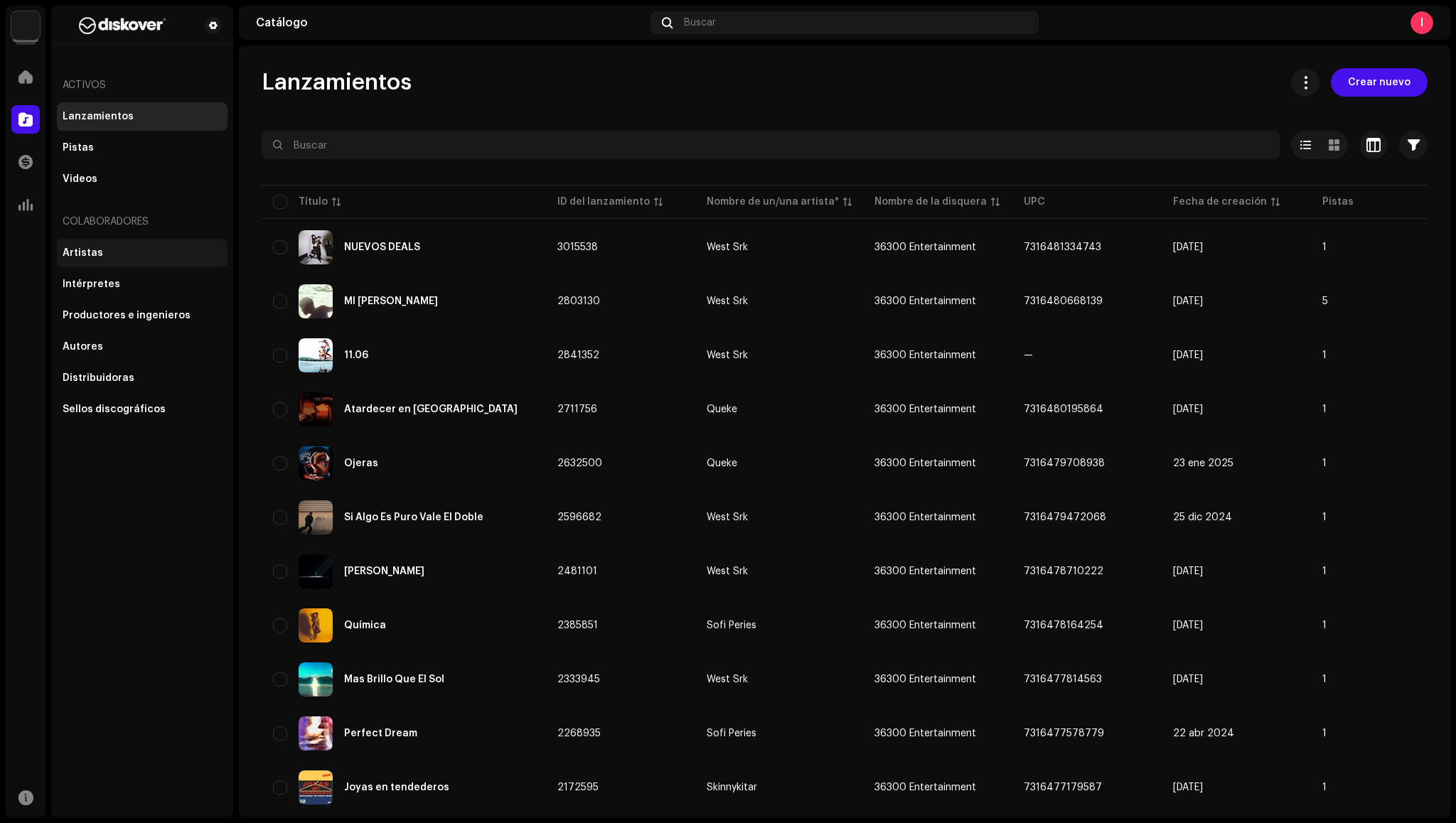
click at [101, 251] on div "Artistas" at bounding box center [142, 253] width 159 height 11
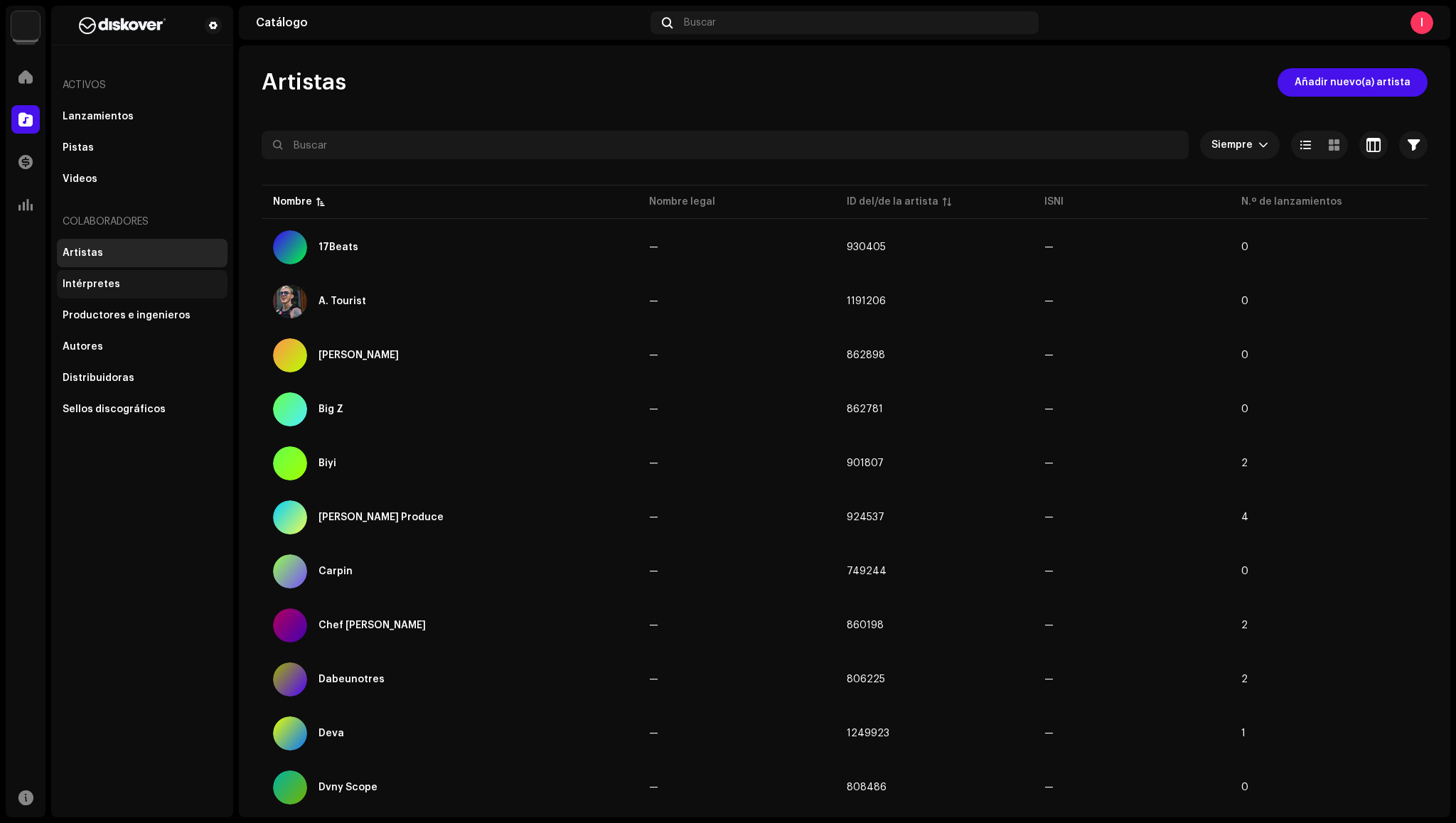
click at [110, 284] on div "Intérpretes" at bounding box center [91, 284] width 57 height 11
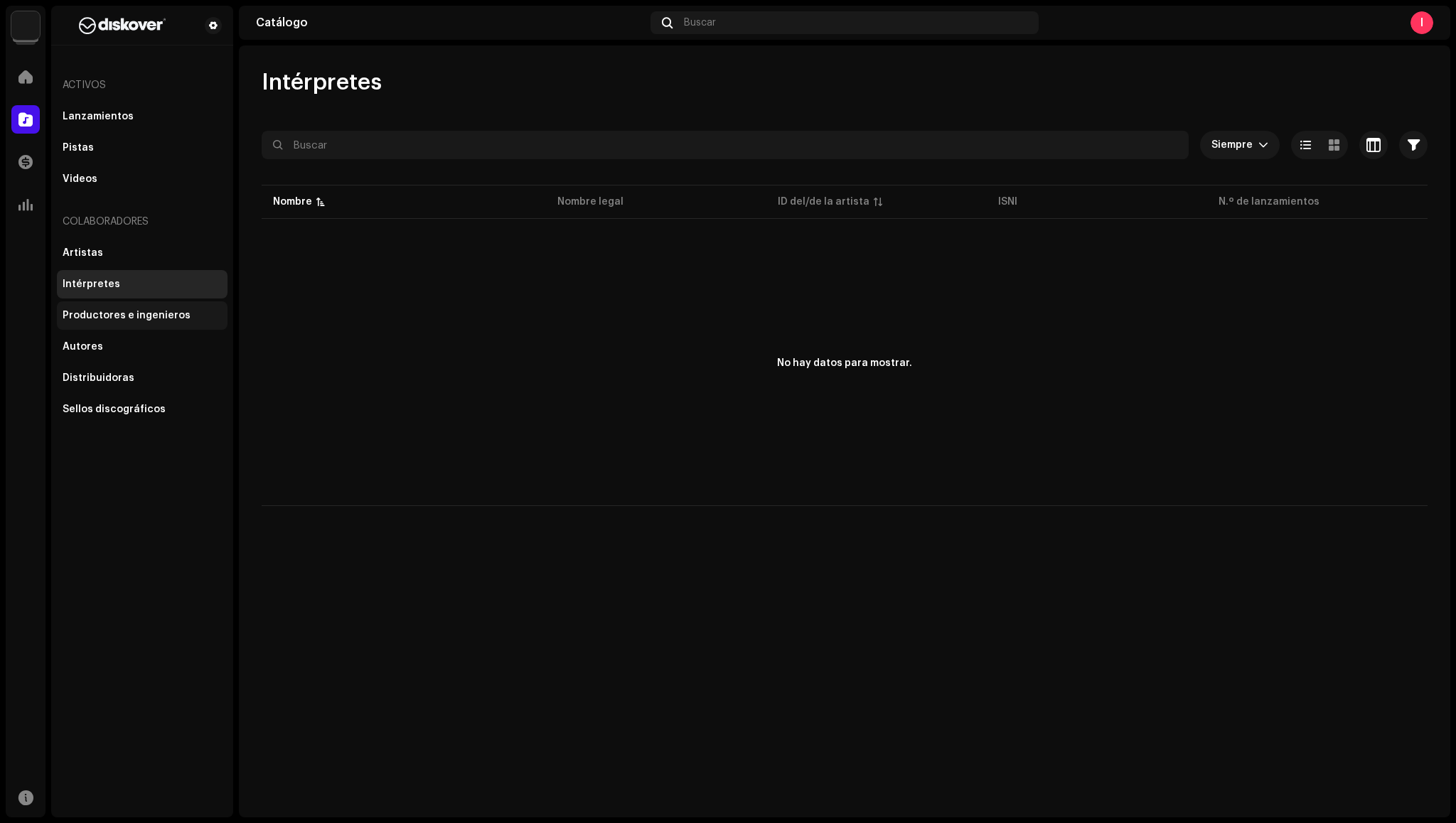
click at [122, 320] on div "Productores e ingenieros" at bounding box center [127, 316] width 128 height 11
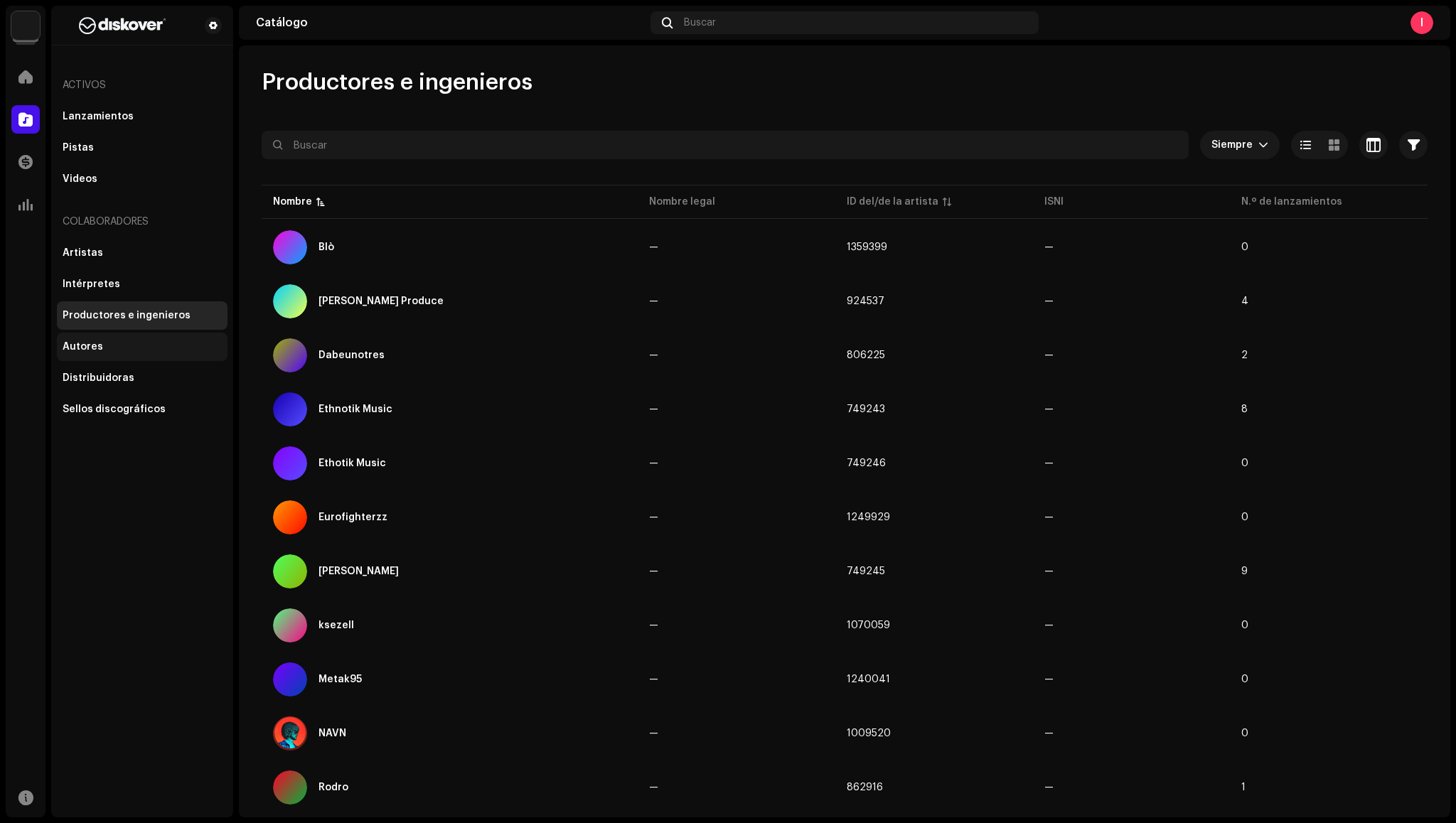
click at [122, 357] on div "Autores" at bounding box center [142, 346] width 171 height 29
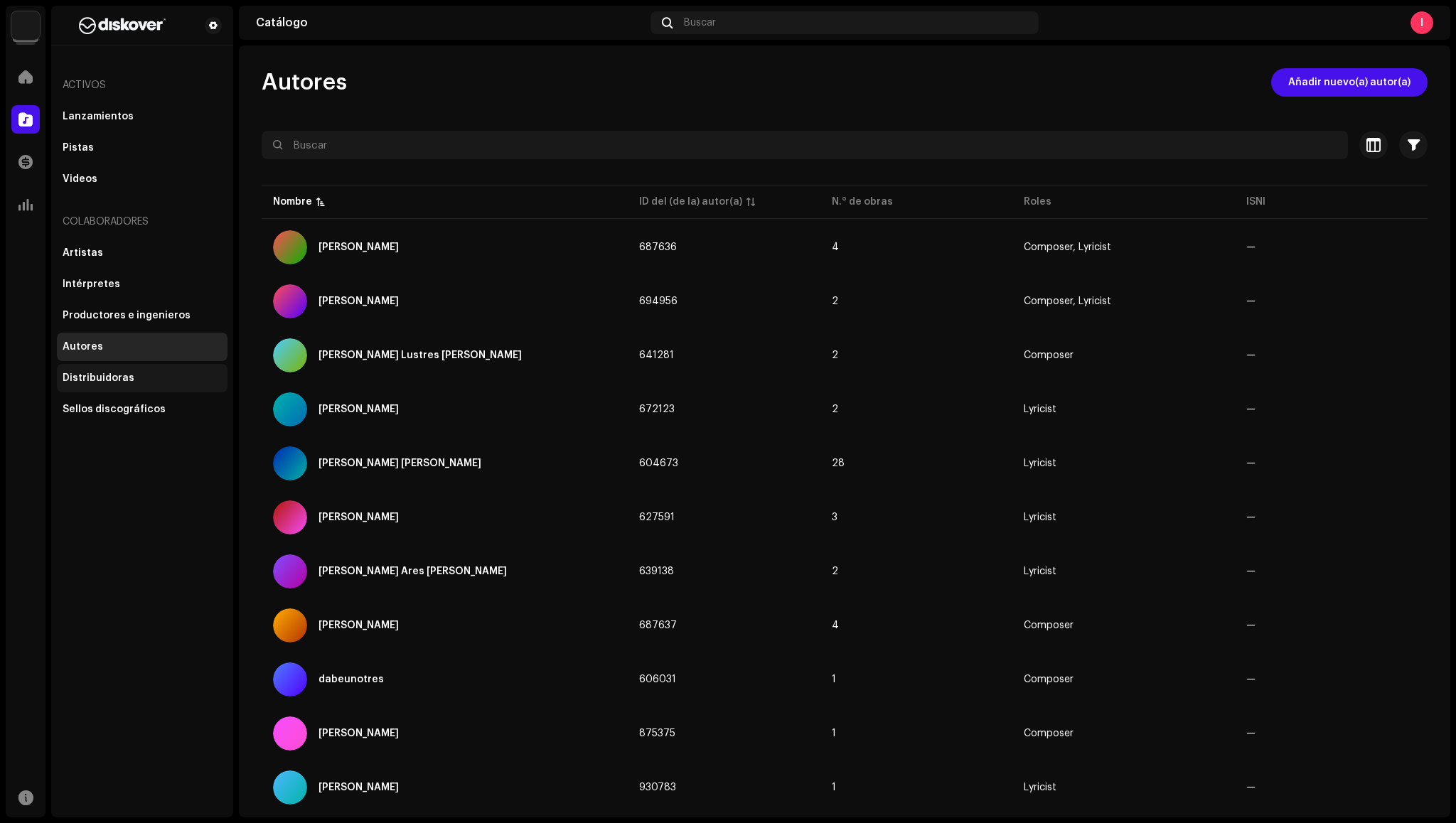
click at [121, 389] on div "Distribuidoras" at bounding box center [142, 378] width 171 height 29
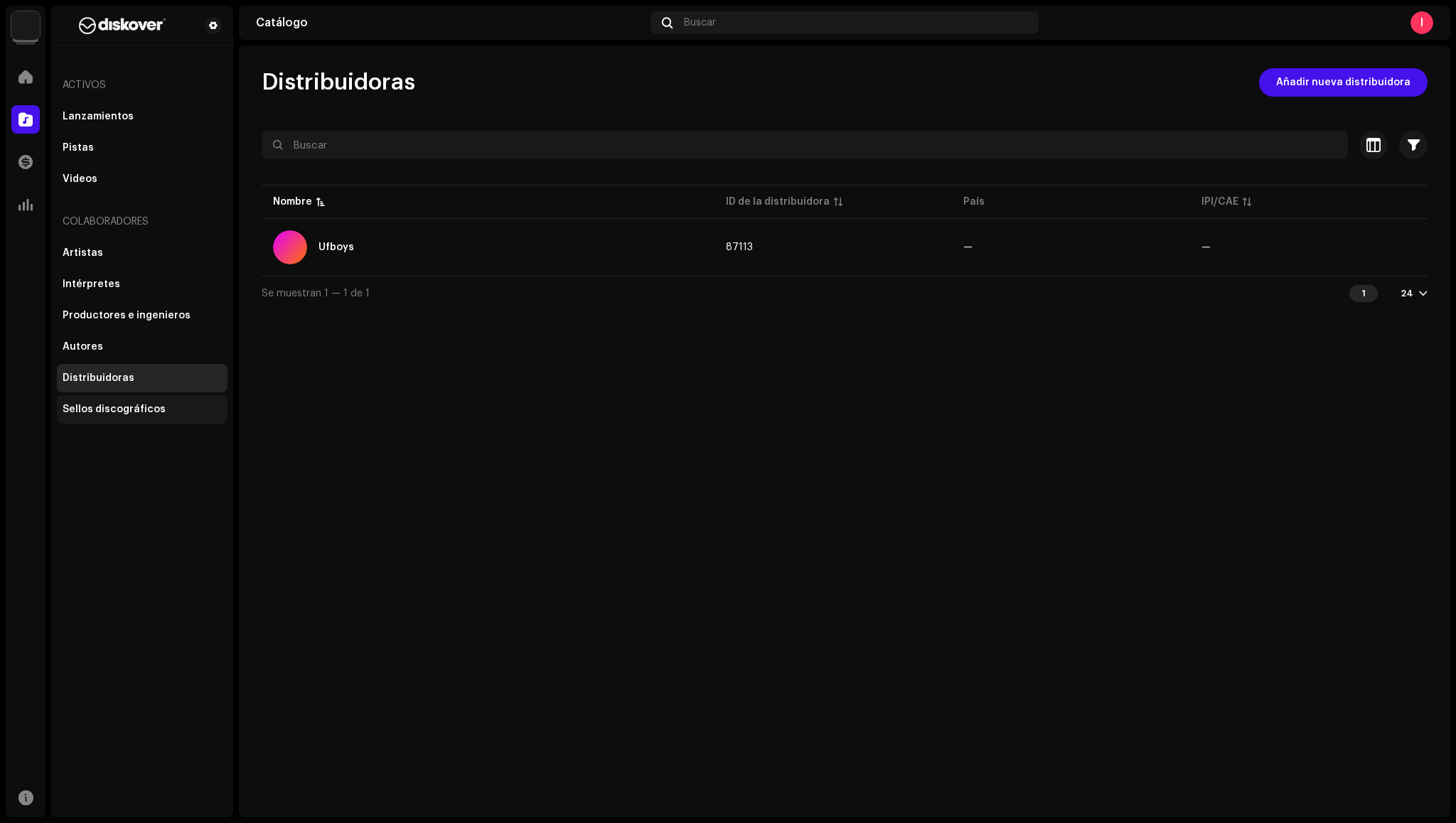
click at [127, 410] on div "Sellos discográficos" at bounding box center [115, 409] width 103 height 11
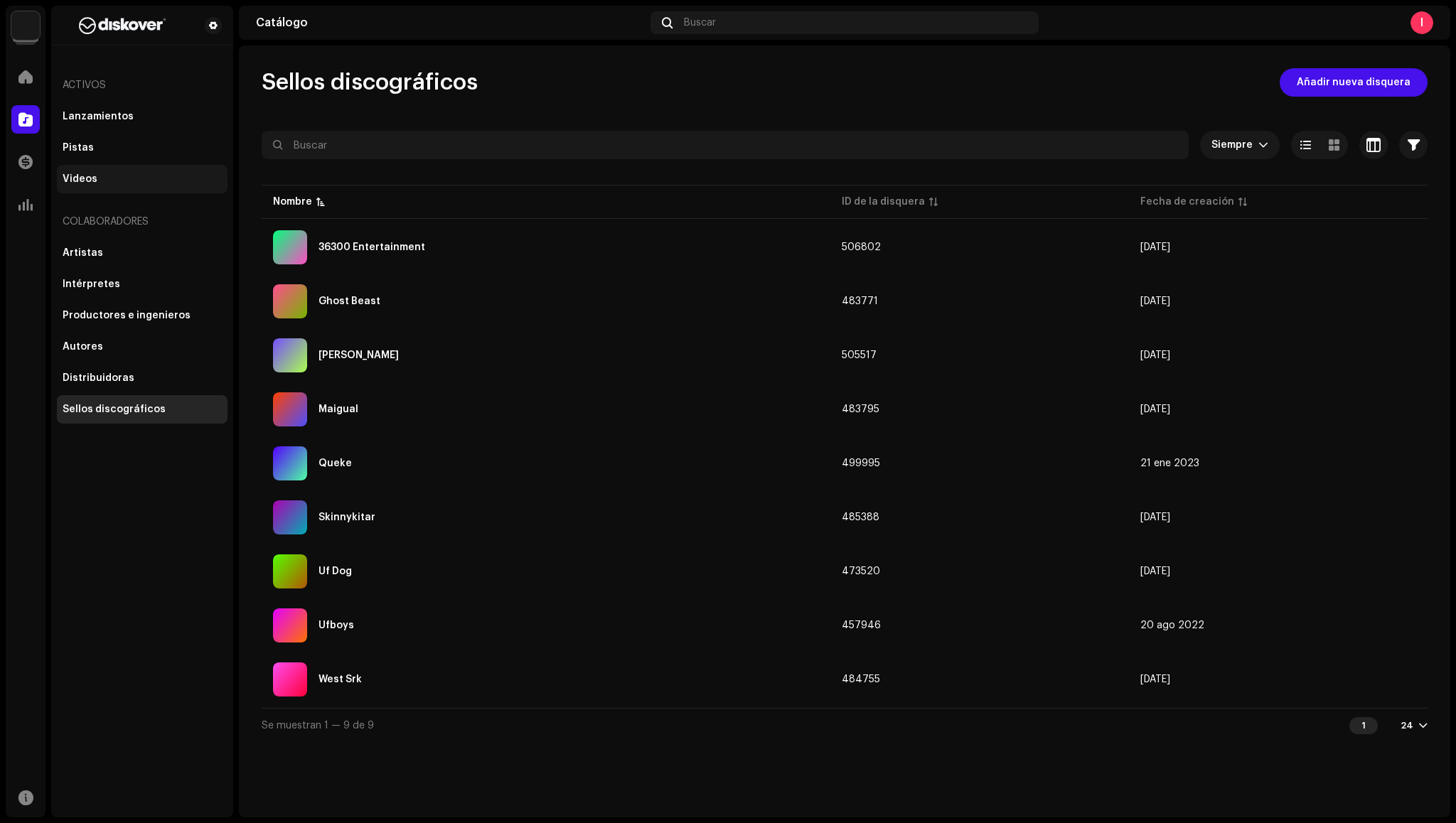
click at [93, 170] on div "Videos" at bounding box center [142, 179] width 171 height 29
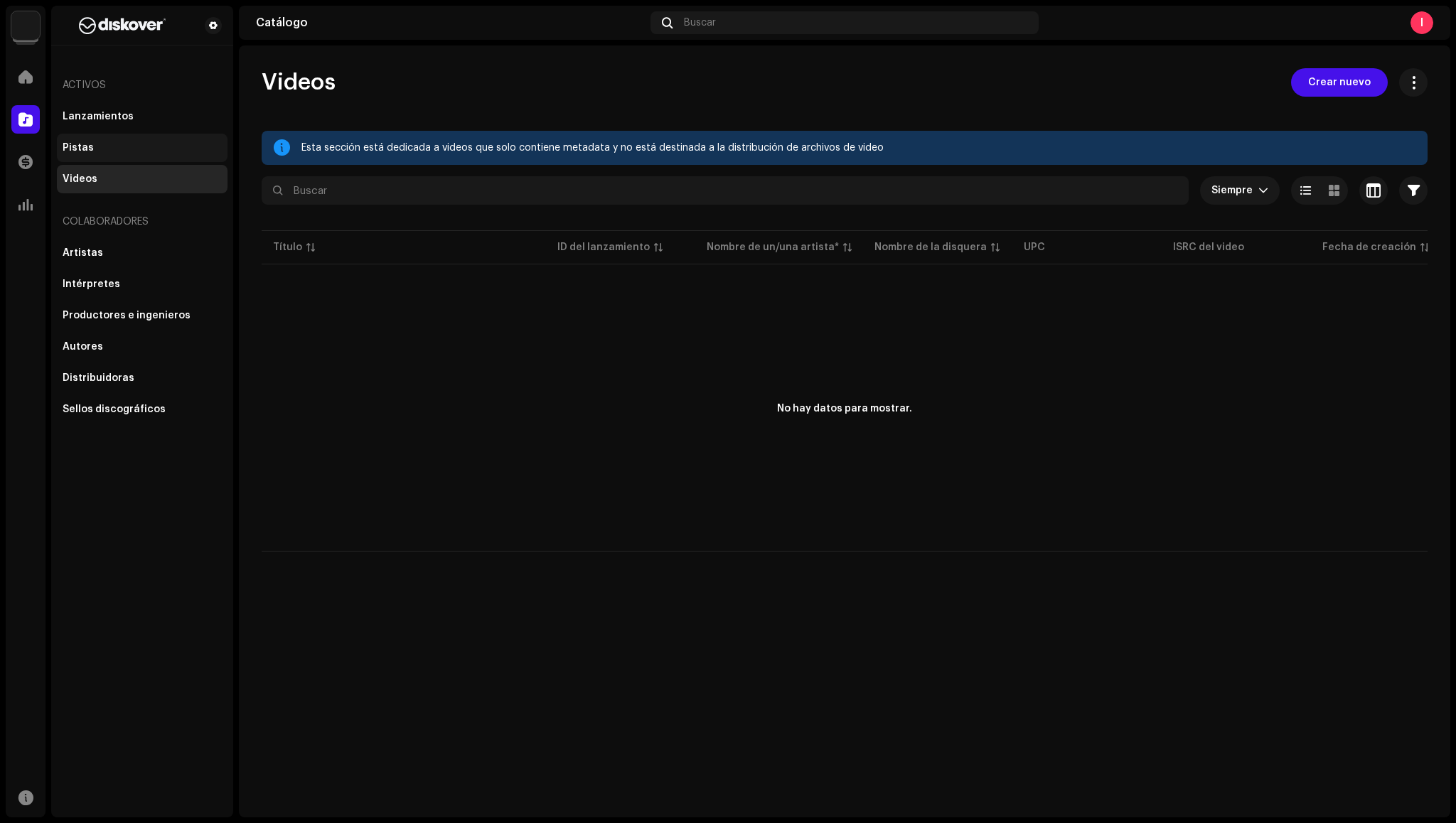
click at [77, 152] on div "Pistas" at bounding box center [79, 148] width 31 height 11
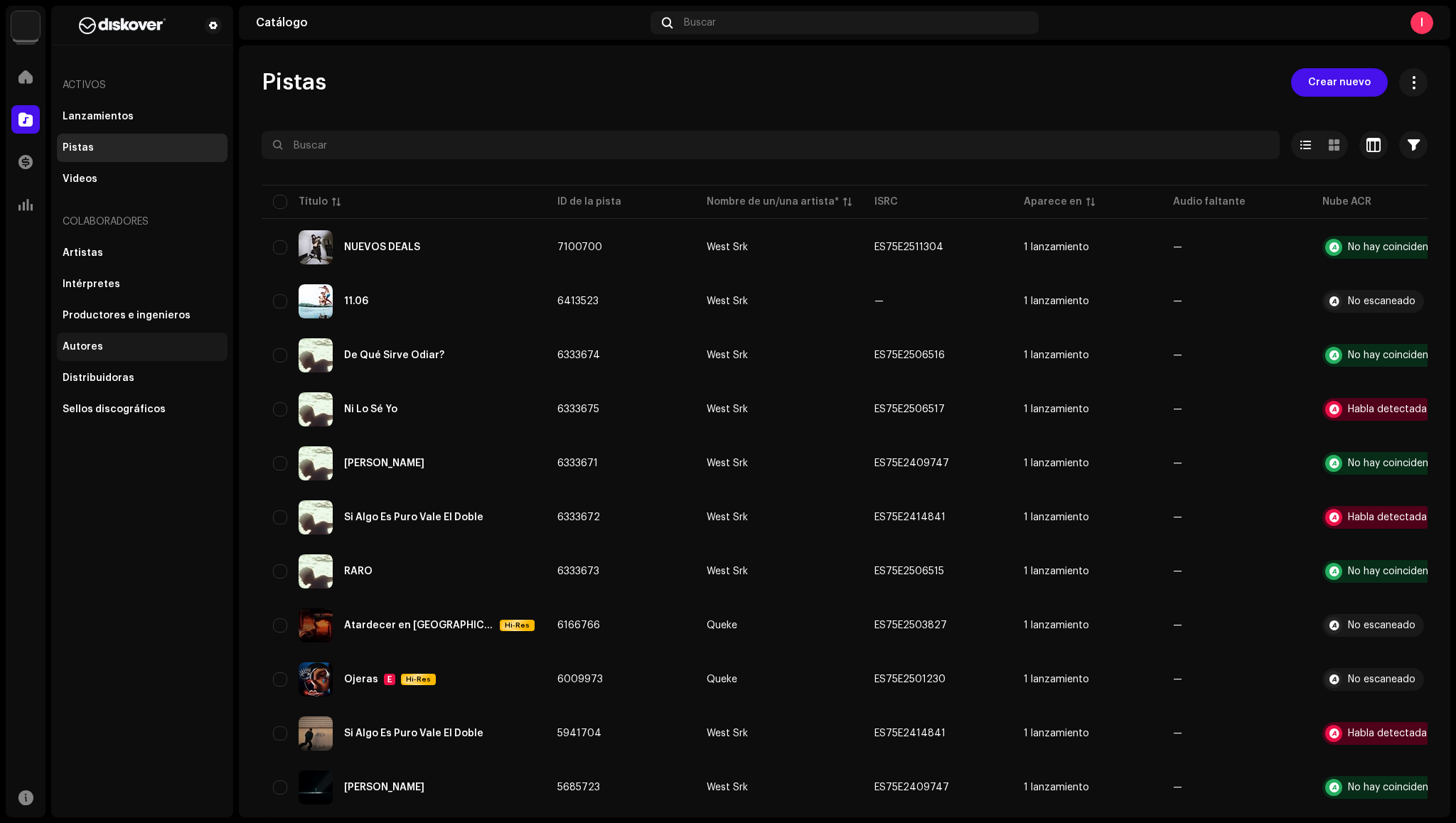
click at [104, 356] on div "Autores" at bounding box center [142, 346] width 171 height 29
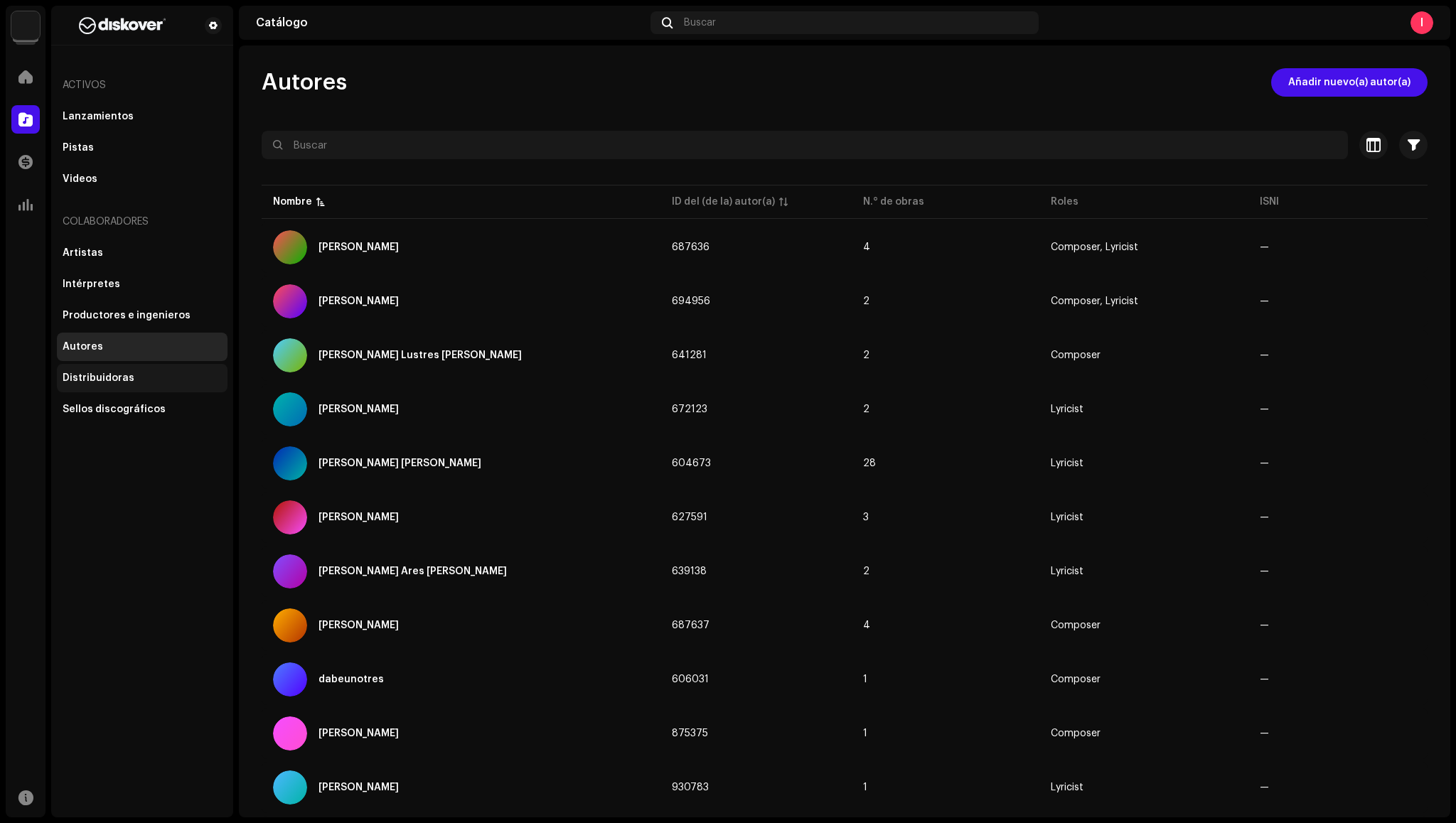
click at [113, 391] on div "Distribuidoras" at bounding box center [142, 378] width 171 height 29
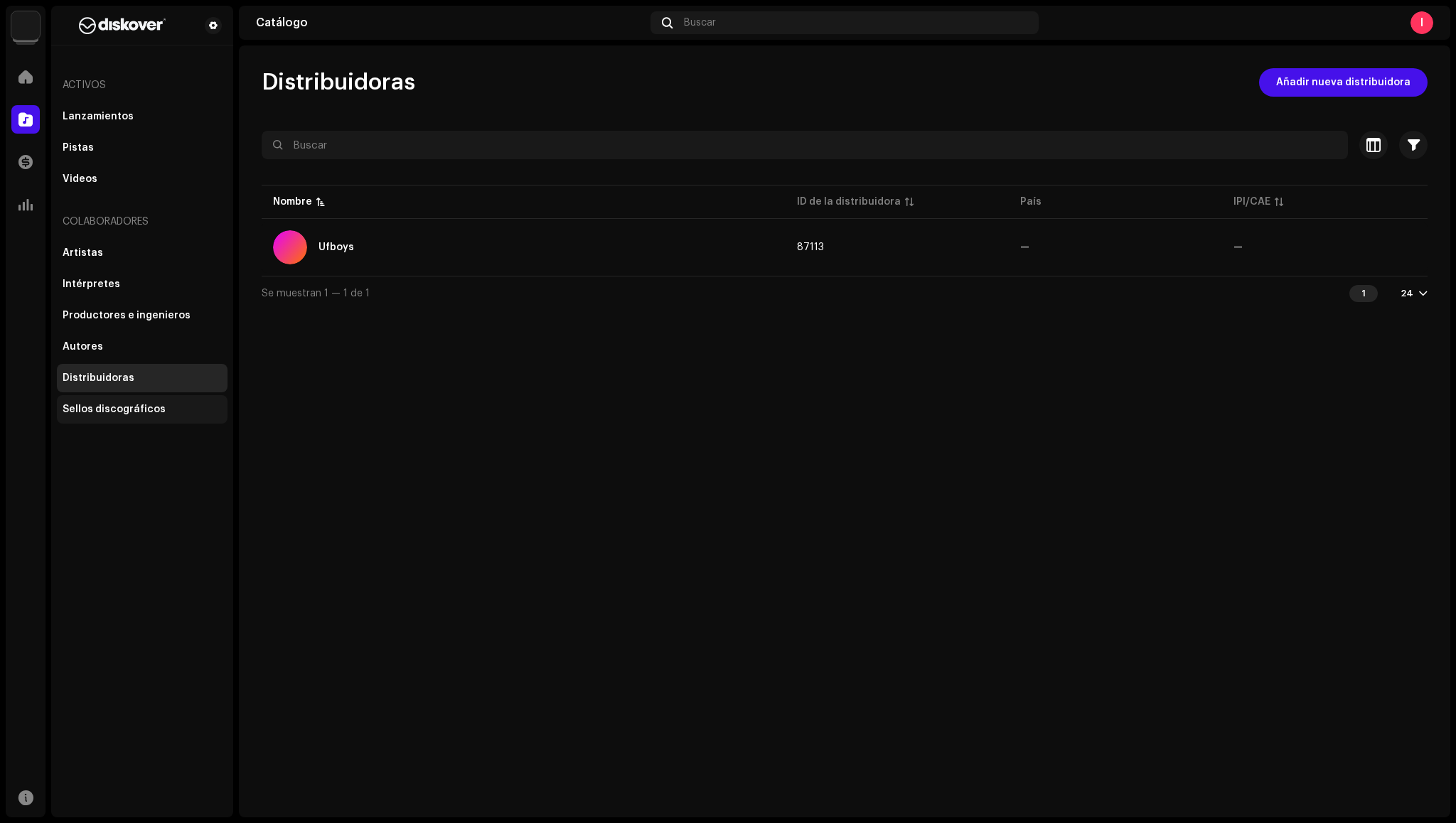
click at [124, 423] on div "Sellos discográficos" at bounding box center [142, 409] width 171 height 29
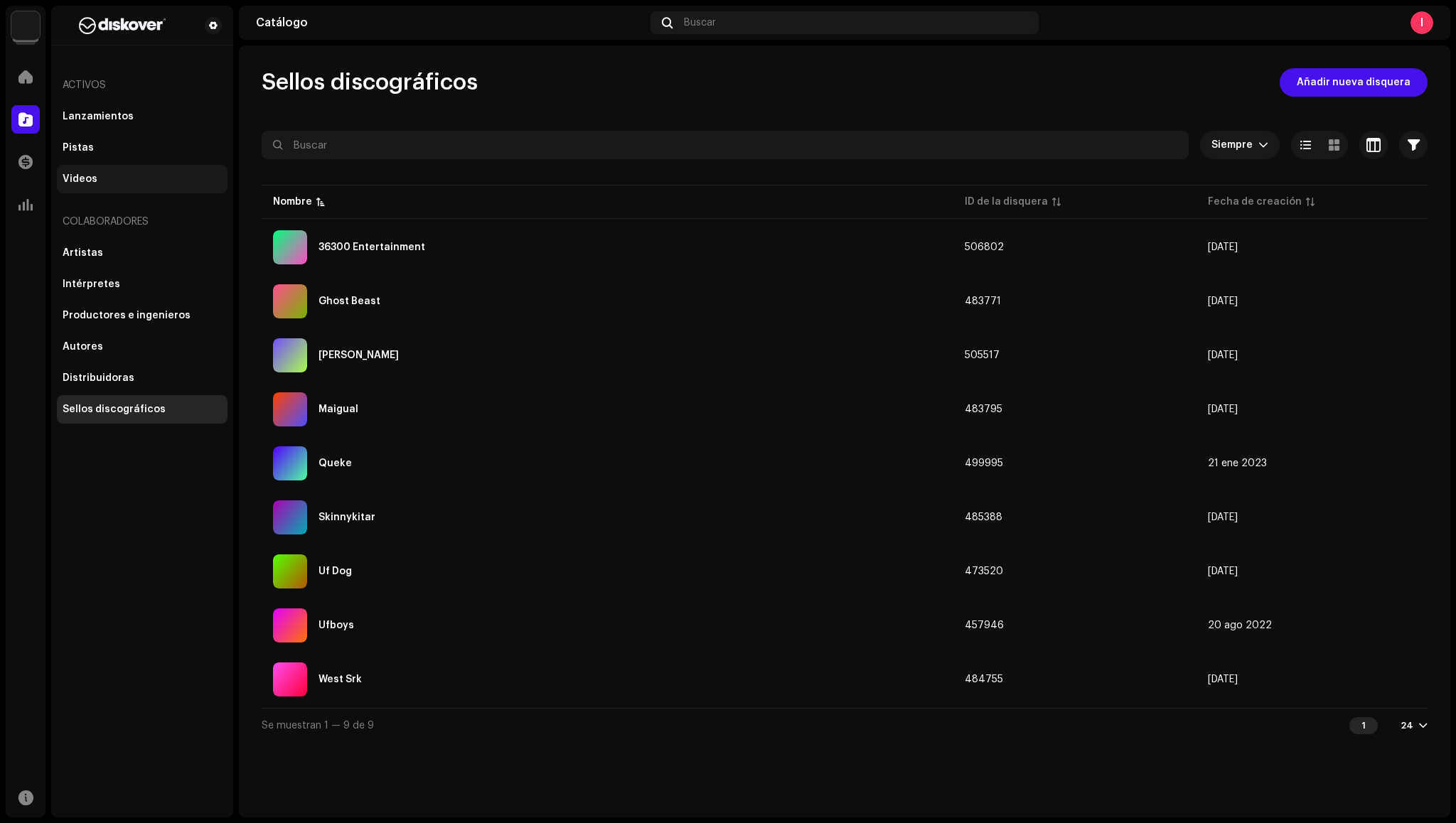
click at [83, 187] on div "Videos" at bounding box center [142, 179] width 171 height 29
